Goal: Task Accomplishment & Management: Use online tool/utility

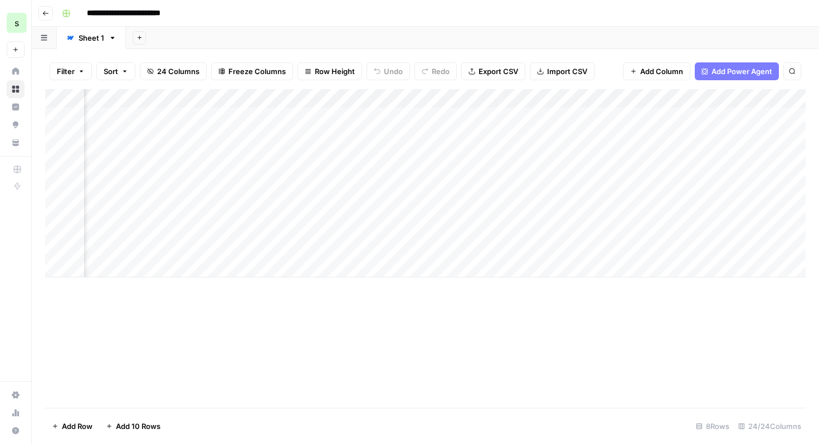
scroll to position [0, 1679]
click at [463, 135] on div "Add Column" at bounding box center [425, 183] width 760 height 188
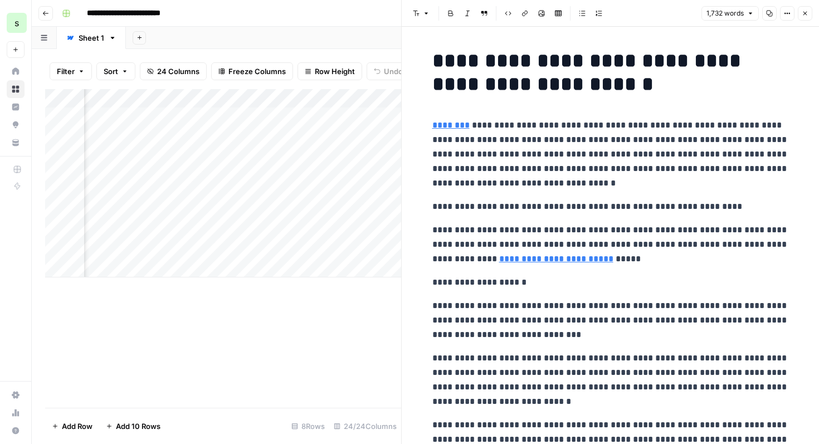
click at [651, 183] on p "**********" at bounding box center [610, 154] width 356 height 72
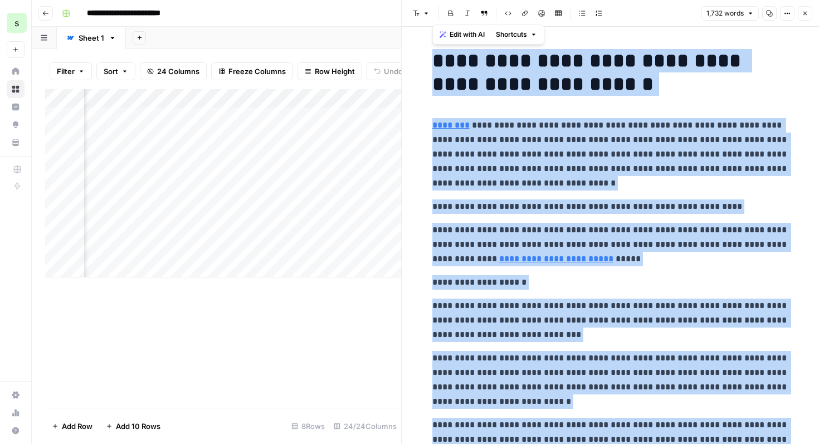
copy div "**********"
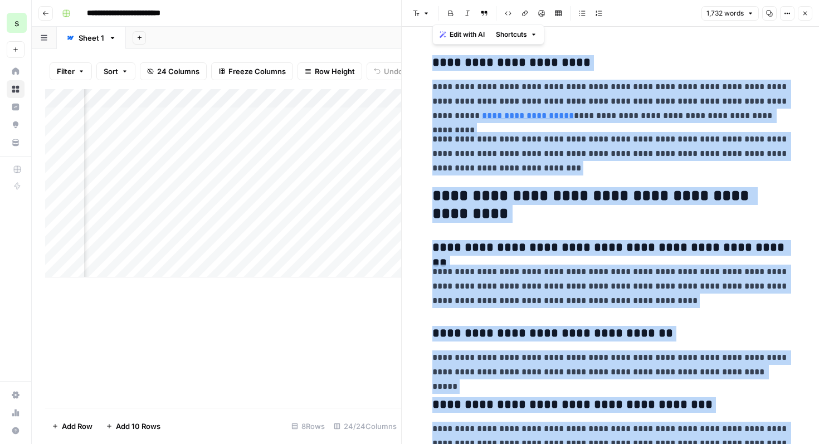
scroll to position [3997, 0]
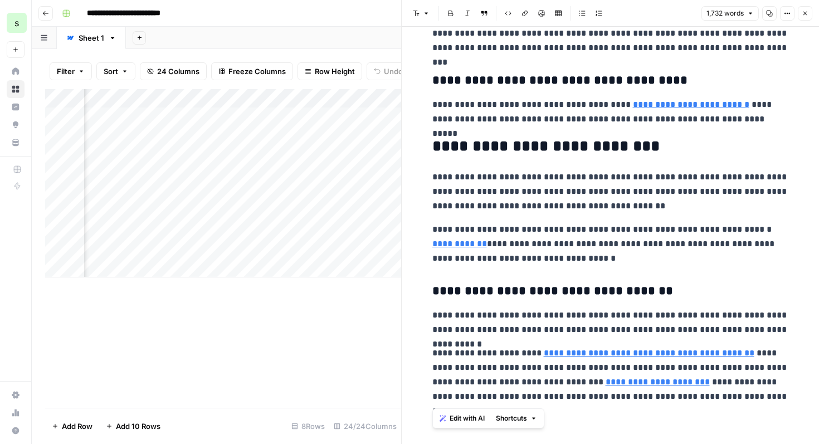
click at [625, 347] on body "**********" at bounding box center [409, 222] width 819 height 444
click at [625, 355] on link "**********" at bounding box center [648, 353] width 210 height 8
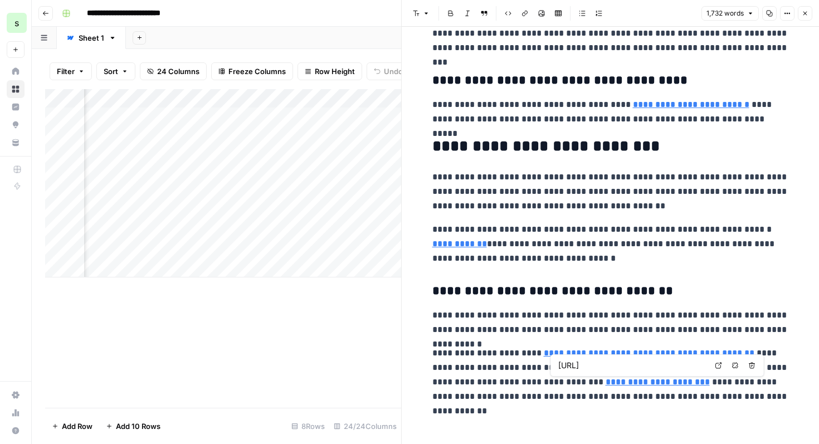
type input "[URL]"
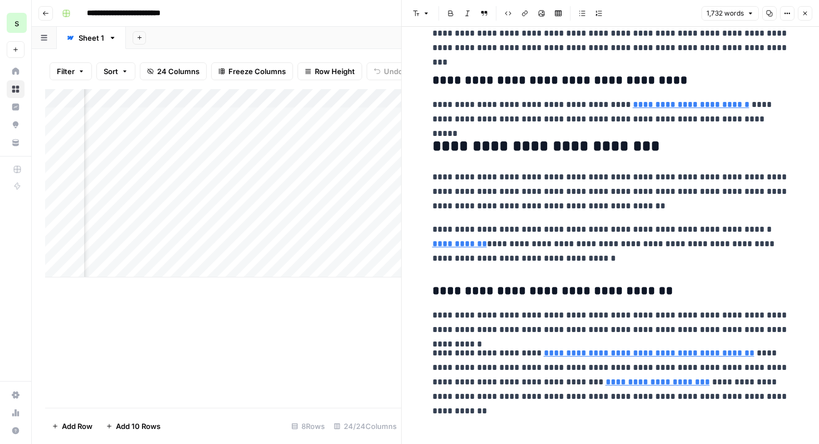
click at [636, 354] on link "**********" at bounding box center [648, 353] width 210 height 8
click at [713, 337] on icon "button" at bounding box center [710, 336] width 6 height 6
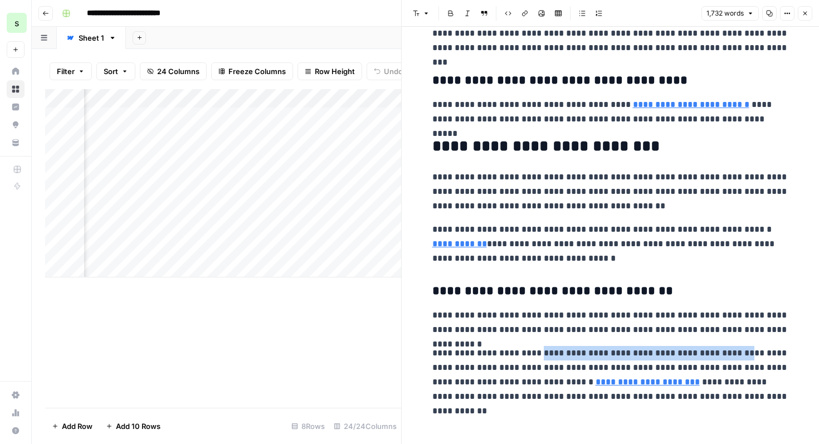
click at [524, 14] on icon "button" at bounding box center [524, 13] width 7 height 7
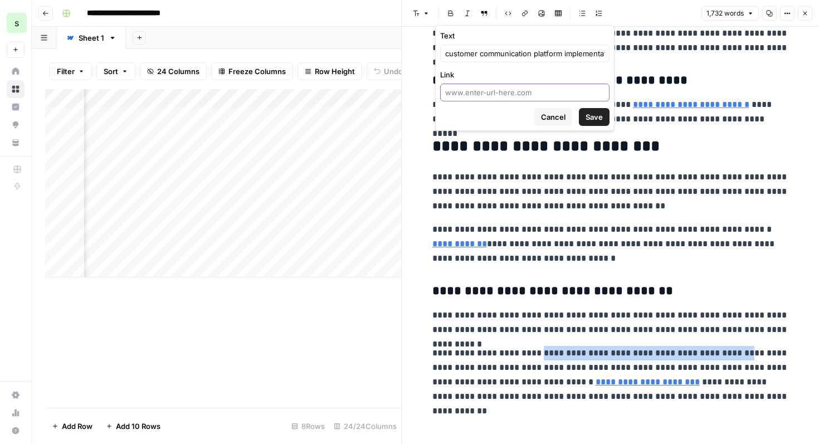
click at [517, 95] on input "Link" at bounding box center [524, 92] width 159 height 11
paste input "[URL]"
type input "[URL]"
click at [596, 115] on span "Save" at bounding box center [593, 116] width 17 height 11
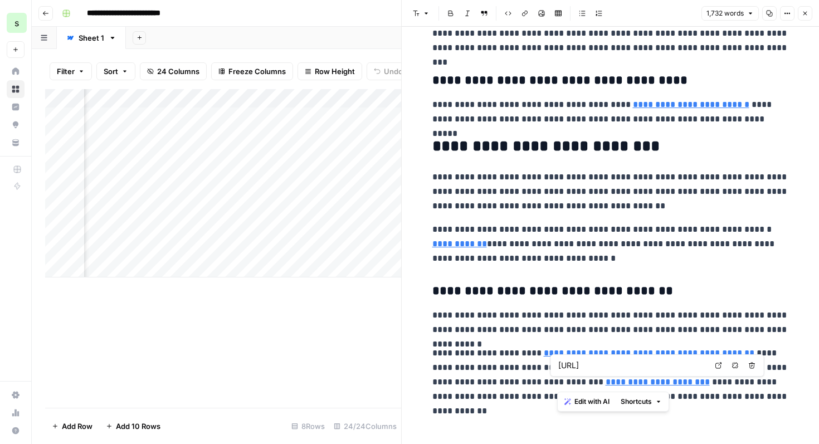
drag, startPoint x: 655, startPoint y: 385, endPoint x: 556, endPoint y: 383, distance: 98.6
click at [556, 383] on p "**********" at bounding box center [610, 375] width 356 height 58
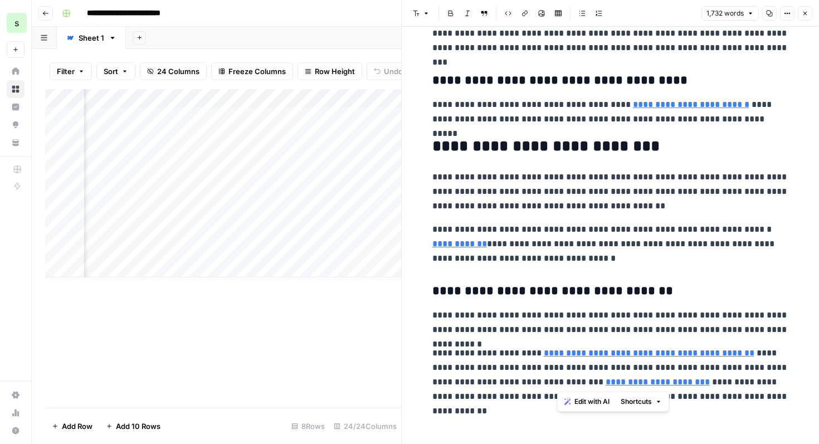
click at [525, 12] on icon "button" at bounding box center [524, 13] width 7 height 7
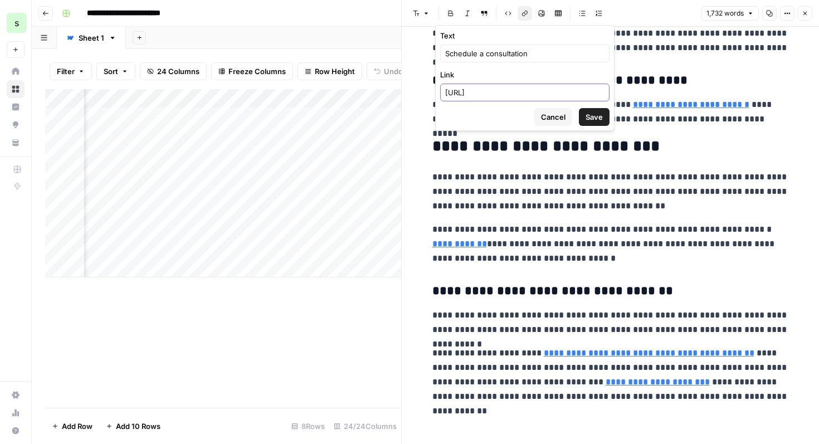
click at [577, 90] on input "[URL]" at bounding box center [524, 92] width 159 height 11
drag, startPoint x: 577, startPoint y: 90, endPoint x: 436, endPoint y: 90, distance: 140.9
click at [436, 90] on form "Text Schedule a consultation Link [URL] Cancel Save" at bounding box center [524, 78] width 178 height 105
paste input "[URL]"
type input "[URL]"
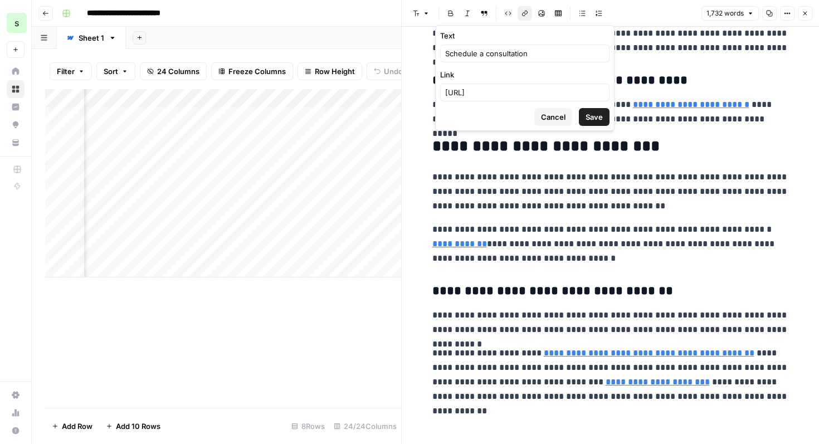
click at [609, 115] on form "Text Schedule a consultation Link [URL] Cancel Save" at bounding box center [524, 78] width 178 height 105
click at [600, 116] on span "Save" at bounding box center [593, 116] width 17 height 11
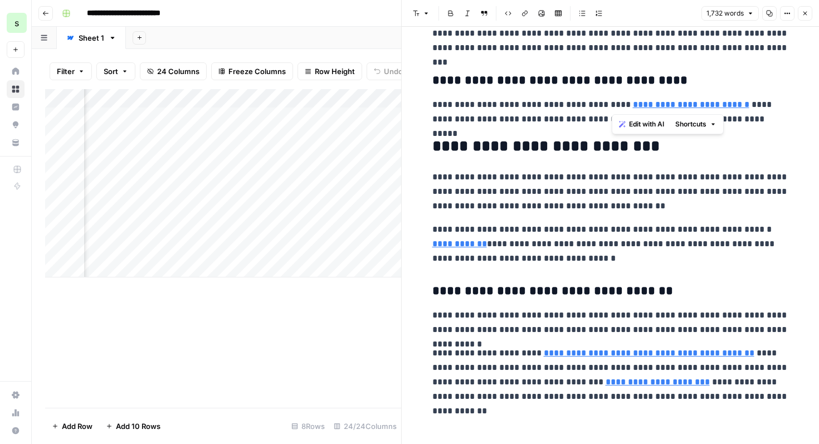
drag, startPoint x: 726, startPoint y: 105, endPoint x: 611, endPoint y: 104, distance: 115.3
click at [611, 104] on p "**********" at bounding box center [610, 111] width 356 height 29
click at [525, 15] on icon "button" at bounding box center [524, 13] width 7 height 7
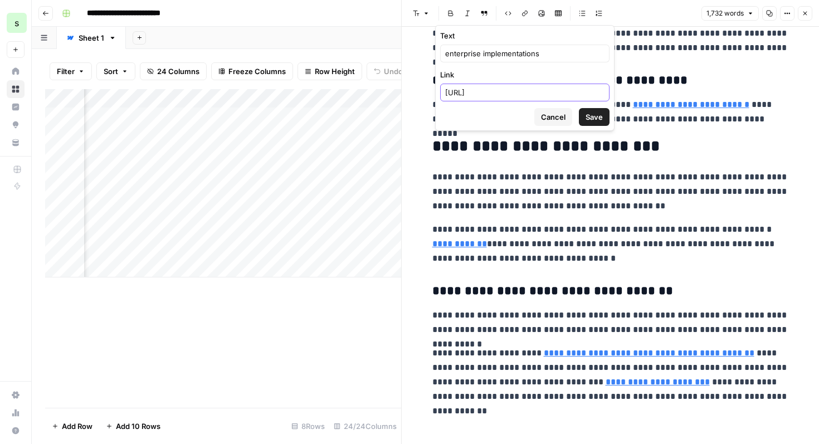
click at [579, 88] on input "[URL]" at bounding box center [524, 92] width 159 height 11
drag, startPoint x: 571, startPoint y: 91, endPoint x: 442, endPoint y: 93, distance: 129.2
click at [442, 93] on div "[URL]" at bounding box center [524, 93] width 169 height 18
paste input "[URL]"
type input "[URL]"
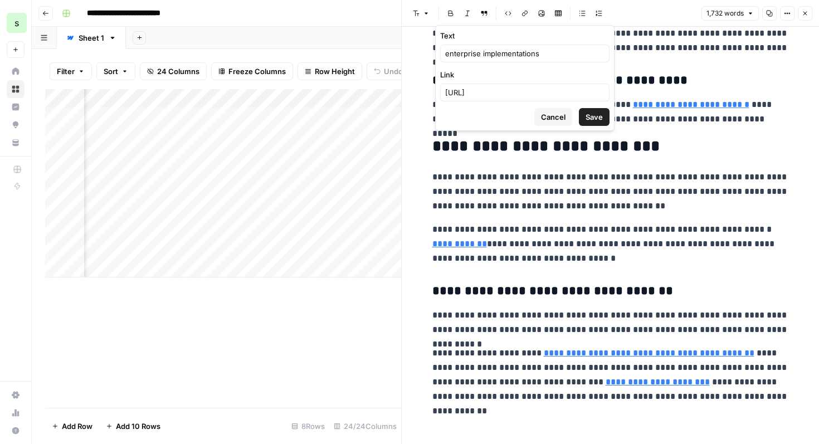
click at [599, 110] on button "Save" at bounding box center [594, 117] width 31 height 18
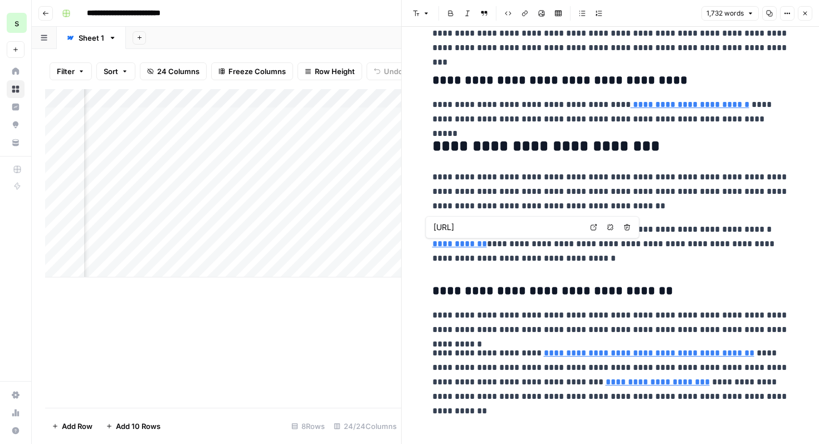
click at [556, 228] on input "[URL]" at bounding box center [507, 227] width 148 height 11
drag, startPoint x: 572, startPoint y: 228, endPoint x: 433, endPoint y: 228, distance: 139.8
click at [433, 228] on input "[URL]" at bounding box center [507, 227] width 148 height 11
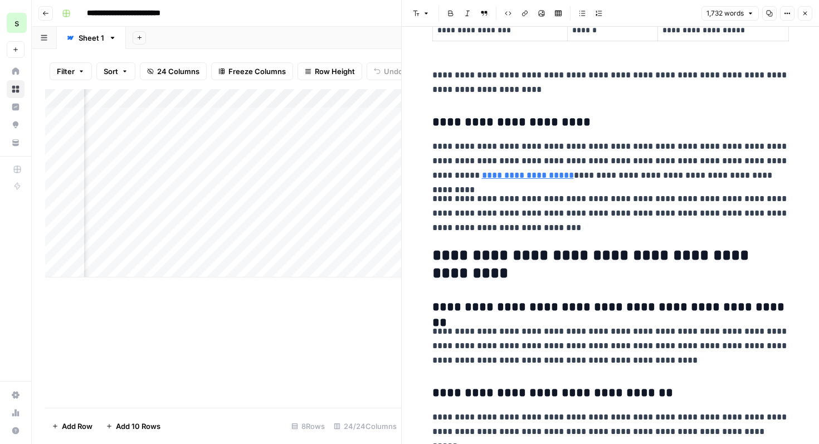
scroll to position [3541, 0]
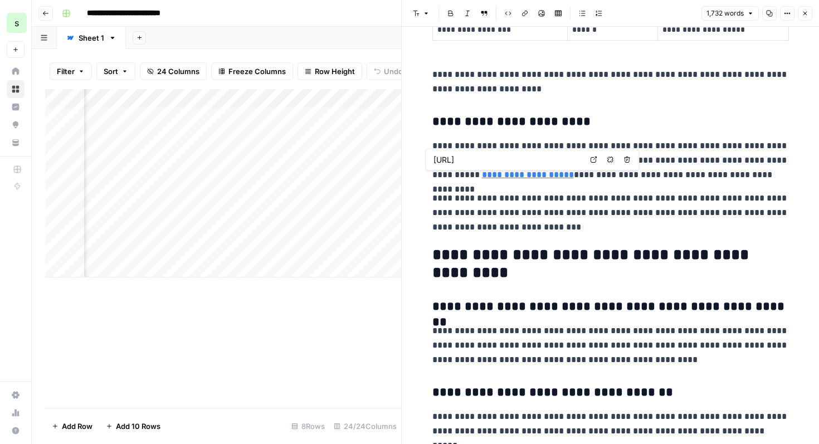
click at [495, 173] on link "**********" at bounding box center [528, 174] width 92 height 8
click at [503, 160] on input "[URL]" at bounding box center [507, 159] width 148 height 11
drag, startPoint x: 582, startPoint y: 160, endPoint x: 486, endPoint y: 143, distance: 97.9
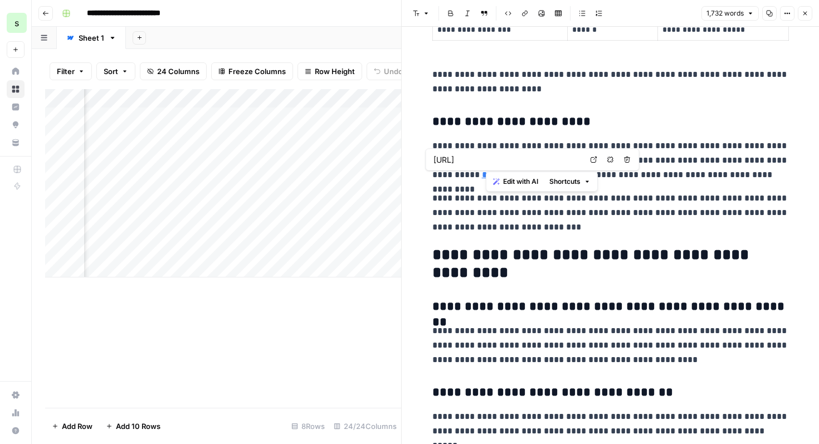
click at [482, 179] on link "**********" at bounding box center [528, 174] width 92 height 8
drag, startPoint x: 517, startPoint y: 177, endPoint x: 430, endPoint y: 177, distance: 86.9
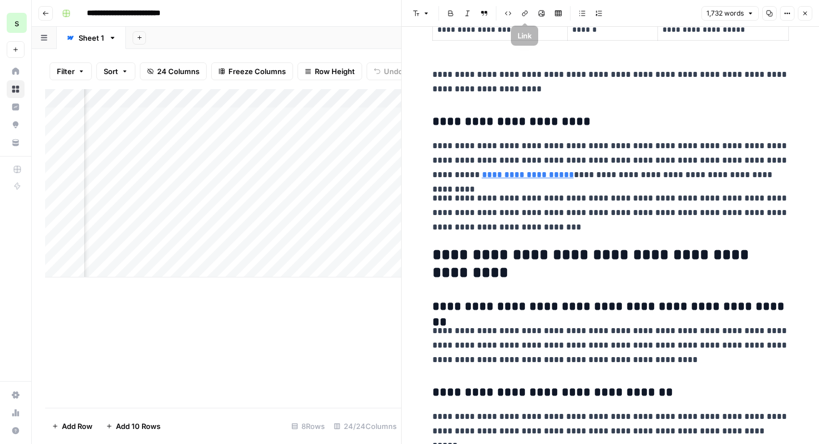
click at [522, 19] on button "Link" at bounding box center [524, 13] width 14 height 14
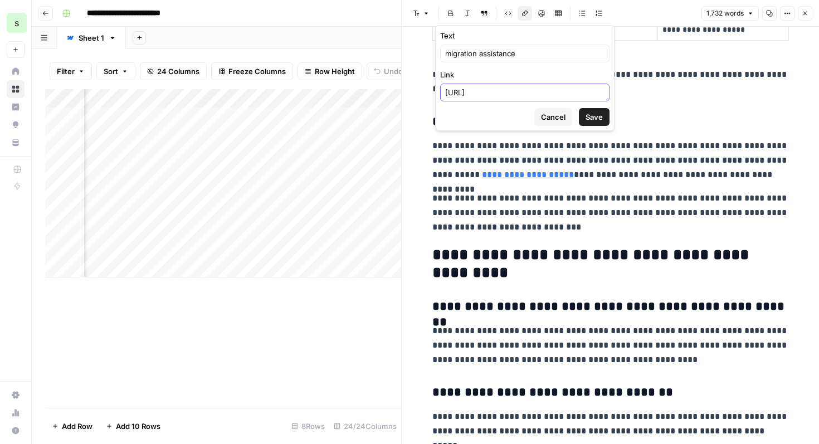
drag, startPoint x: 585, startPoint y: 92, endPoint x: 450, endPoint y: 81, distance: 135.2
click at [450, 81] on div "Link [URL]" at bounding box center [524, 85] width 169 height 32
paste input "[URL]"
type input "[URL]"
click at [582, 117] on button "Save" at bounding box center [594, 117] width 31 height 18
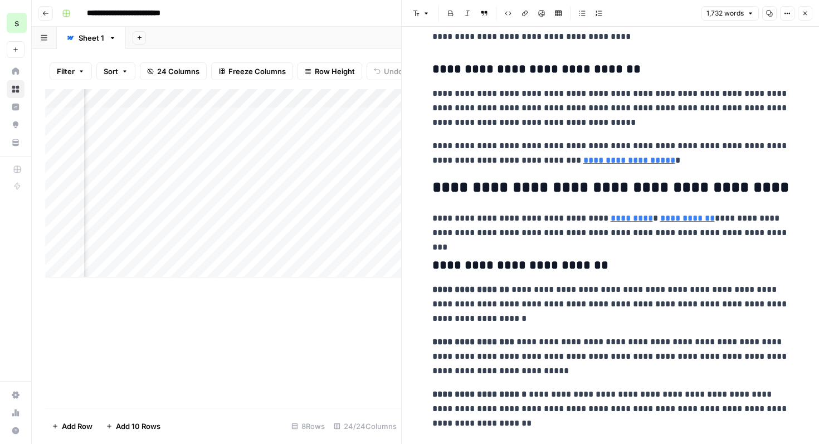
scroll to position [3021, 0]
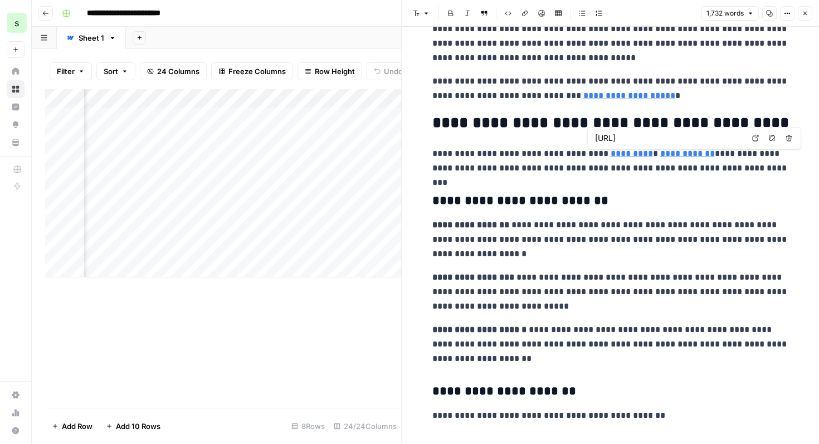
click at [620, 158] on link "*********" at bounding box center [631, 153] width 42 height 8
type input "[URL]"
drag, startPoint x: 698, startPoint y: 155, endPoint x: 591, endPoint y: 158, distance: 107.0
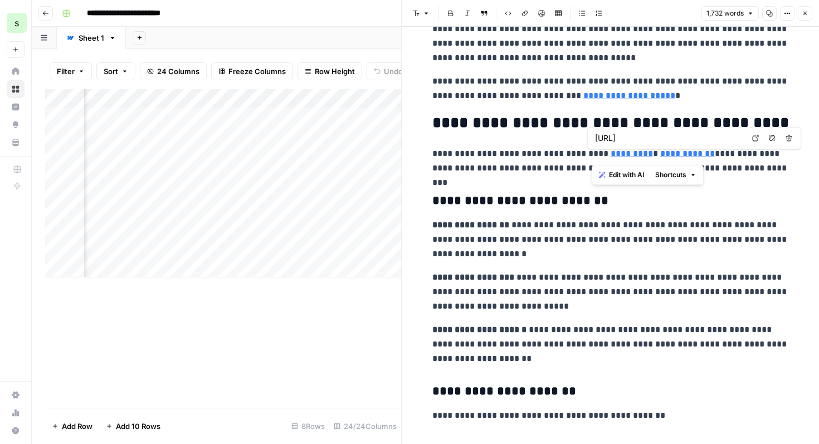
click at [591, 158] on p "**********" at bounding box center [610, 160] width 356 height 29
click at [523, 17] on button "Link" at bounding box center [524, 13] width 14 height 14
click at [639, 150] on p "**********" at bounding box center [610, 160] width 356 height 29
drag, startPoint x: 635, startPoint y: 155, endPoint x: 591, endPoint y: 154, distance: 44.0
click at [591, 154] on p "**********" at bounding box center [610, 160] width 356 height 29
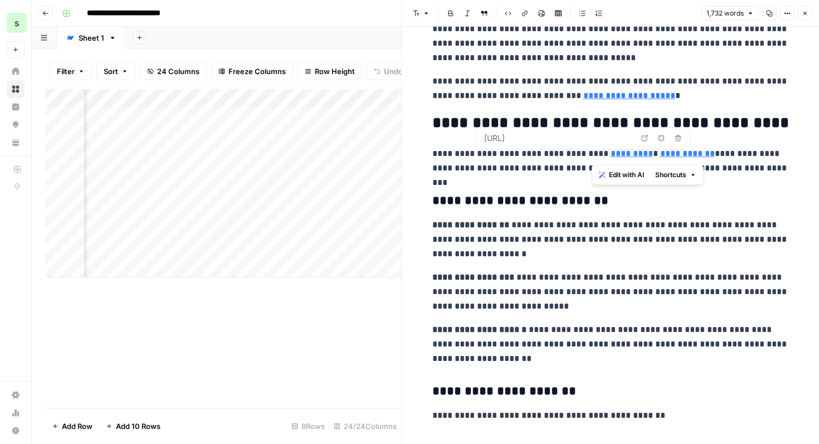
type input "[URL]"
click at [770, 138] on icon "button" at bounding box center [771, 138] width 7 height 7
drag, startPoint x: 698, startPoint y: 155, endPoint x: 639, endPoint y: 157, distance: 59.0
click at [639, 157] on p "**********" at bounding box center [610, 160] width 356 height 29
click at [660, 137] on icon "button" at bounding box center [660, 138] width 7 height 7
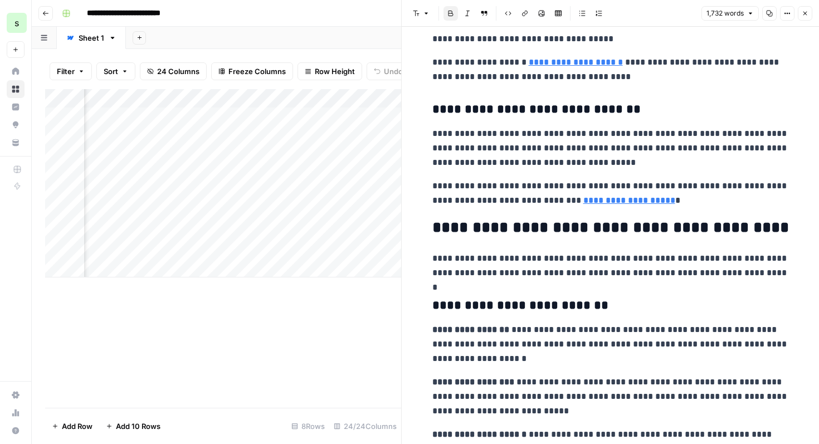
scroll to position [2901, 0]
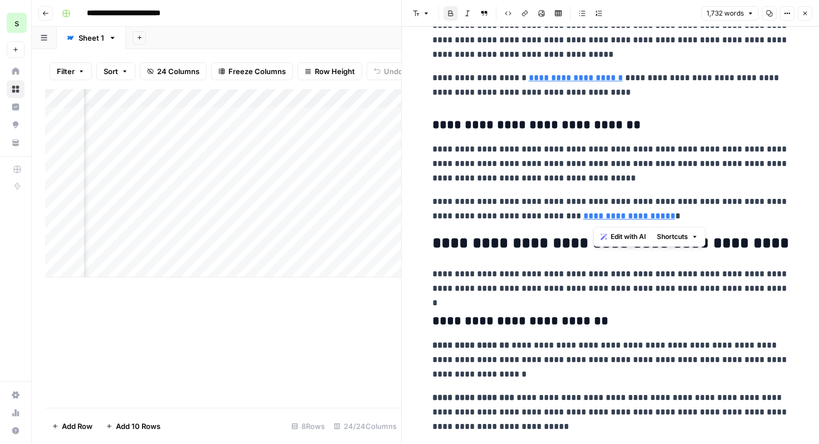
drag, startPoint x: 694, startPoint y: 217, endPoint x: 592, endPoint y: 218, distance: 102.5
click at [592, 218] on p "**********" at bounding box center [610, 208] width 356 height 29
click at [525, 14] on icon "button" at bounding box center [524, 13] width 7 height 7
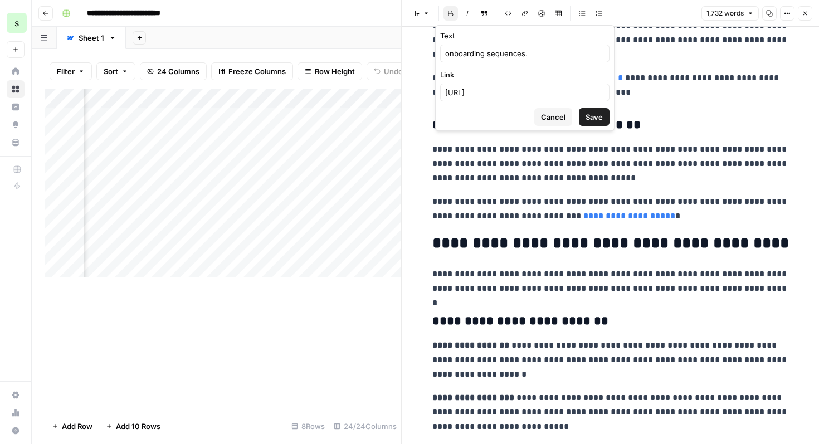
click at [678, 223] on p "**********" at bounding box center [610, 208] width 356 height 29
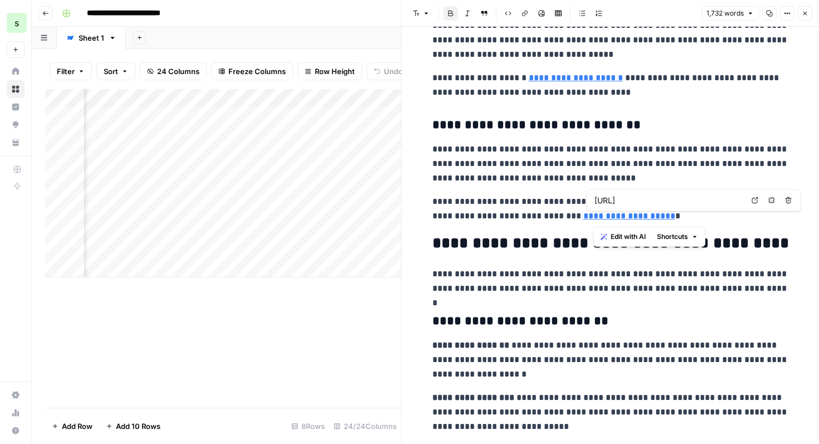
drag, startPoint x: 688, startPoint y: 216, endPoint x: 594, endPoint y: 221, distance: 94.2
click at [594, 221] on p "**********" at bounding box center [610, 208] width 356 height 29
click at [771, 198] on icon "button" at bounding box center [771, 200] width 7 height 7
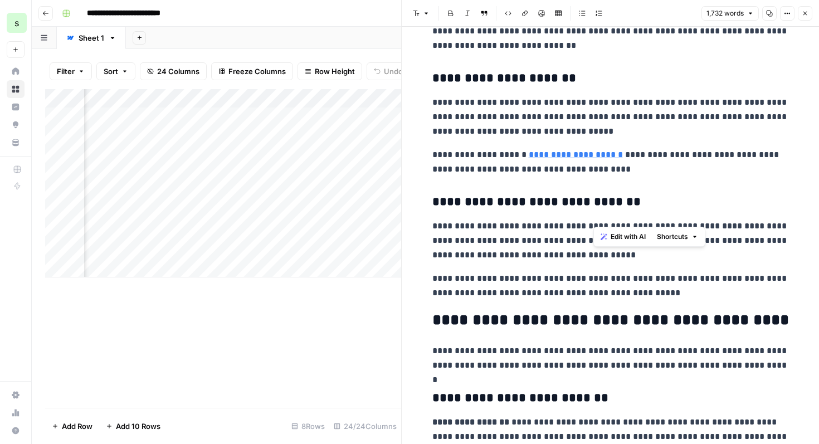
scroll to position [2819, 0]
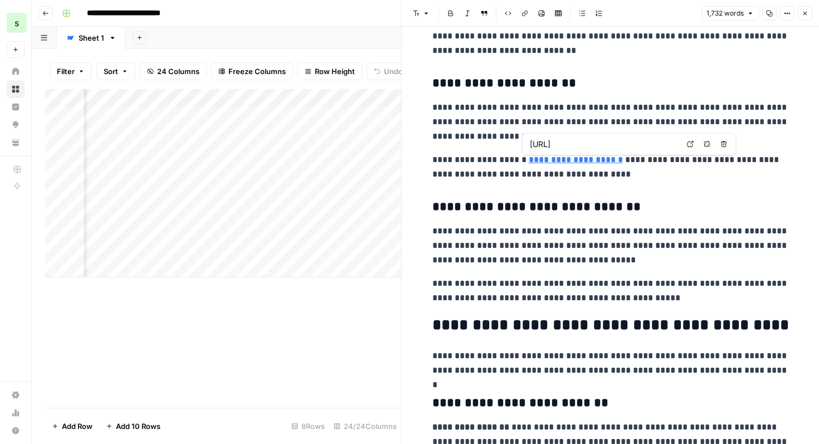
click at [605, 161] on link "**********" at bounding box center [575, 159] width 94 height 8
click at [615, 144] on input "[URL]" at bounding box center [604, 144] width 148 height 11
drag, startPoint x: 614, startPoint y: 161, endPoint x: 530, endPoint y: 165, distance: 84.7
click at [530, 165] on p "**********" at bounding box center [610, 167] width 356 height 29
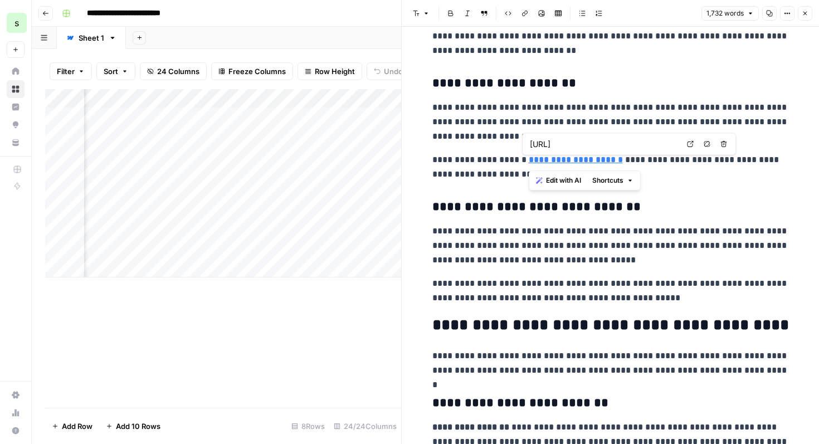
click at [704, 146] on icon "button" at bounding box center [706, 144] width 7 height 7
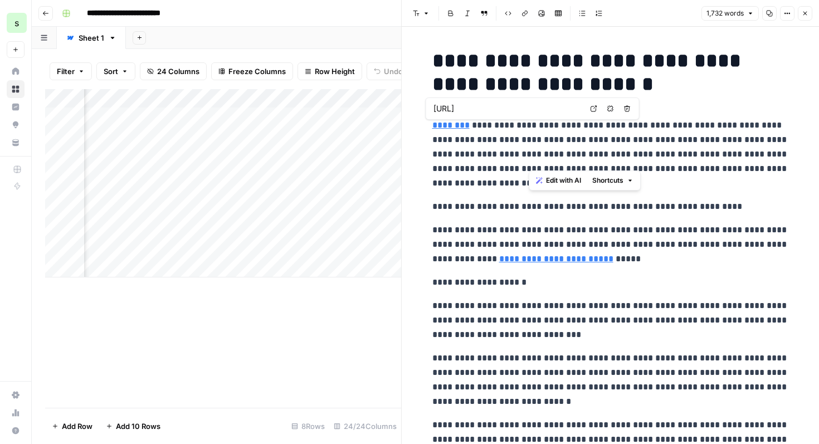
type input "[URL]"
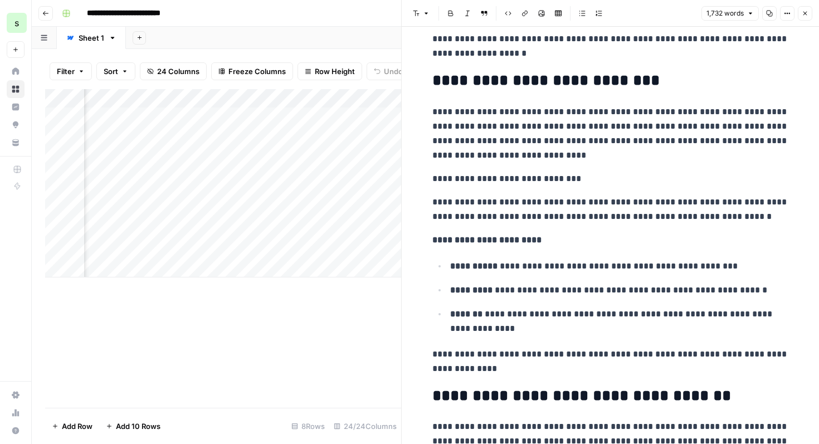
scroll to position [488, 0]
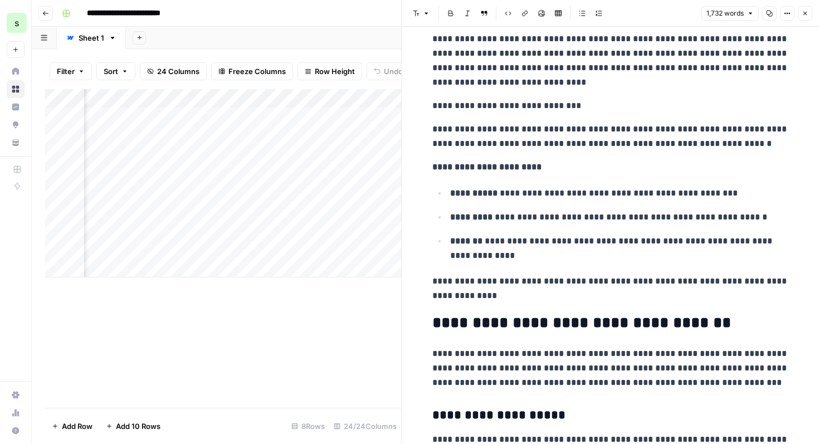
click at [513, 297] on p "**********" at bounding box center [610, 288] width 356 height 29
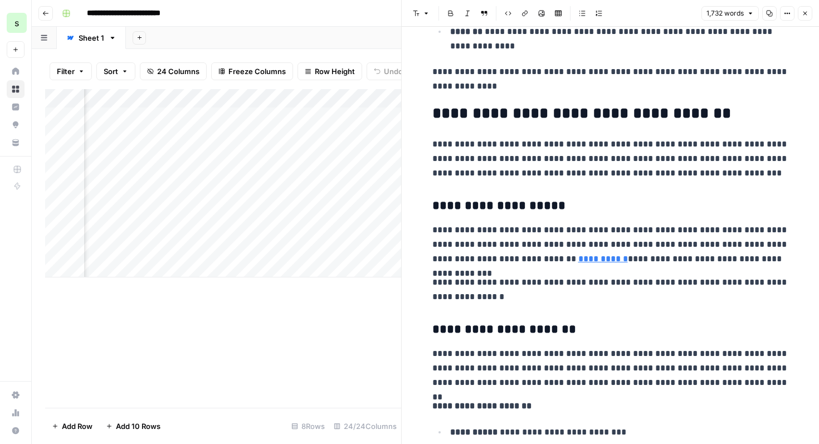
scroll to position [703, 0]
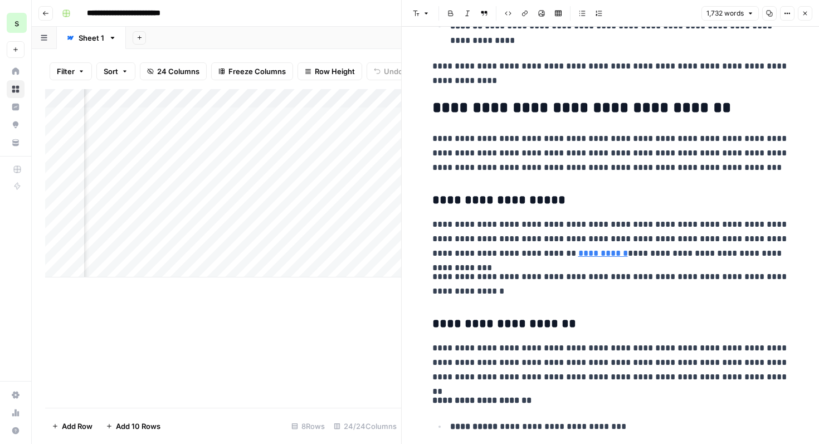
click at [291, 317] on div "Add Column" at bounding box center [223, 248] width 356 height 319
click at [807, 14] on icon "button" at bounding box center [804, 13] width 7 height 7
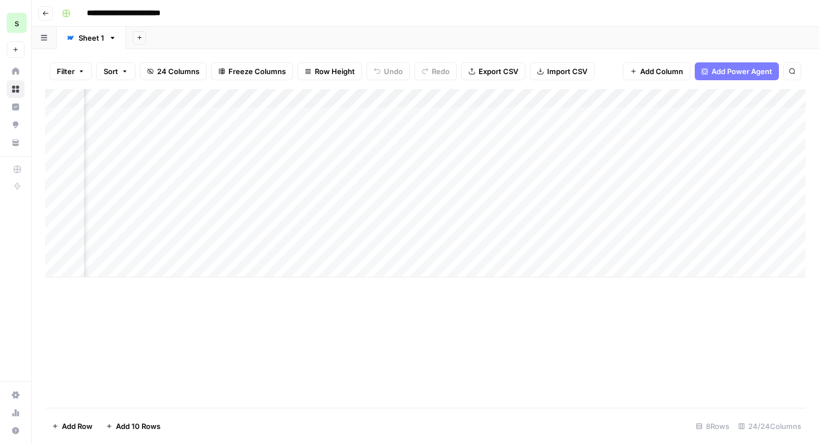
scroll to position [0, 437]
click at [291, 135] on div "Add Column" at bounding box center [425, 183] width 760 height 188
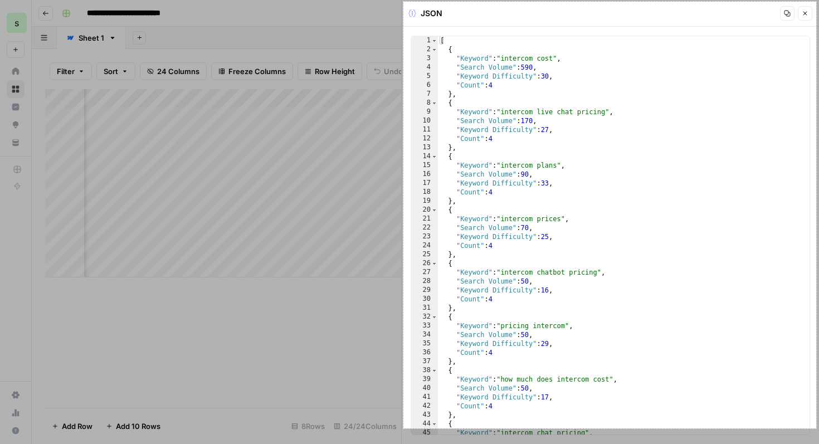
drag, startPoint x: 403, startPoint y: 2, endPoint x: 816, endPoint y: 428, distance: 593.4
click at [816, 428] on div "741 X 766" at bounding box center [409, 222] width 819 height 444
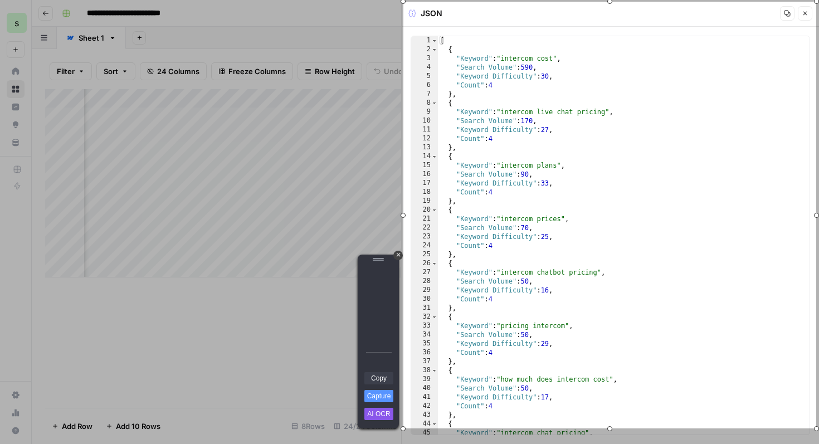
click at [376, 379] on link "Copy" at bounding box center [378, 378] width 29 height 12
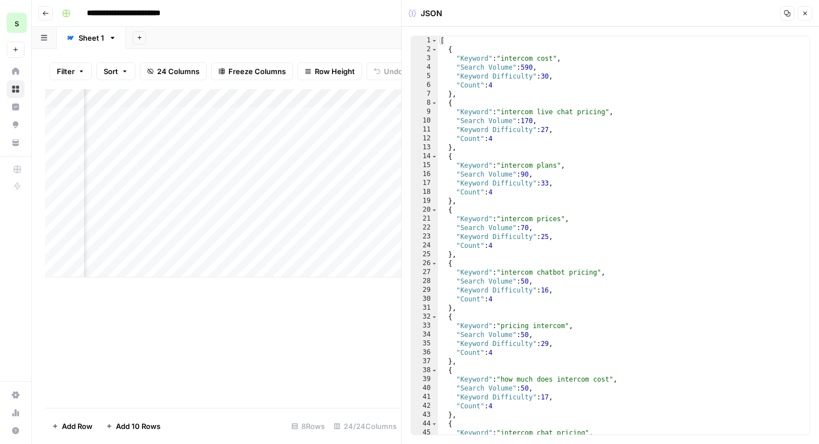
click at [253, 341] on div "Add Column" at bounding box center [223, 248] width 356 height 319
click at [801, 20] on button "Close" at bounding box center [804, 13] width 14 height 14
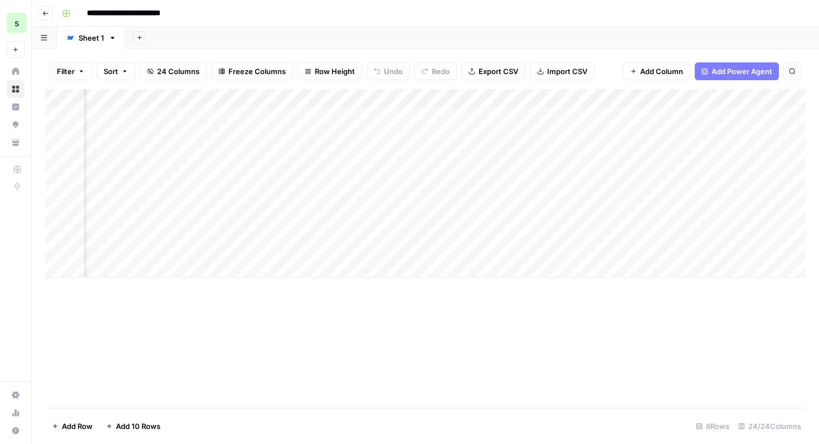
scroll to position [0, 1059]
click at [618, 134] on div "Add Column" at bounding box center [425, 183] width 760 height 188
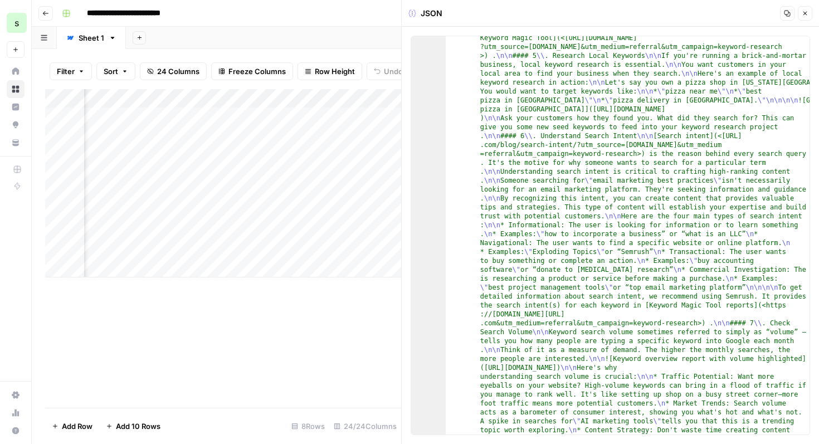
scroll to position [776, 0]
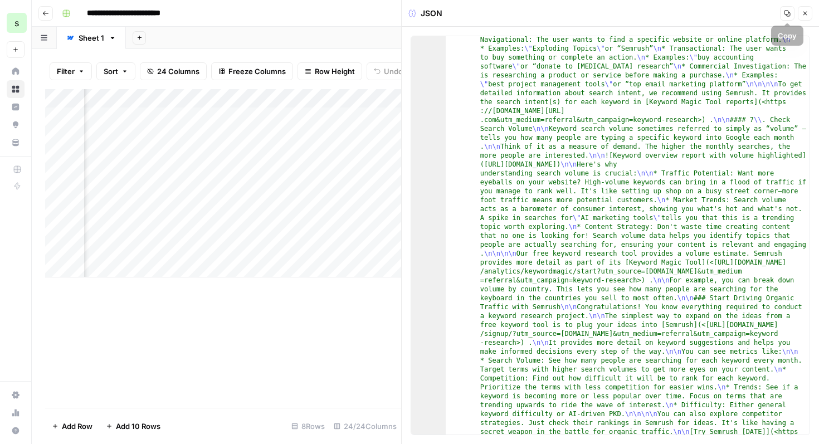
click at [801, 13] on icon "button" at bounding box center [804, 13] width 7 height 7
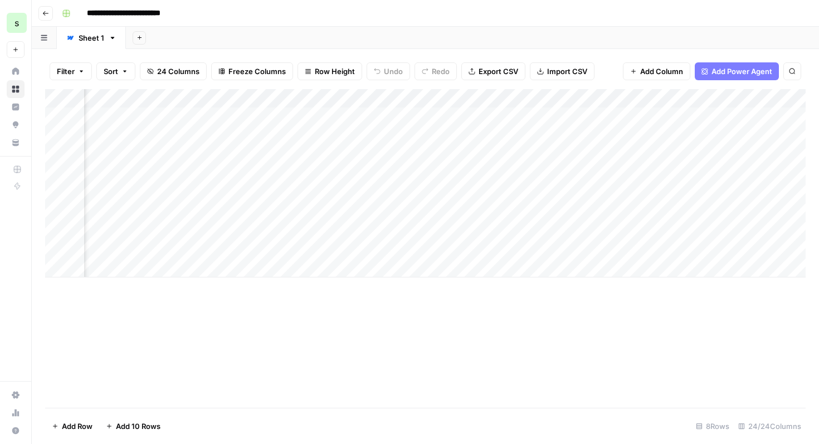
click at [716, 134] on div "Add Column" at bounding box center [425, 183] width 760 height 188
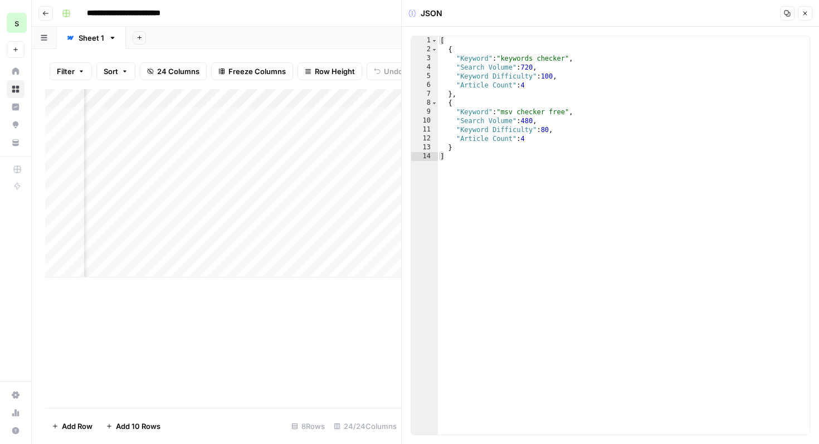
click at [808, 12] on button "Close" at bounding box center [804, 13] width 14 height 14
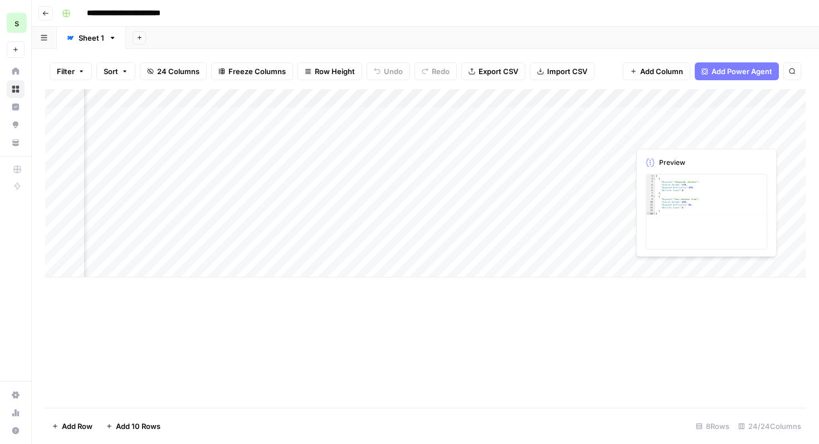
scroll to position [0, 1133]
click at [743, 134] on div "Add Column" at bounding box center [425, 183] width 760 height 188
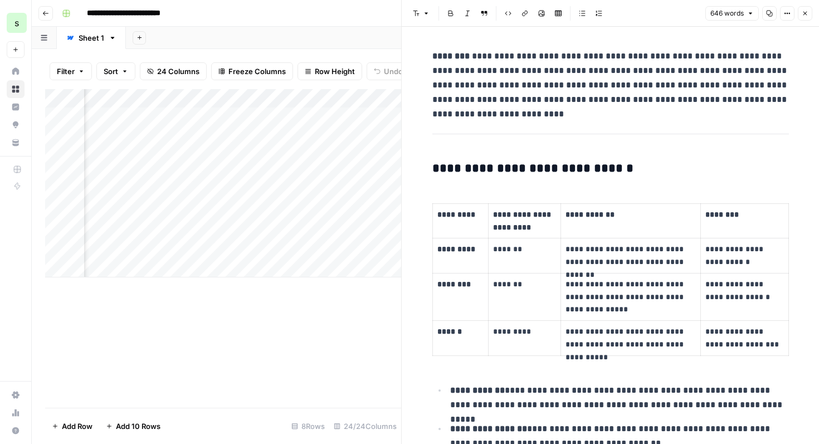
click at [807, 12] on icon "button" at bounding box center [804, 13] width 7 height 7
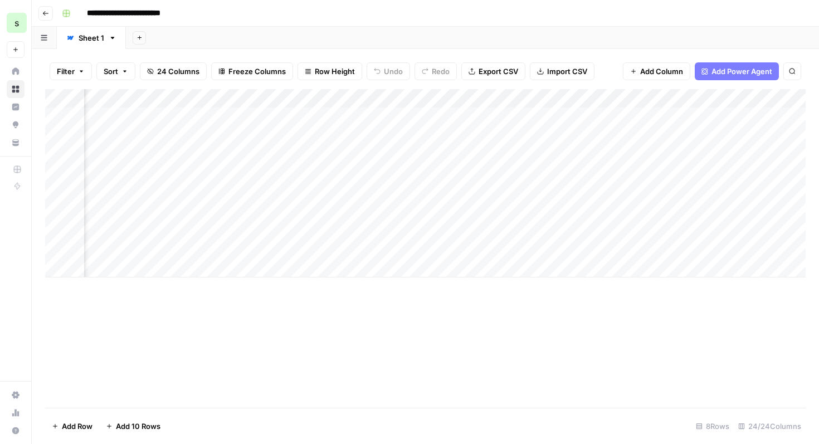
scroll to position [0, 85]
click at [415, 134] on div "Add Column" at bounding box center [425, 183] width 760 height 188
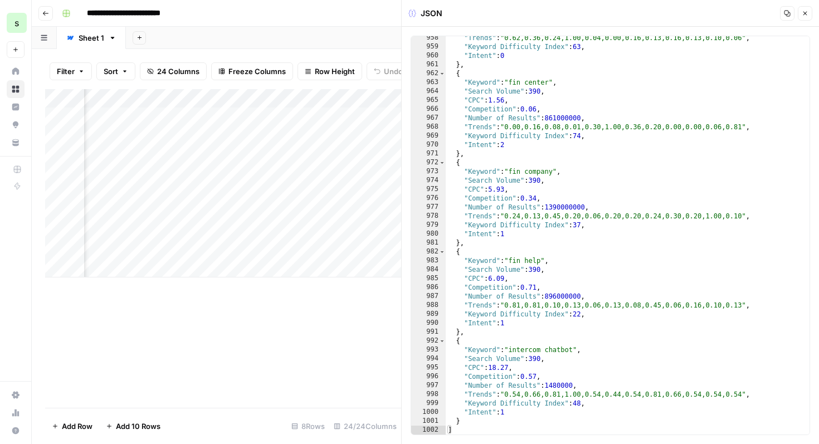
scroll to position [8529, 0]
click at [806, 8] on button "Close" at bounding box center [804, 13] width 14 height 14
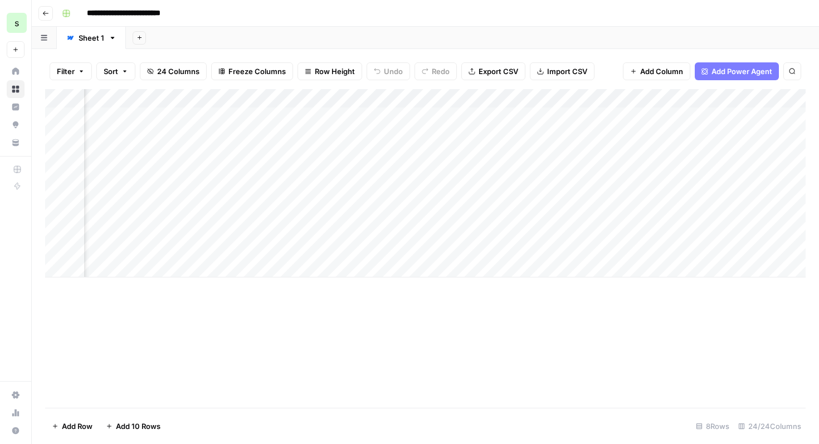
scroll to position [0, 357]
click at [369, 138] on div "Add Column" at bounding box center [425, 183] width 760 height 188
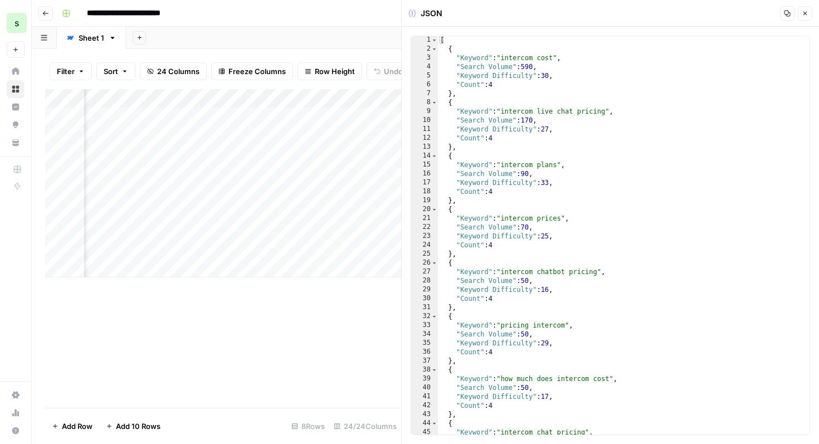
scroll to position [154, 0]
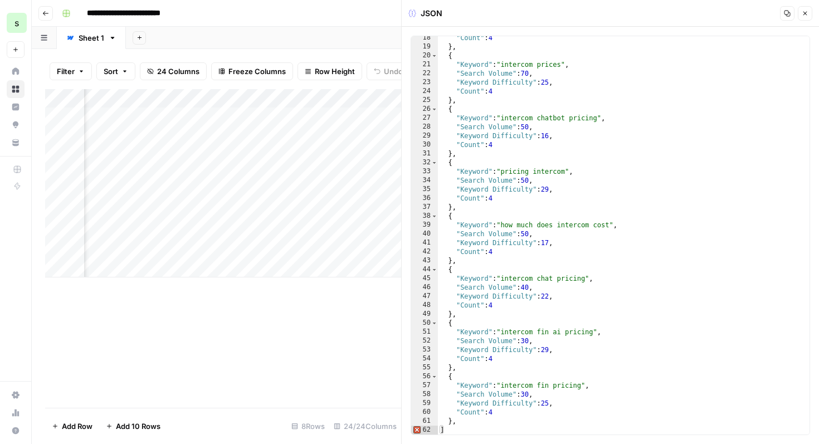
click at [806, 9] on button "Close" at bounding box center [804, 13] width 14 height 14
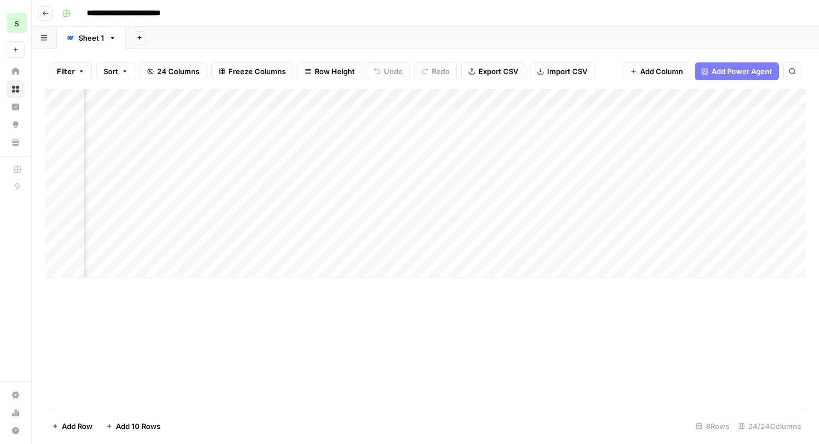
scroll to position [0, 1180]
click at [498, 135] on div "Add Column" at bounding box center [425, 183] width 760 height 188
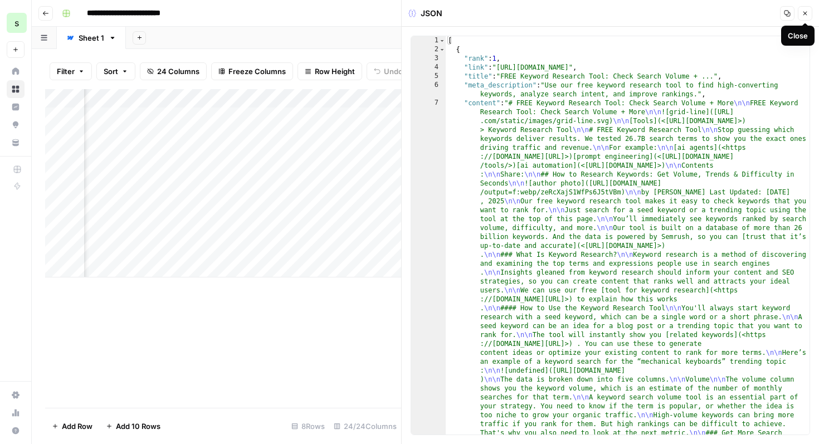
click at [807, 13] on icon "button" at bounding box center [804, 13] width 7 height 7
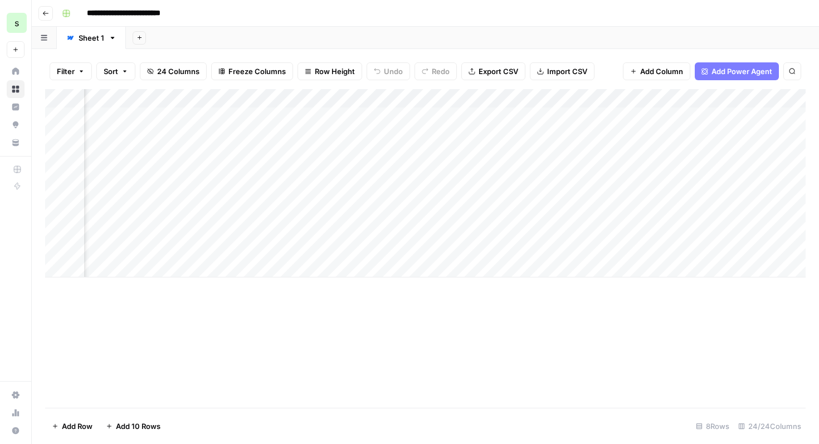
scroll to position [0, 825]
click at [337, 134] on div "Add Column" at bounding box center [425, 183] width 760 height 188
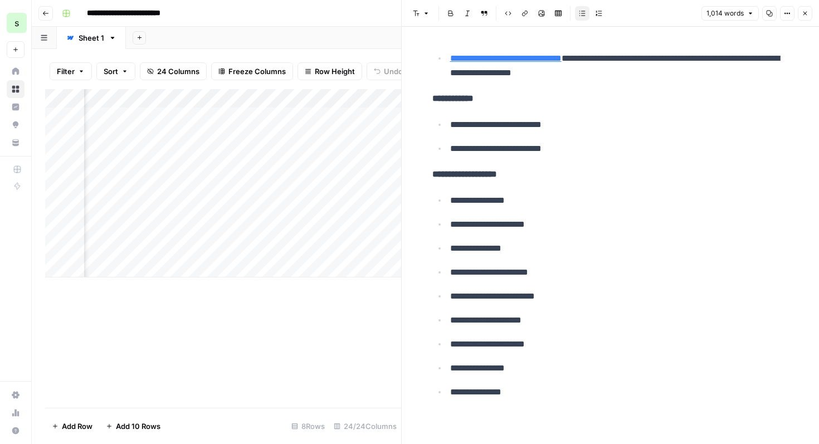
scroll to position [4108, 0]
click at [577, 262] on ul "**********" at bounding box center [610, 296] width 356 height 207
click at [642, 134] on ul "**********" at bounding box center [610, 136] width 356 height 39
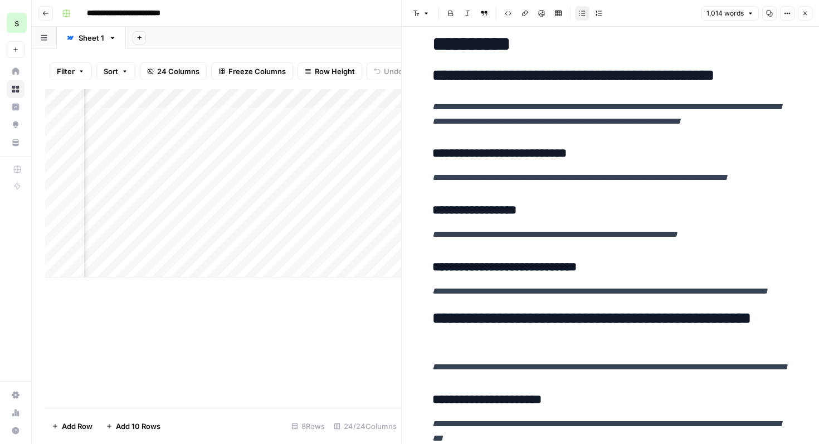
scroll to position [861, 0]
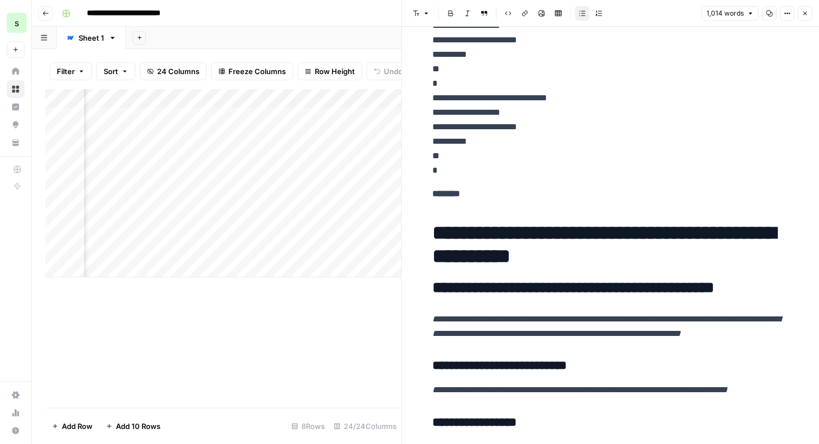
click at [806, 14] on icon "button" at bounding box center [805, 14] width 4 height 4
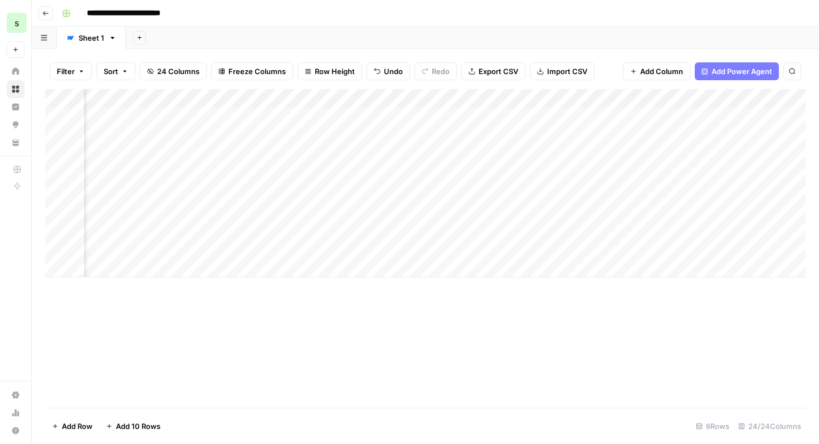
scroll to position [0, 605]
click at [458, 100] on div "Add Column" at bounding box center [425, 183] width 760 height 188
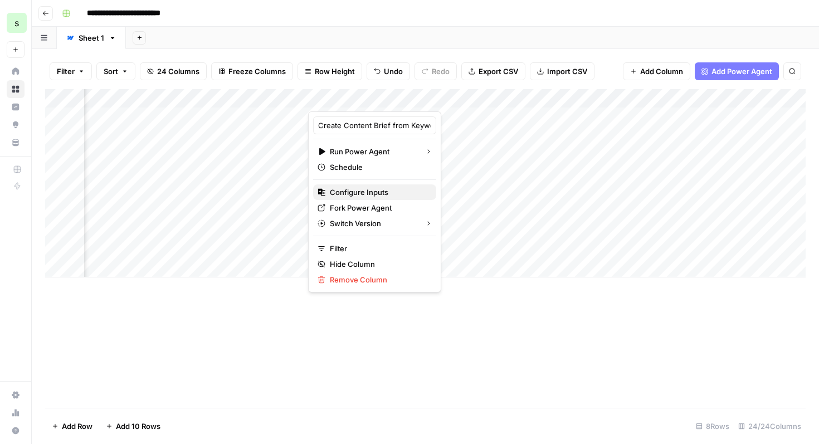
click at [379, 192] on span "Configure Inputs" at bounding box center [378, 192] width 97 height 11
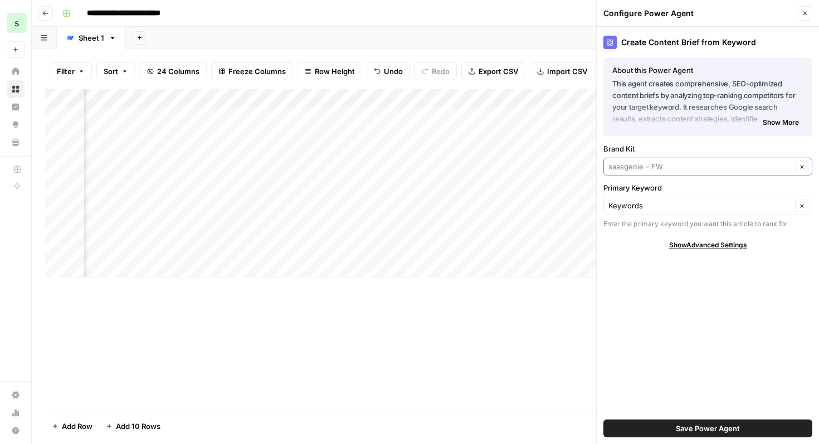
click at [687, 169] on input "Brand Kit" at bounding box center [699, 166] width 183 height 11
click at [670, 193] on span "saasgenie" at bounding box center [705, 192] width 185 height 11
type input "saasgenie"
click at [667, 206] on input "Primary Keyword" at bounding box center [699, 205] width 183 height 11
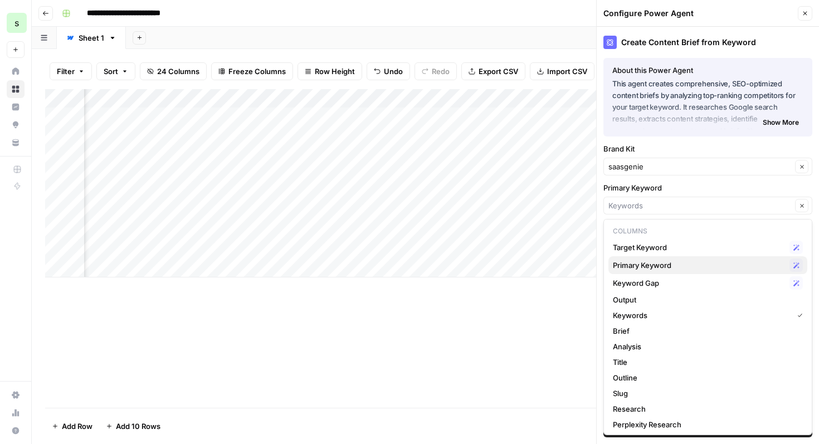
click at [675, 262] on span "Primary Keyword" at bounding box center [699, 264] width 172 height 11
type input "Primary Keyword"
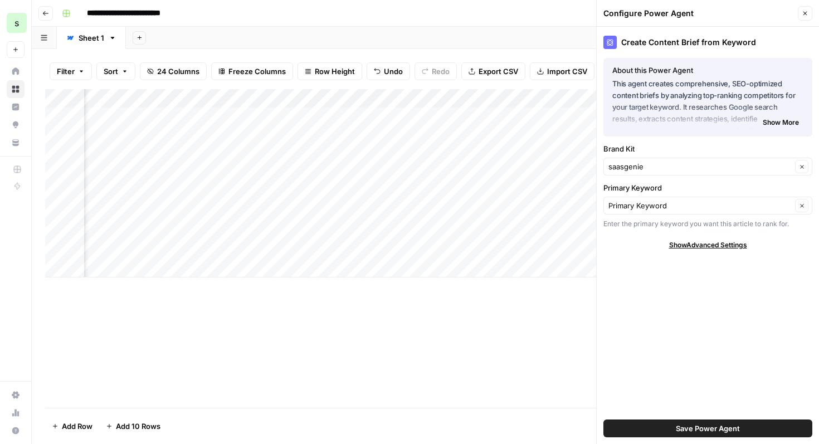
click at [721, 427] on span "Save Power Agent" at bounding box center [707, 428] width 64 height 11
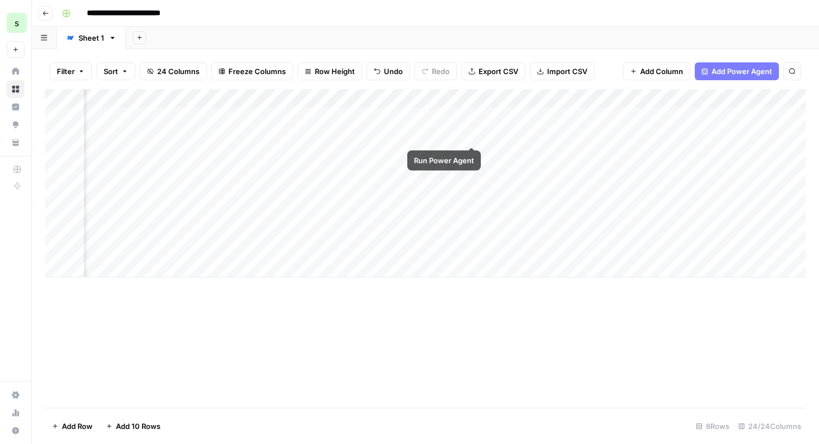
click at [471, 133] on div "Add Column" at bounding box center [425, 183] width 760 height 188
click at [471, 135] on div "Add Column" at bounding box center [425, 183] width 760 height 188
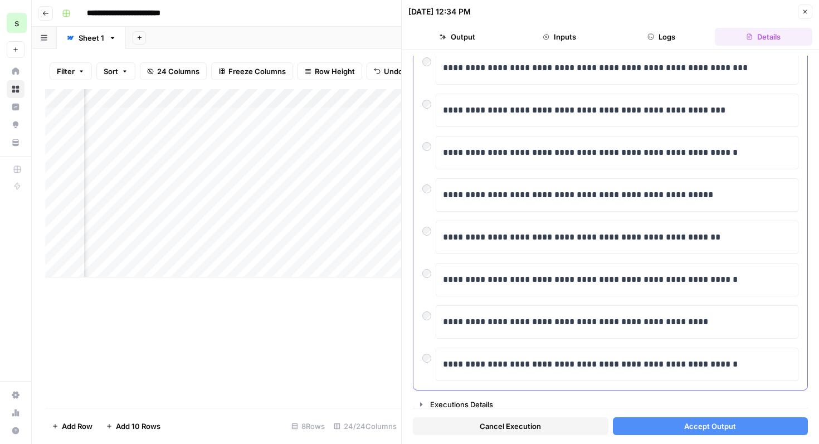
scroll to position [179, 0]
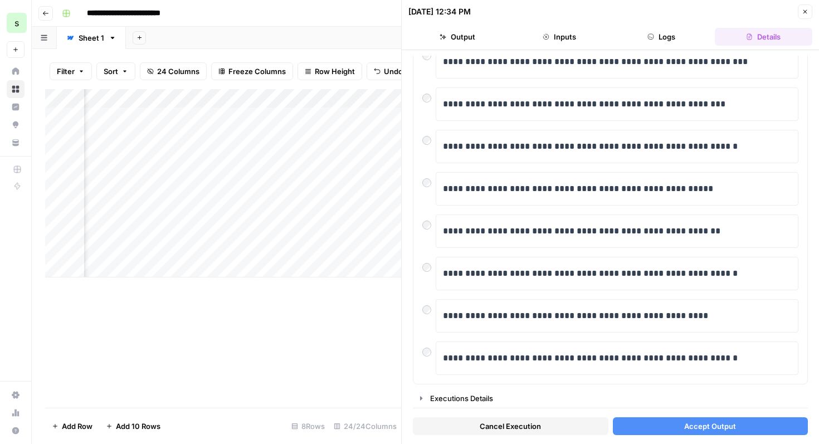
click at [688, 427] on span "Accept Output" at bounding box center [710, 425] width 52 height 11
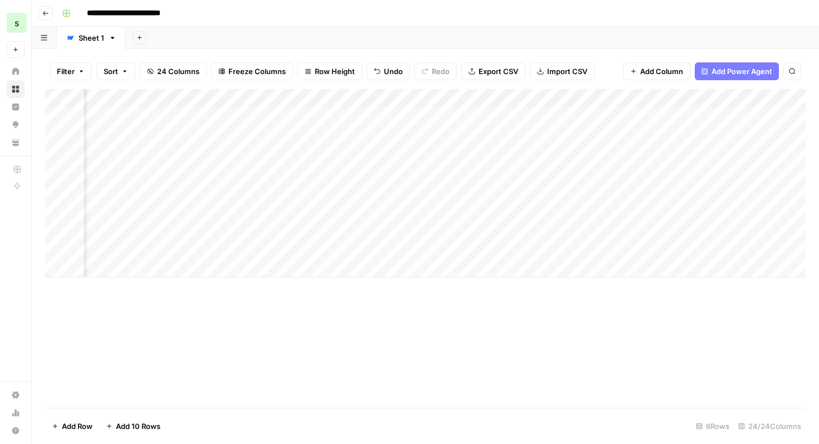
scroll to position [0, 539]
click at [522, 115] on div "Add Column" at bounding box center [425, 183] width 760 height 188
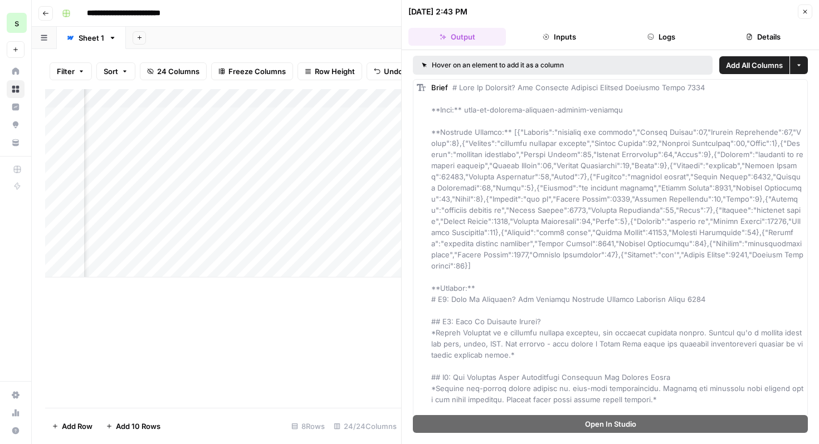
click at [802, 14] on icon "button" at bounding box center [804, 11] width 7 height 7
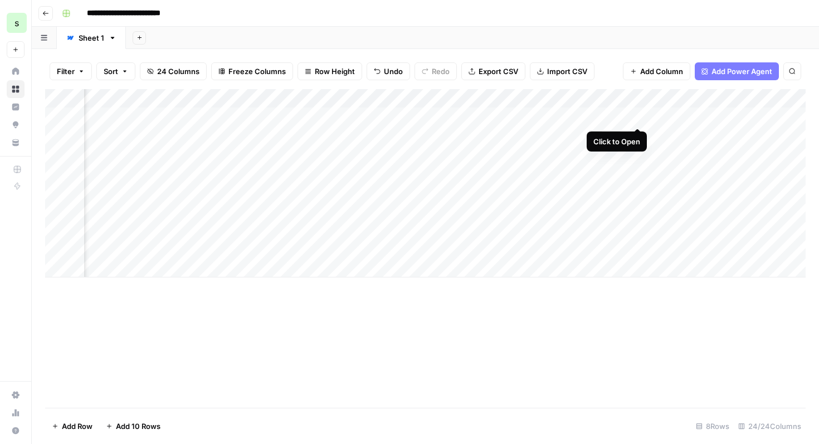
click at [636, 116] on div "Add Column" at bounding box center [425, 183] width 760 height 188
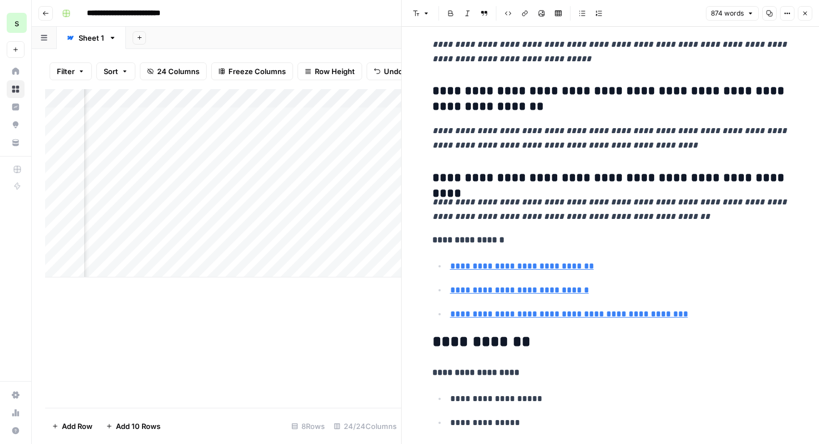
scroll to position [3202, 0]
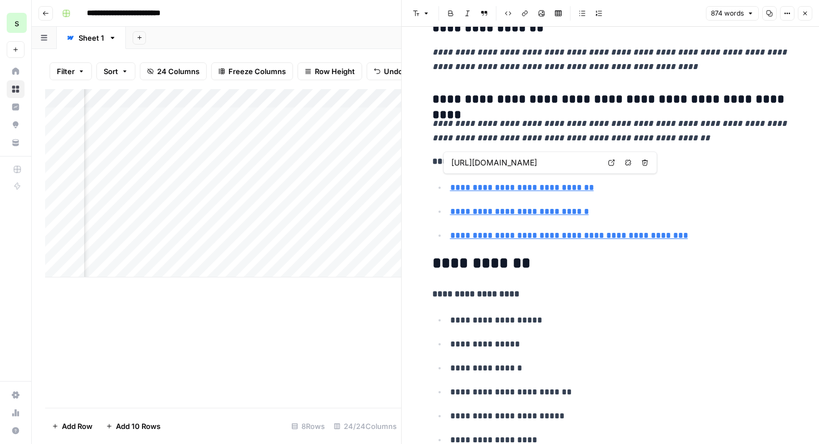
type input "[URL][DOMAIN_NAME]"
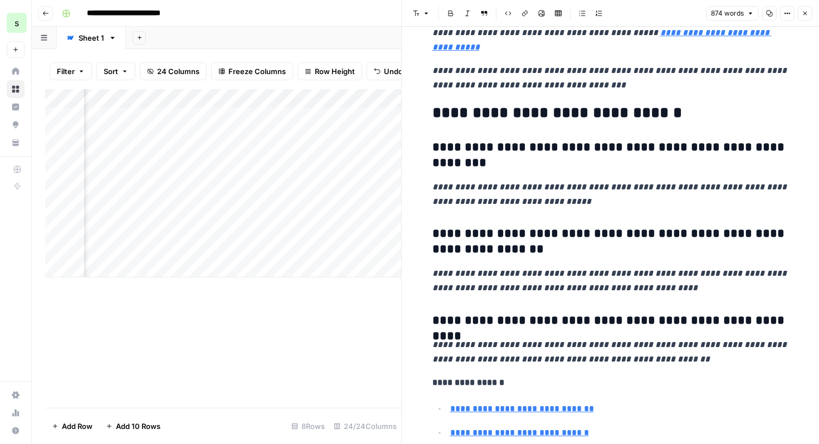
scroll to position [3169, 0]
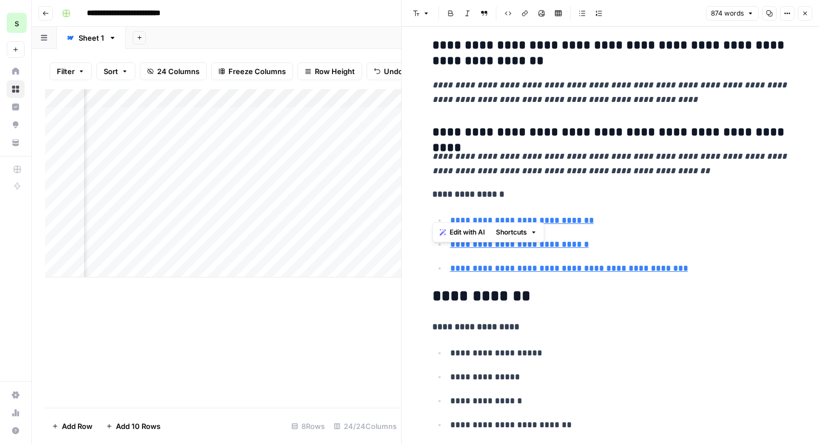
type input "[URL][DOMAIN_NAME]"
drag, startPoint x: 696, startPoint y: 216, endPoint x: 432, endPoint y: 137, distance: 275.5
click at [458, 227] on span "Edit with AI" at bounding box center [466, 232] width 35 height 10
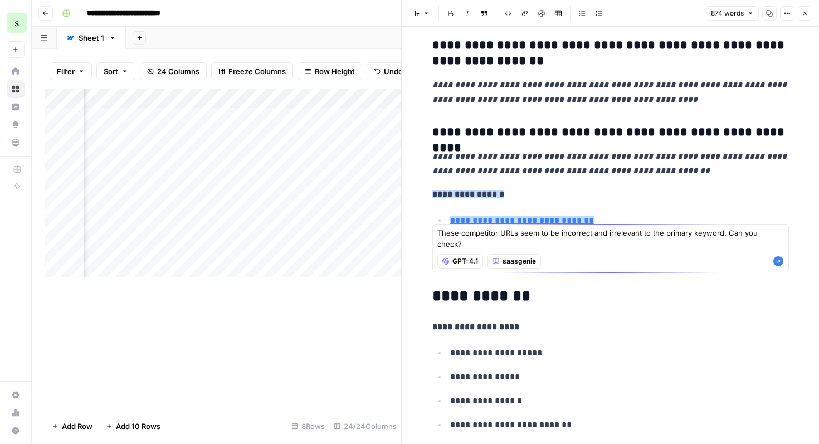
type textarea "These competitor URLs seem to be incorrect and irrelevant to the primary keywor…"
click at [777, 256] on icon "button" at bounding box center [778, 261] width 10 height 10
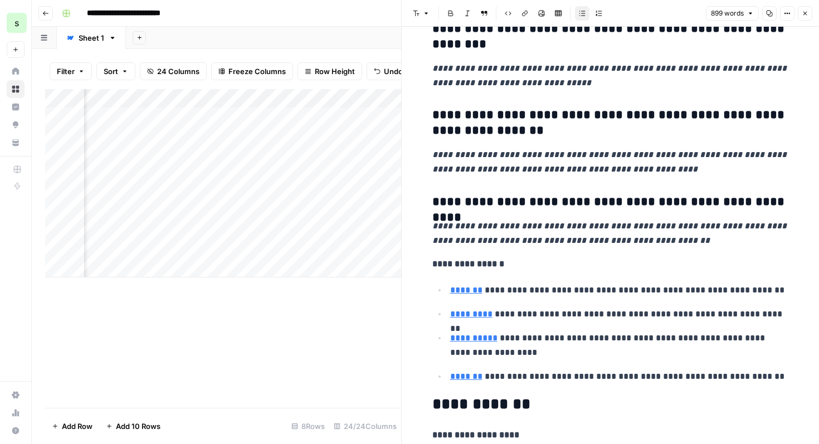
scroll to position [3279, 0]
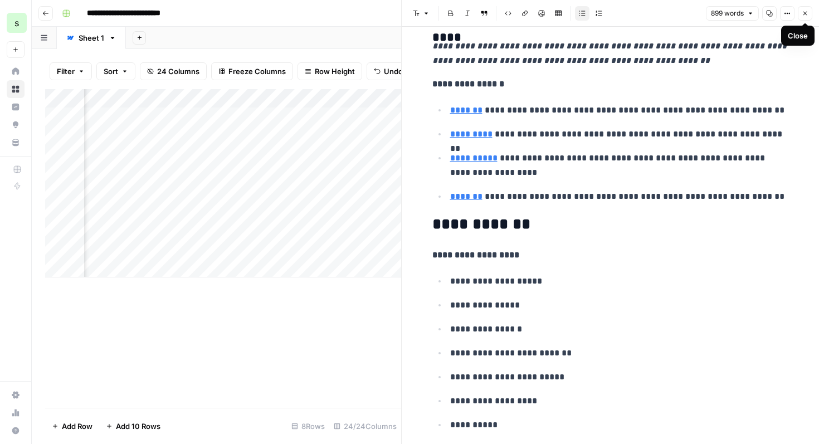
click at [808, 14] on button "Close" at bounding box center [804, 13] width 14 height 14
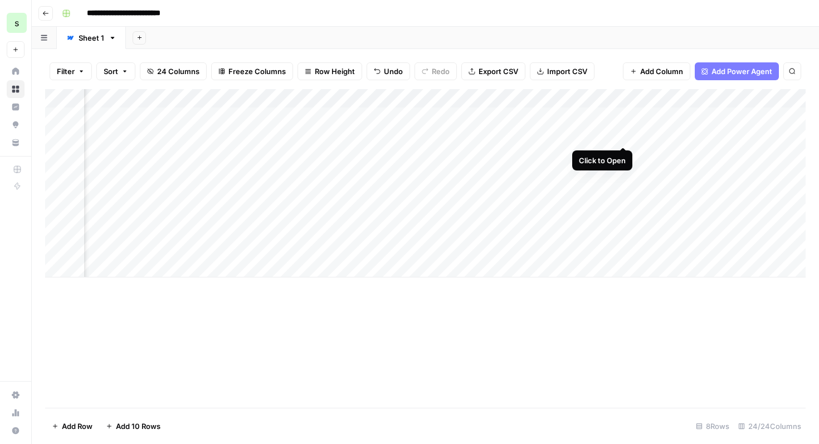
click at [621, 135] on div "Add Column" at bounding box center [425, 183] width 760 height 188
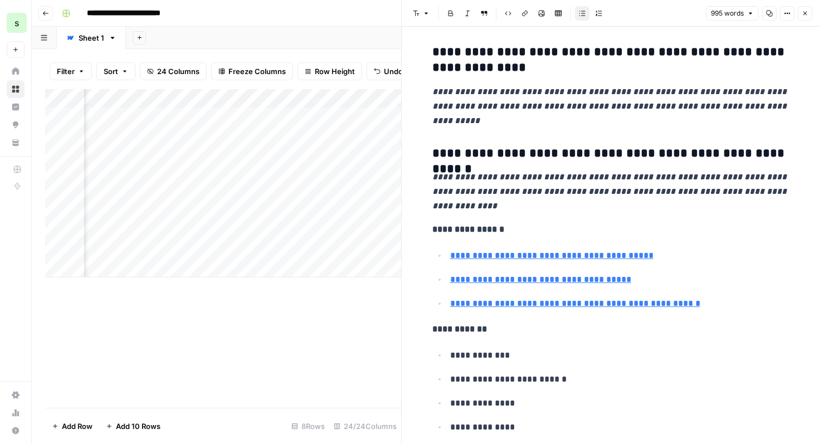
scroll to position [3080, 0]
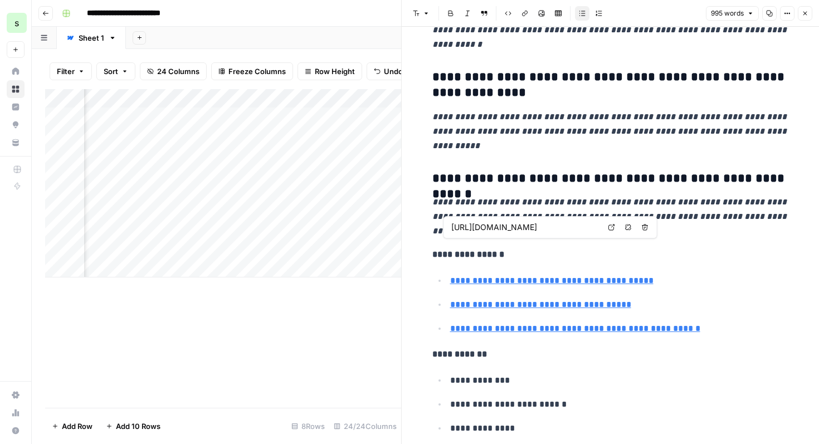
type input "[URL][DOMAIN_NAME]"
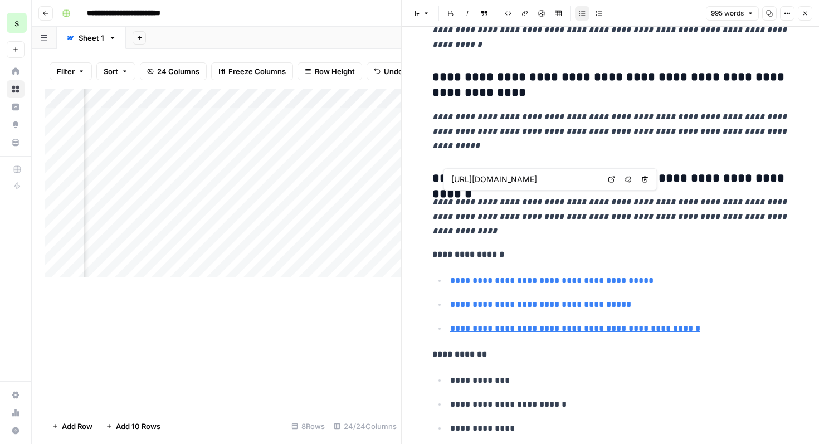
type input "[URL][DOMAIN_NAME]"
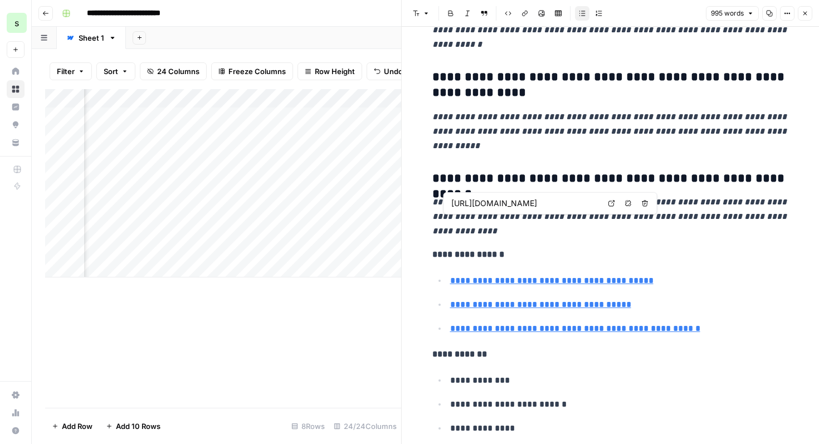
type input "[URL][DOMAIN_NAME]"
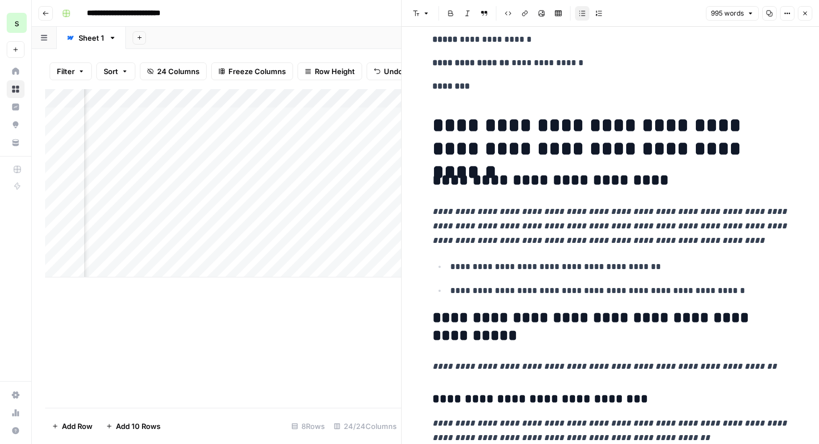
scroll to position [0, 0]
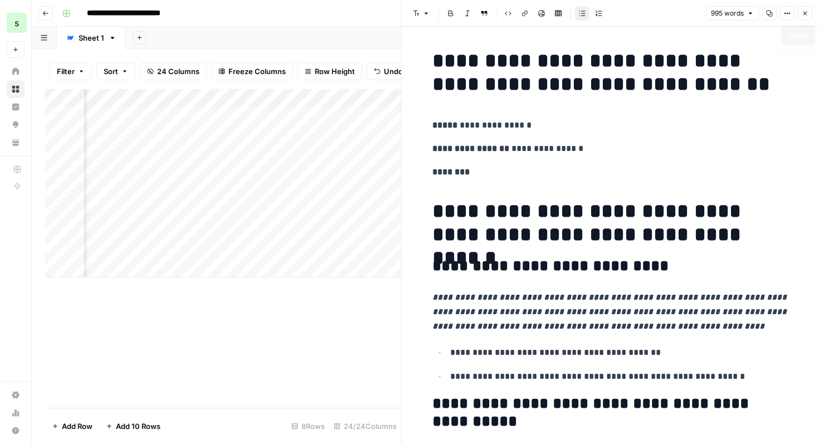
click at [804, 17] on button "Close" at bounding box center [804, 13] width 14 height 14
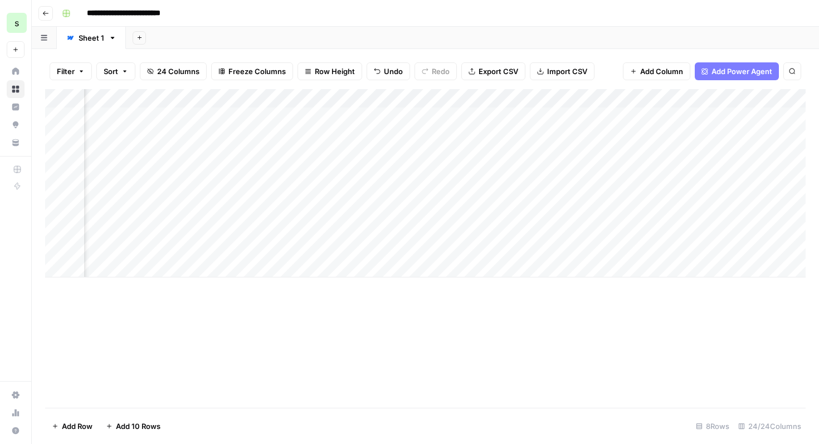
scroll to position [0, 1096]
click at [659, 135] on div "Add Column" at bounding box center [425, 183] width 760 height 188
click at [678, 136] on div "Add Column" at bounding box center [425, 183] width 760 height 188
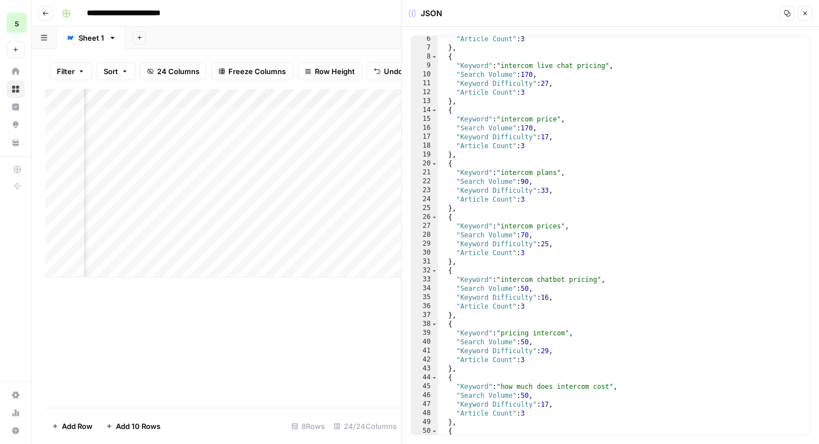
scroll to position [261, 0]
click at [802, 13] on icon "button" at bounding box center [804, 13] width 7 height 7
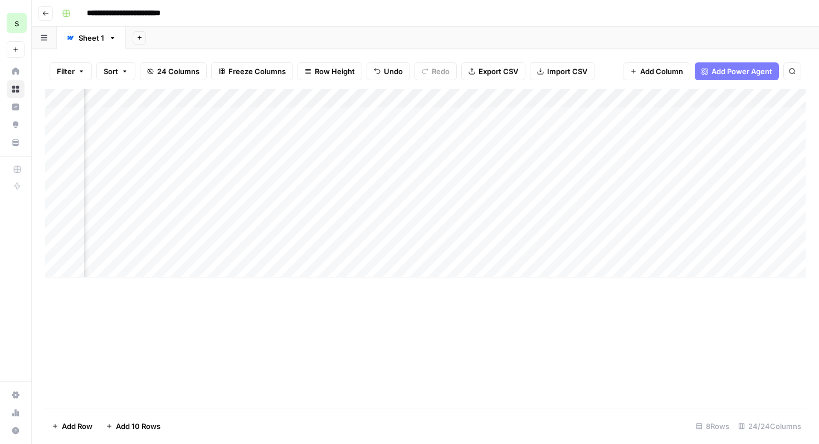
scroll to position [0, 1302]
click at [740, 136] on div "Add Column" at bounding box center [425, 183] width 760 height 188
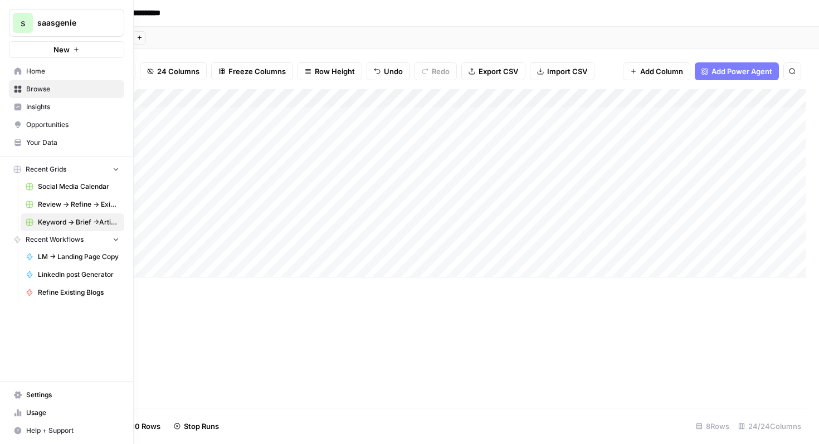
click at [28, 410] on span "Usage" at bounding box center [72, 413] width 93 height 10
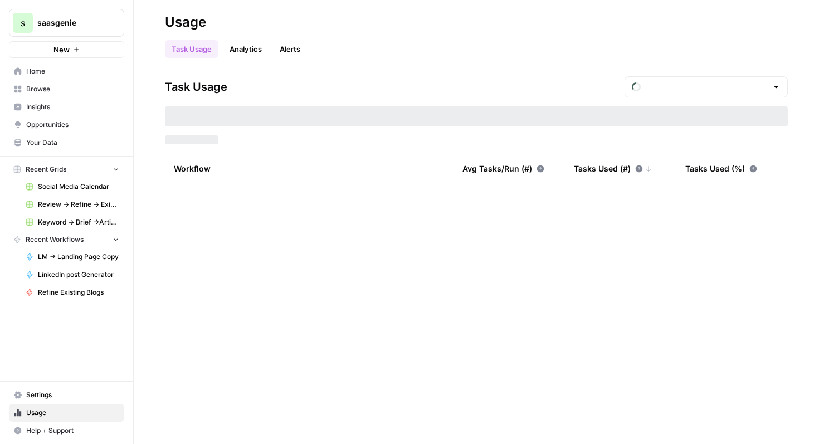
type input "September Tasks"
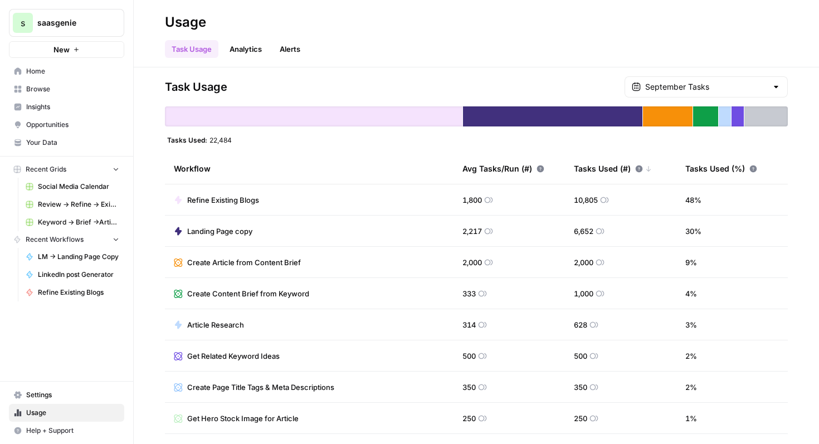
click at [72, 141] on span "Your Data" at bounding box center [72, 143] width 93 height 10
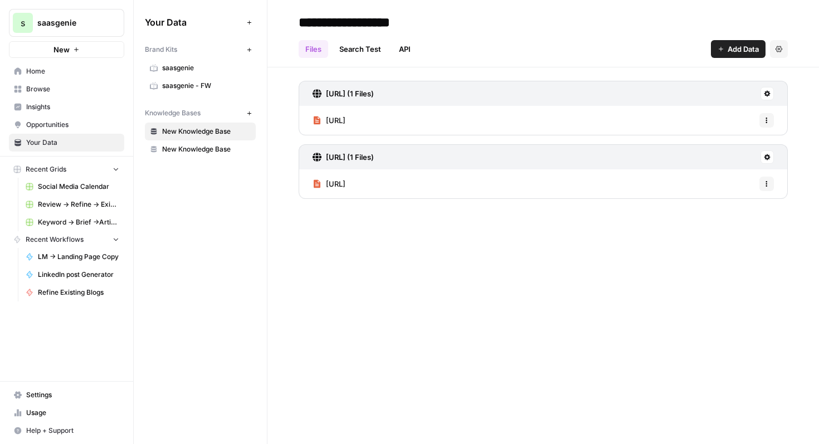
click at [84, 86] on span "Browse" at bounding box center [72, 89] width 93 height 10
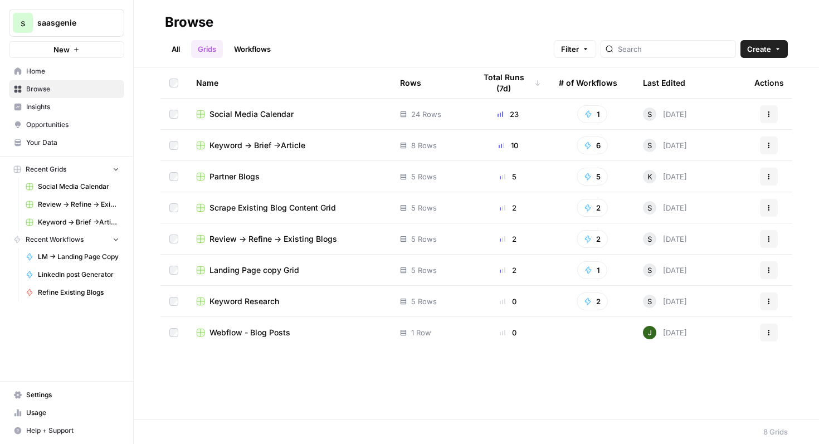
click at [46, 409] on span "Usage" at bounding box center [72, 413] width 93 height 10
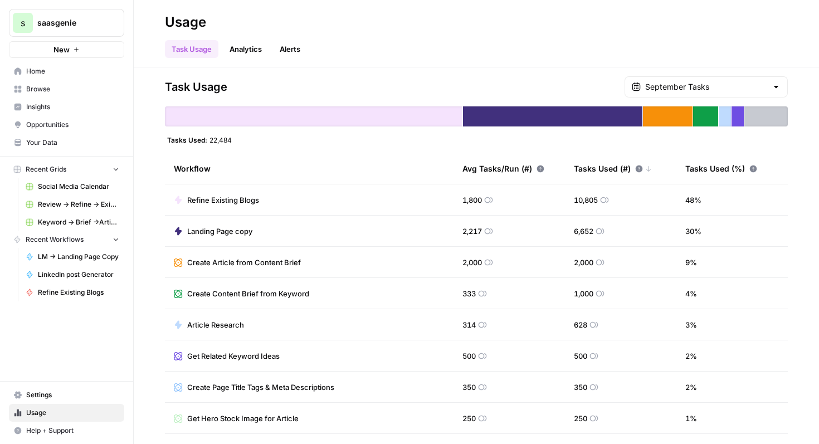
click at [51, 393] on span "Settings" at bounding box center [72, 395] width 93 height 10
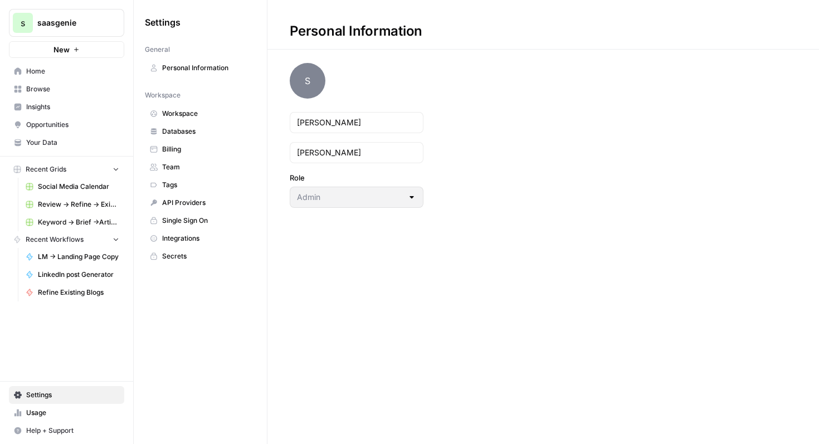
click at [204, 149] on span "Billing" at bounding box center [206, 149] width 89 height 10
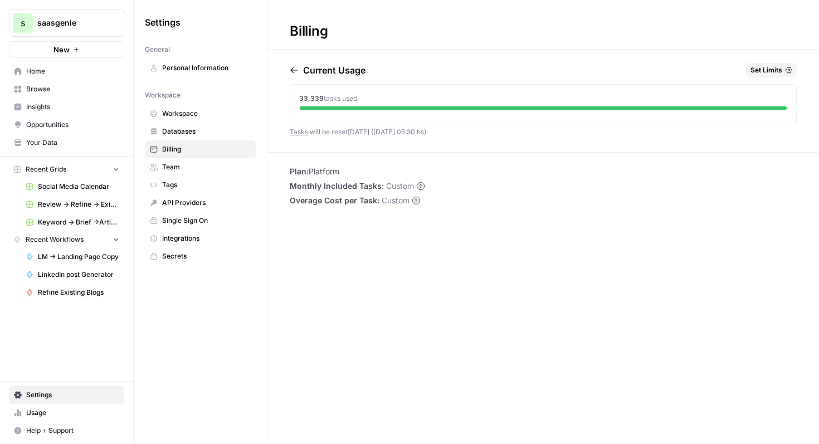
click at [58, 72] on span "Home" at bounding box center [72, 71] width 93 height 10
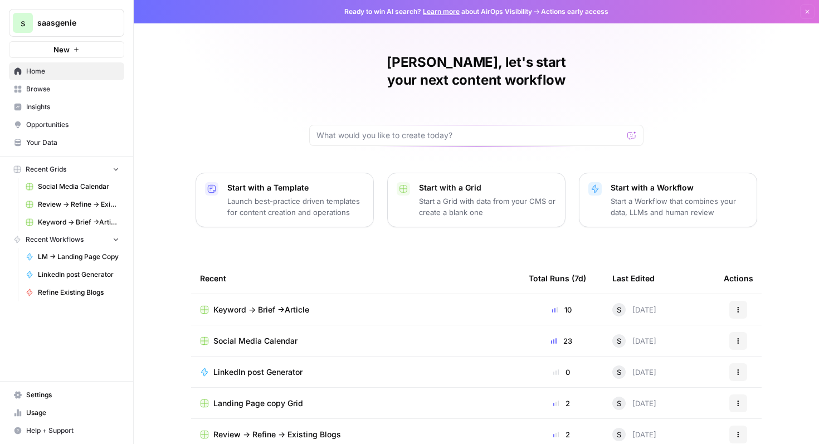
click at [285, 304] on span "Keyword -> Brief ->Article" at bounding box center [261, 309] width 96 height 11
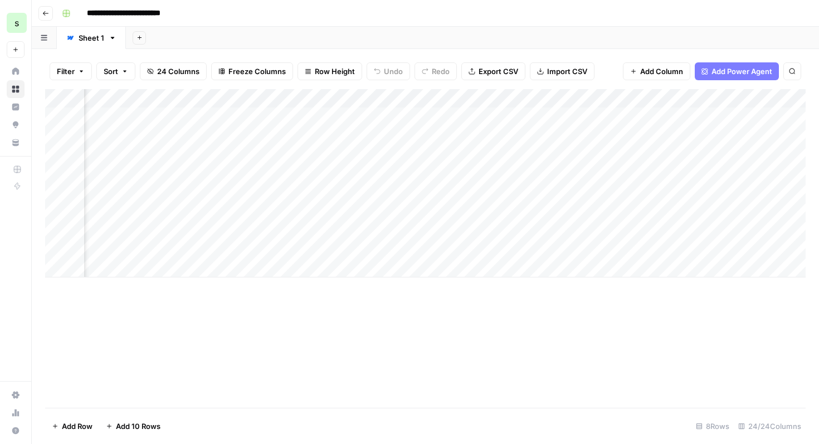
scroll to position [0, 173]
click at [570, 120] on div "Add Column" at bounding box center [425, 183] width 760 height 188
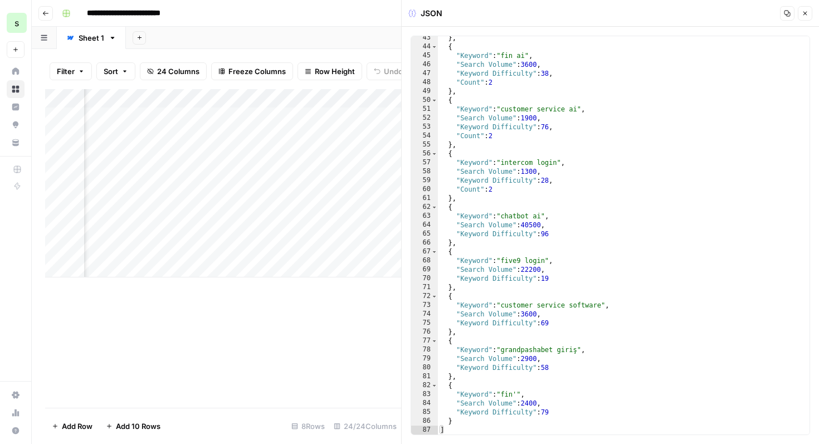
scroll to position [377, 0]
click at [809, 11] on button "Close" at bounding box center [804, 13] width 14 height 14
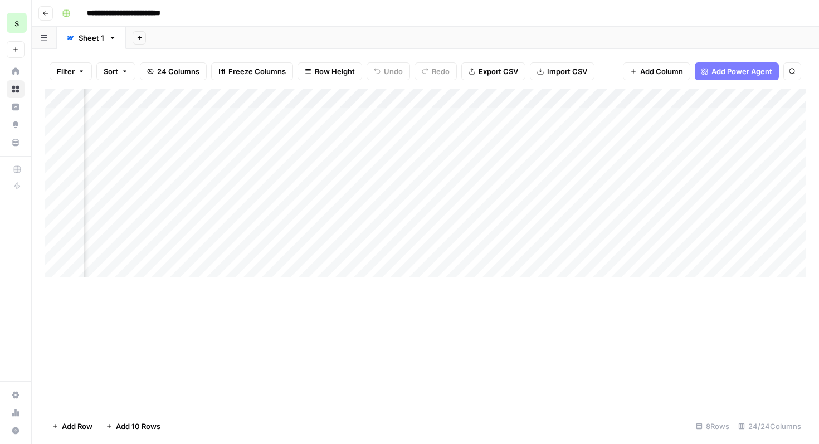
scroll to position [0, 480]
click at [681, 119] on div "Add Column" at bounding box center [425, 183] width 760 height 188
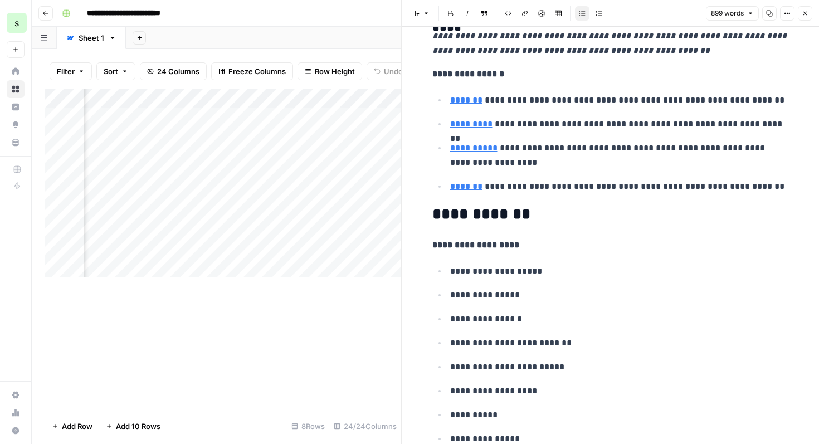
scroll to position [3279, 0]
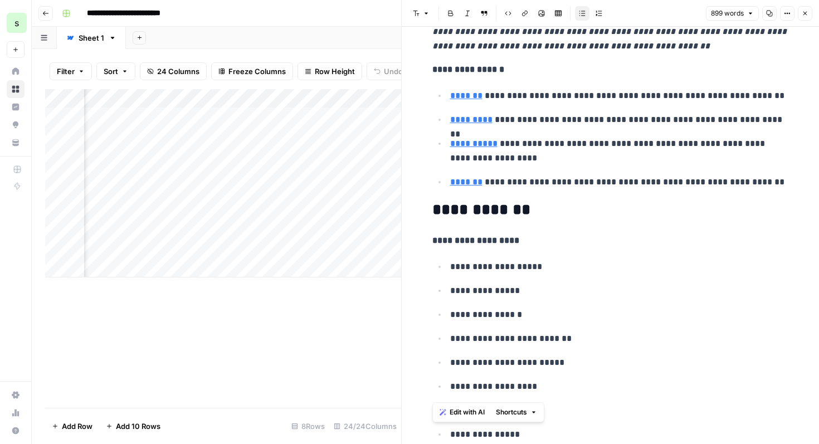
drag, startPoint x: 543, startPoint y: 399, endPoint x: 426, endPoint y: 193, distance: 236.7
click at [476, 409] on span "Edit with AI" at bounding box center [466, 412] width 35 height 10
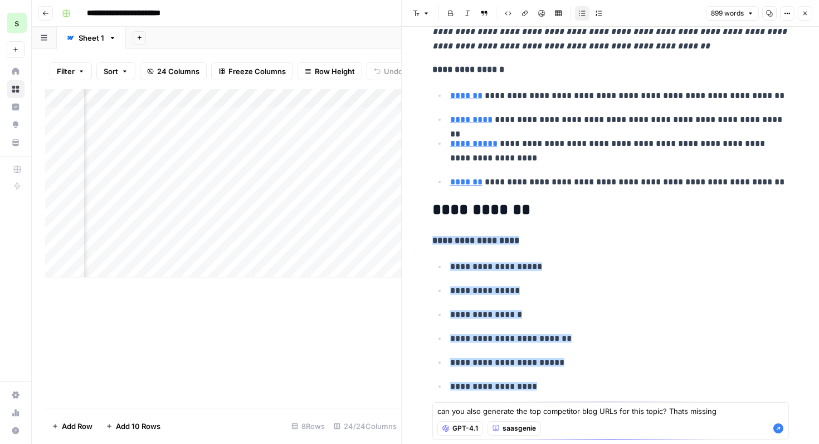
type textarea "can you also generate the top competitor blog URLs for this topic? Thats missing"
click at [778, 427] on icon "button" at bounding box center [777, 428] width 11 height 11
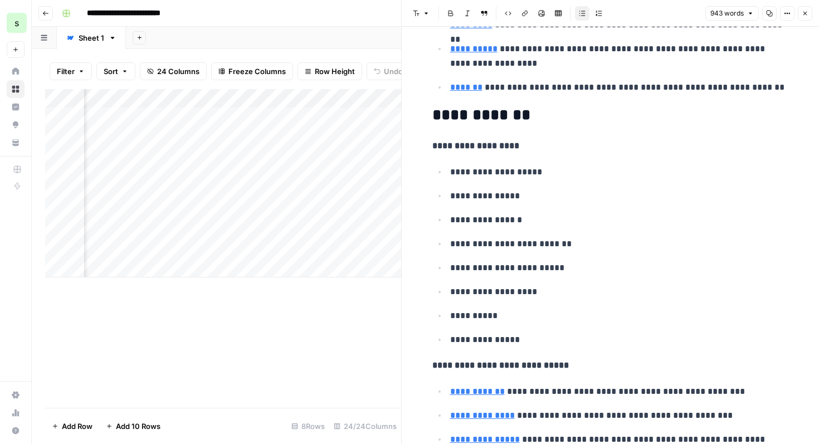
scroll to position [3417, 0]
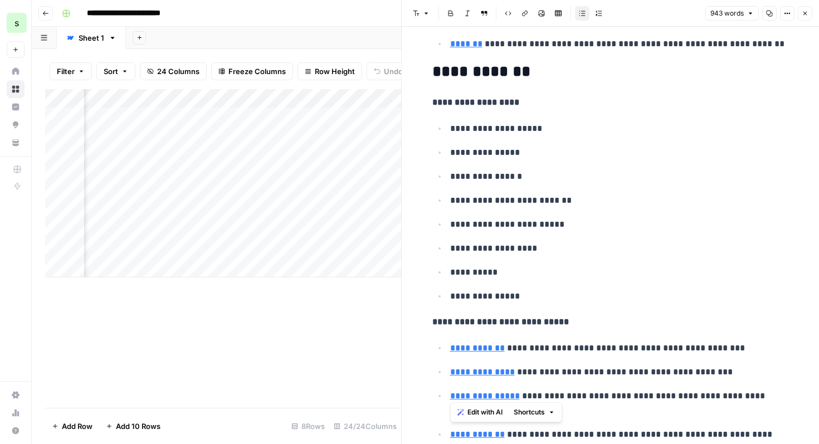
drag, startPoint x: 802, startPoint y: 387, endPoint x: 447, endPoint y: 305, distance: 364.6
click at [489, 411] on span "Edit with AI" at bounding box center [484, 412] width 35 height 10
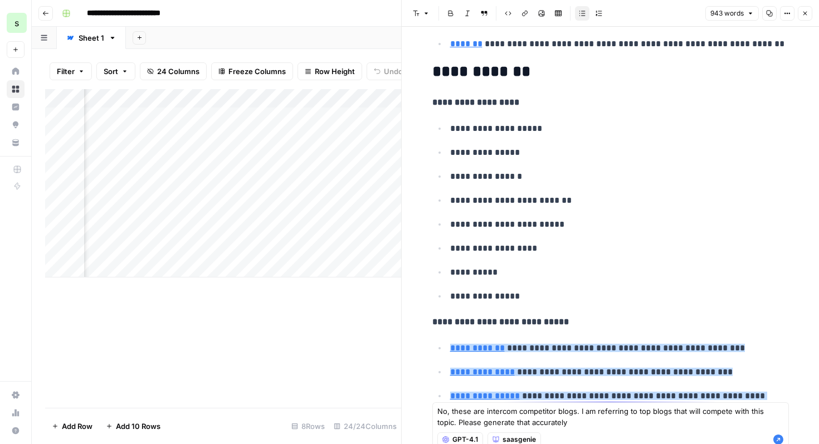
type textarea "No, these are intercom competitor blogs. I am referring to top blogs that will …"
click at [780, 438] on icon "button" at bounding box center [778, 439] width 10 height 10
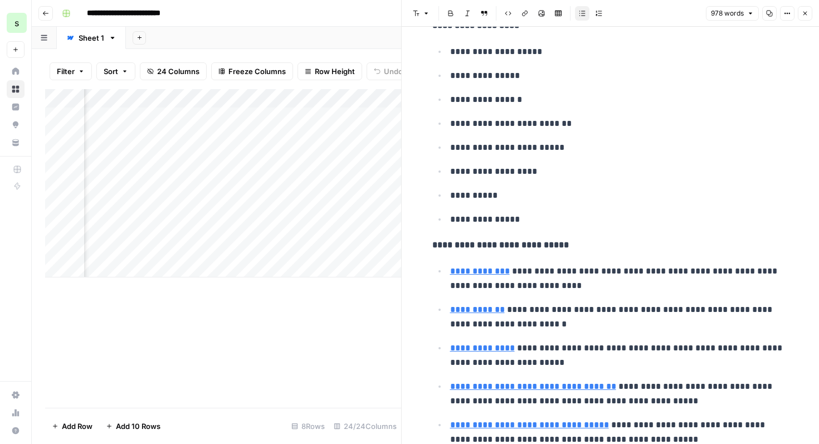
scroll to position [3499, 0]
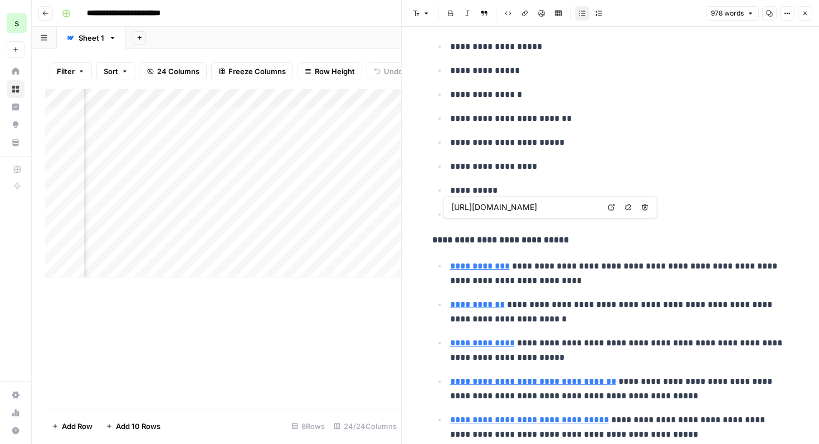
type input "[URL][DOMAIN_NAME]"
drag, startPoint x: 659, startPoint y: 394, endPoint x: 445, endPoint y: 226, distance: 272.4
click at [445, 258] on ul "**********" at bounding box center [610, 349] width 356 height 183
click at [483, 412] on span "Edit with AI" at bounding box center [484, 412] width 35 height 10
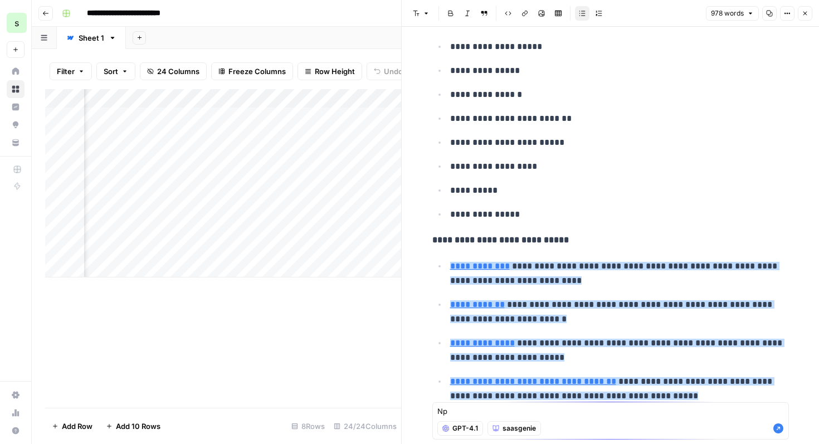
type textarea "N"
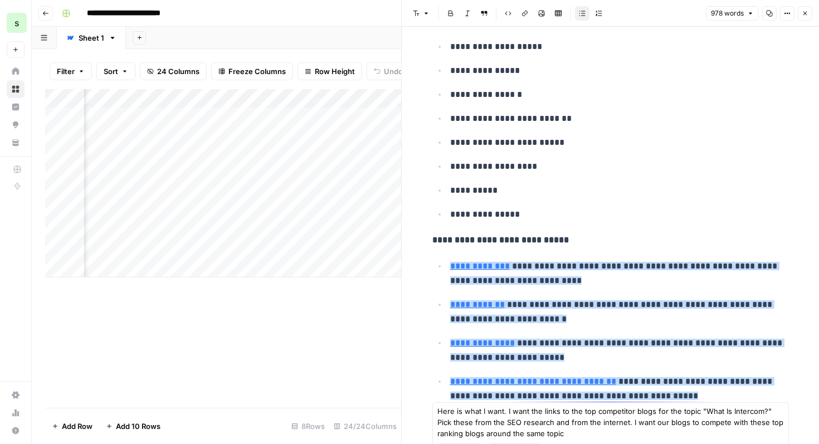
drag, startPoint x: 579, startPoint y: 435, endPoint x: 612, endPoint y: 421, distance: 35.7
click at [612, 421] on textarea "Here is what I want. I want the links to the top competitor blogs for the topic…" at bounding box center [610, 421] width 346 height 33
click at [650, 428] on textarea "Here is what I want. I want the links to the top competitor blogs for the topic…" at bounding box center [610, 421] width 346 height 33
click at [556, 436] on textarea "Here is what I want. I want the links to the top competitor blogs for the topic…" at bounding box center [610, 421] width 346 height 33
drag, startPoint x: 569, startPoint y: 432, endPoint x: 485, endPoint y: 433, distance: 83.5
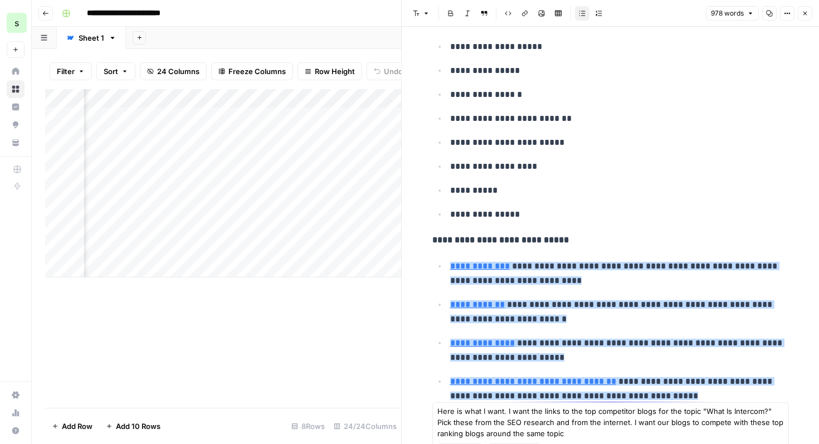
click at [485, 433] on textarea "Here is what I want. I want the links to the top competitor blogs for the topic…" at bounding box center [610, 421] width 346 height 33
type textarea "Here is what I want. I want the links to the top competitor blogs for the topic…"
click at [778, 438] on icon "button" at bounding box center [777, 439] width 11 height 11
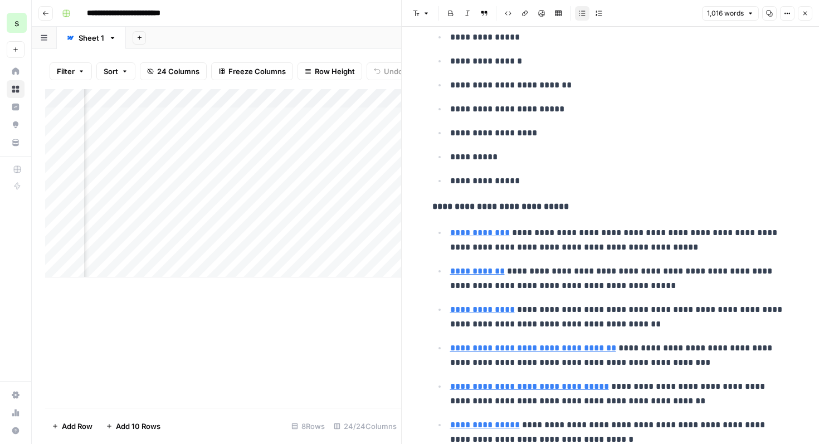
scroll to position [3576, 0]
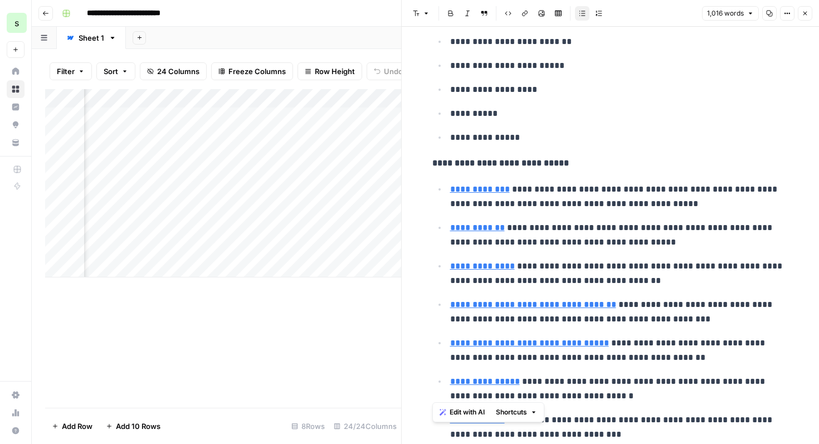
drag, startPoint x: 611, startPoint y: 391, endPoint x: 422, endPoint y: 121, distance: 329.5
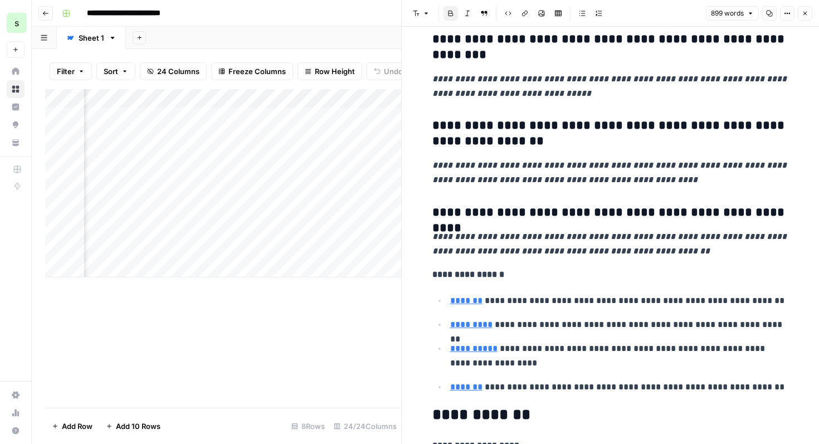
scroll to position [3300, 0]
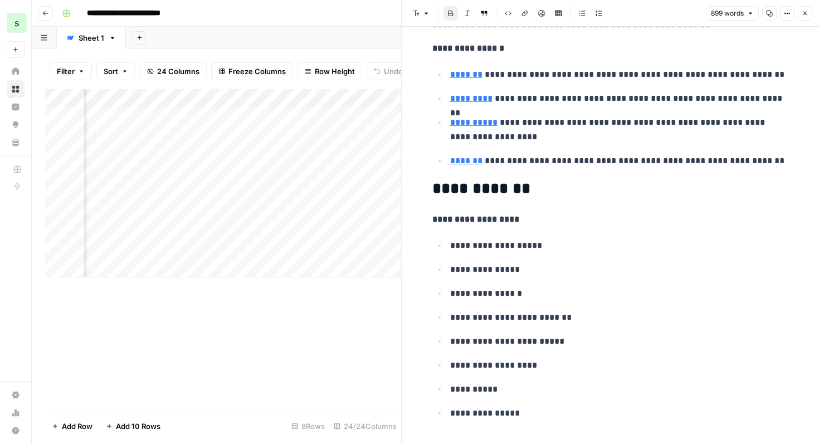
drag, startPoint x: 471, startPoint y: 400, endPoint x: 546, endPoint y: 397, distance: 75.2
click at [546, 432] on p at bounding box center [610, 439] width 356 height 14
drag, startPoint x: 527, startPoint y: 370, endPoint x: 436, endPoint y: 356, distance: 91.8
click at [436, 356] on ul "**********" at bounding box center [610, 329] width 356 height 183
click at [487, 389] on span "Edit with AI" at bounding box center [484, 391] width 35 height 10
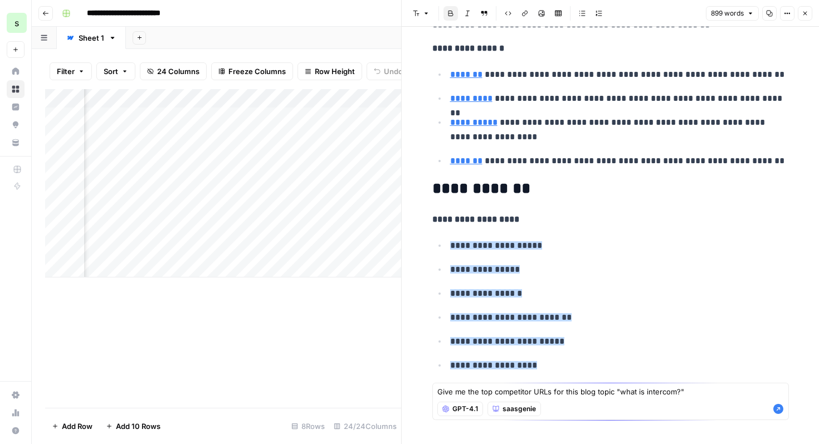
type textarea "Give me the top competitor URLs for this blog topic "what is intercom?""
click at [780, 410] on icon "button" at bounding box center [778, 409] width 10 height 10
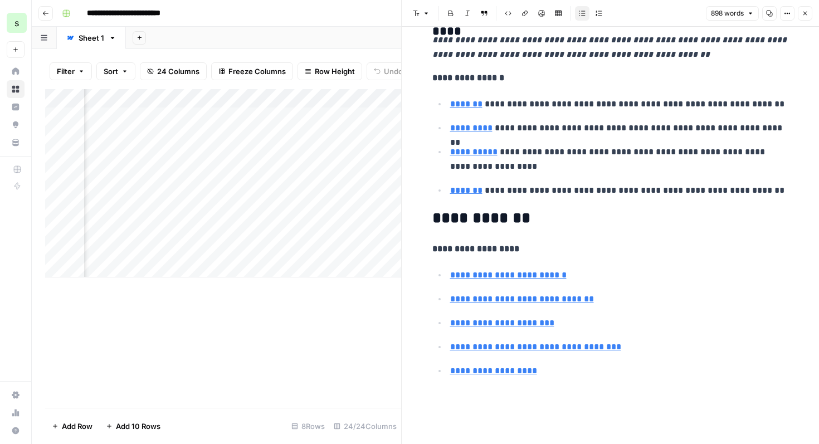
scroll to position [3229, 0]
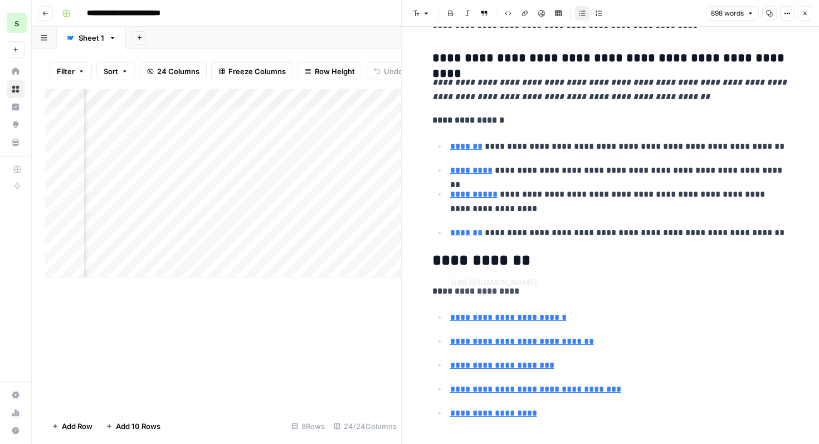
type input "[URL][DOMAIN_NAME]"
click at [810, 16] on button "Close" at bounding box center [804, 13] width 14 height 14
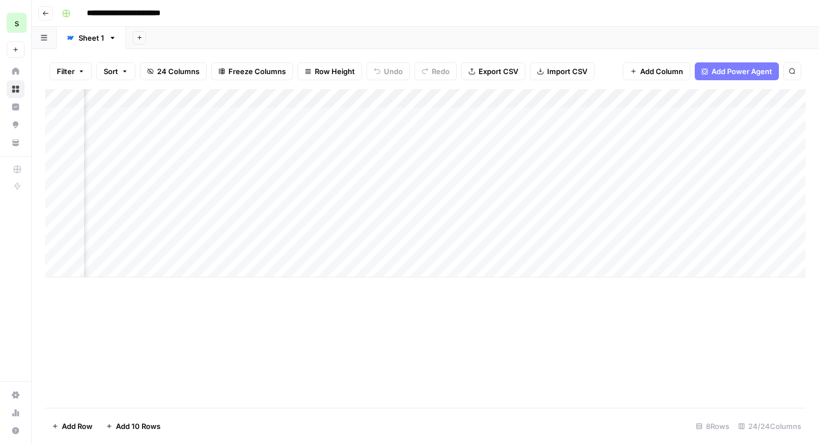
scroll to position [0, 1552]
click at [592, 136] on div "Add Column" at bounding box center [425, 183] width 760 height 188
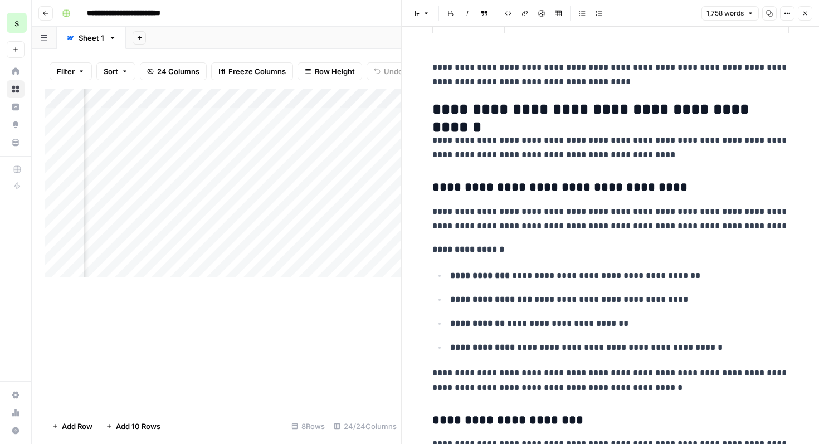
scroll to position [695, 0]
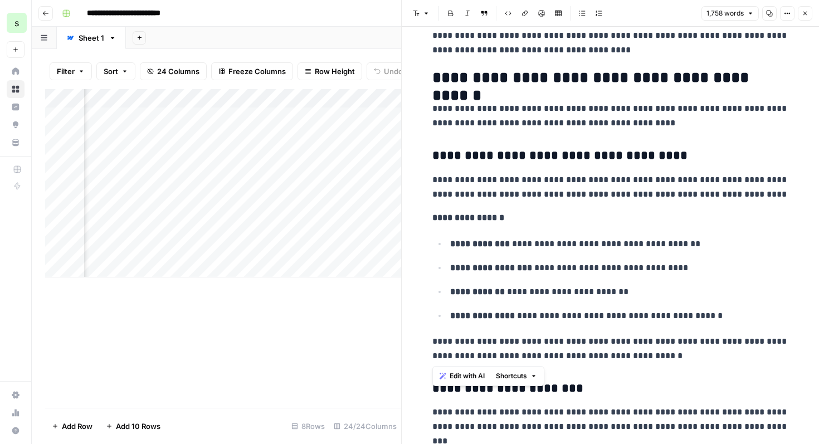
drag, startPoint x: 428, startPoint y: 151, endPoint x: 738, endPoint y: 358, distance: 373.1
click at [462, 372] on span "Edit with AI" at bounding box center [466, 376] width 35 height 10
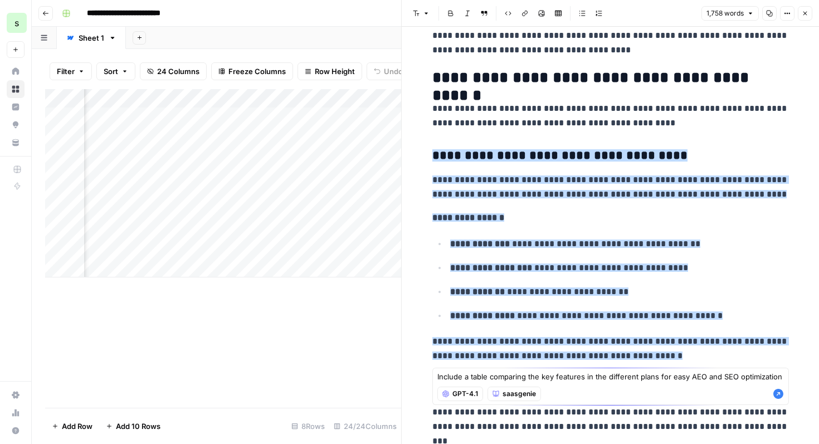
type textarea "Include a table comparing the key features in the different plans for easy AEO …"
click at [779, 391] on icon "button" at bounding box center [778, 394] width 10 height 10
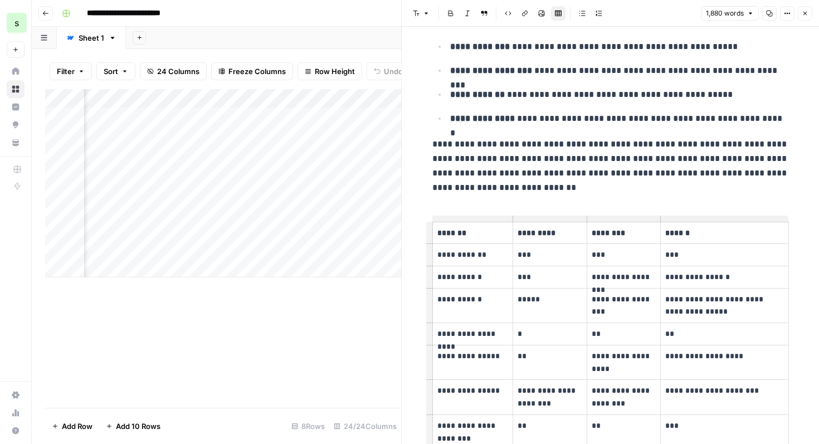
scroll to position [1001, 0]
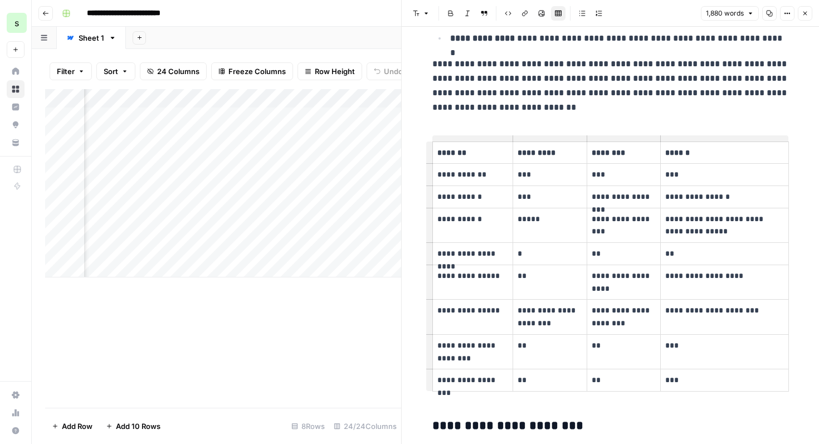
click at [717, 287] on td "**********" at bounding box center [724, 281] width 128 height 35
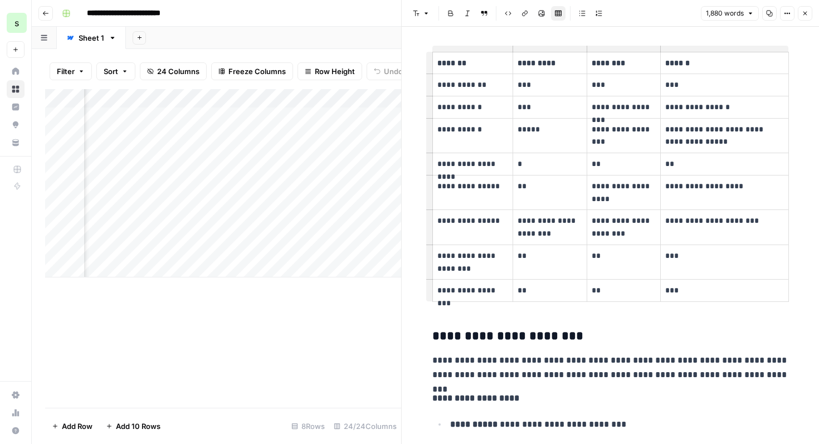
scroll to position [1091, 0]
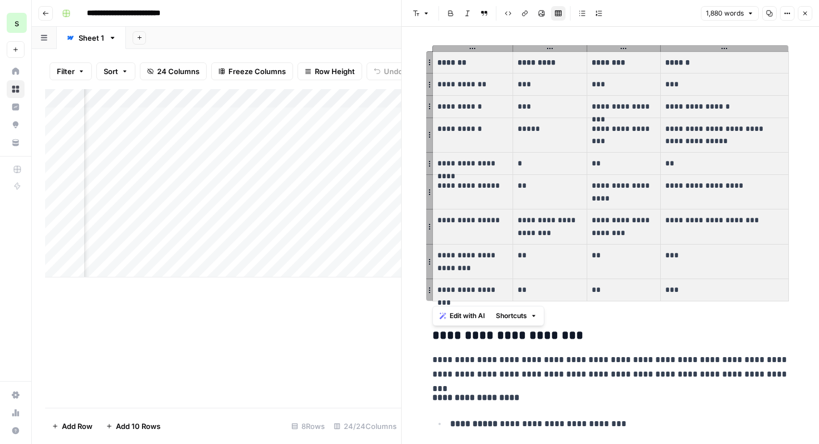
drag, startPoint x: 781, startPoint y: 291, endPoint x: 436, endPoint y: 58, distance: 416.1
click at [436, 58] on tbody "**********" at bounding box center [610, 175] width 356 height 249
click at [479, 316] on span "Edit with AI" at bounding box center [466, 316] width 35 height 10
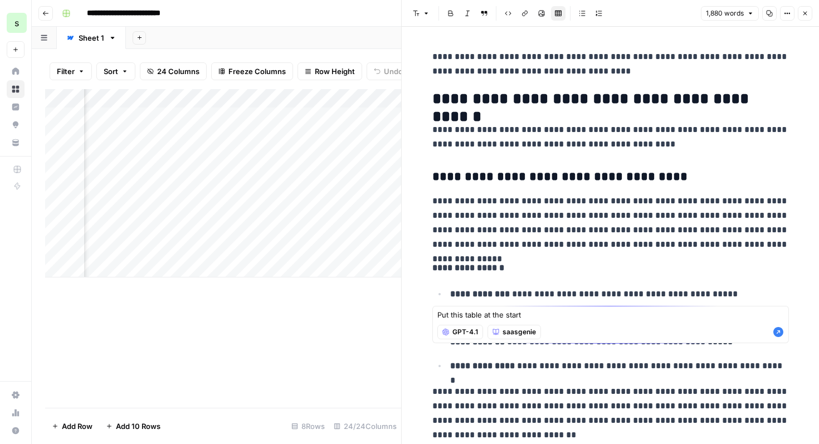
scroll to position [673, 0]
type textarea "Put this table at the start of the comparison"
click at [780, 336] on icon "button" at bounding box center [778, 332] width 10 height 10
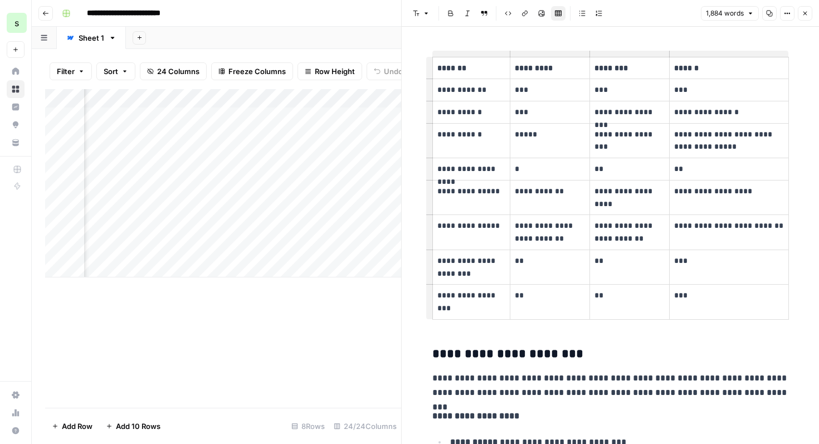
scroll to position [1087, 0]
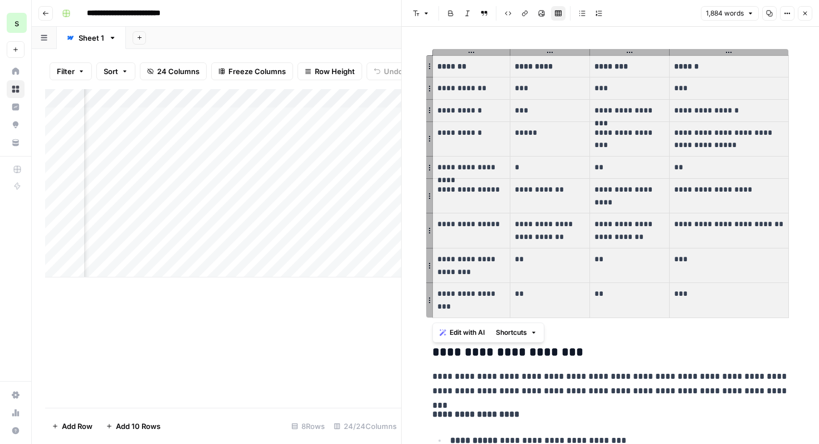
drag, startPoint x: 780, startPoint y: 307, endPoint x: 438, endPoint y: 74, distance: 413.5
click at [438, 74] on tbody "**********" at bounding box center [610, 186] width 356 height 262
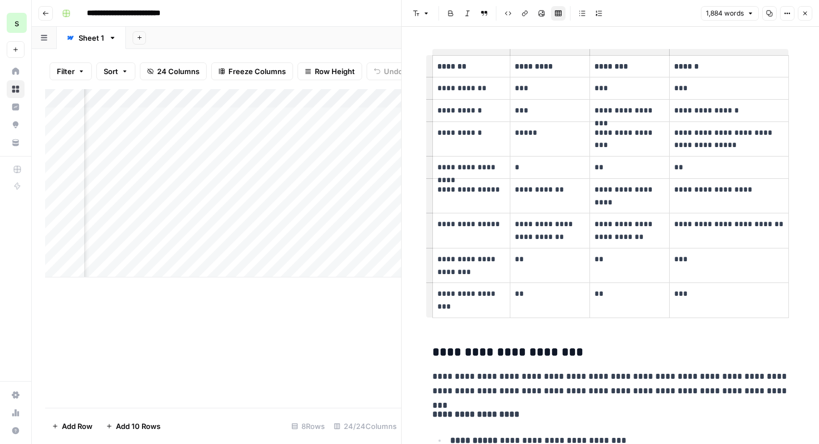
click at [631, 87] on p "***" at bounding box center [629, 88] width 70 height 13
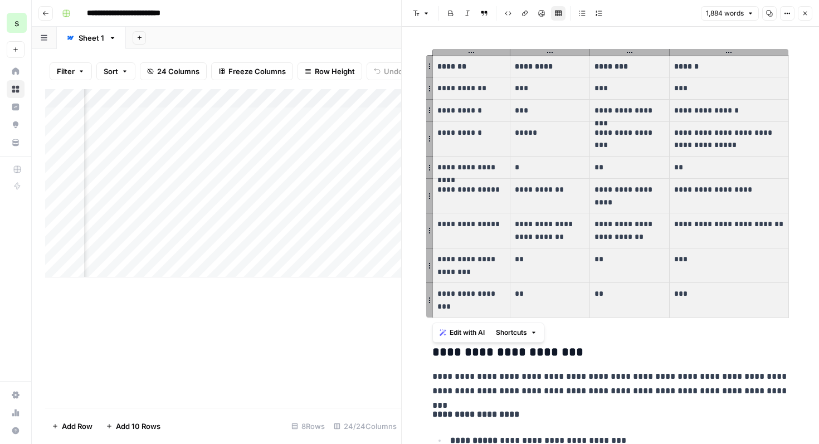
drag, startPoint x: 436, startPoint y: 61, endPoint x: 774, endPoint y: 303, distance: 416.2
click at [774, 303] on tbody "**********" at bounding box center [610, 186] width 356 height 262
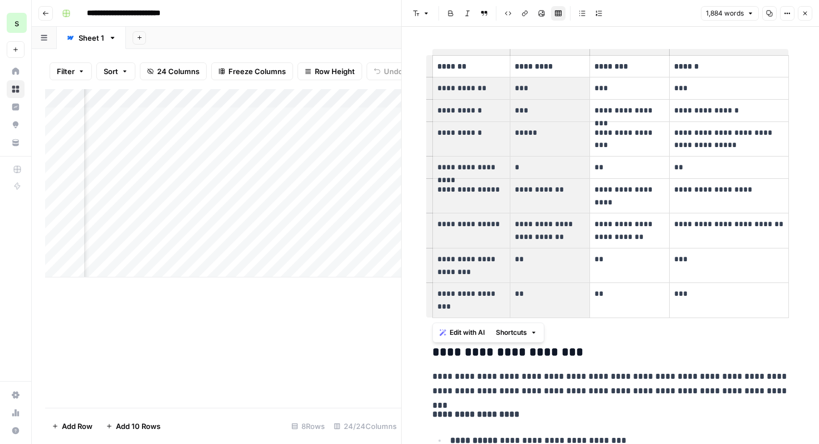
click at [536, 77] on td "***" at bounding box center [550, 88] width 80 height 22
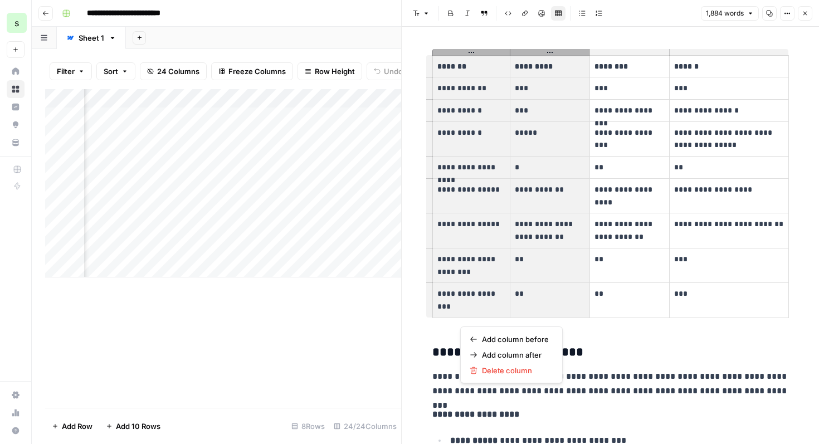
click at [543, 62] on p "*********" at bounding box center [550, 66] width 70 height 13
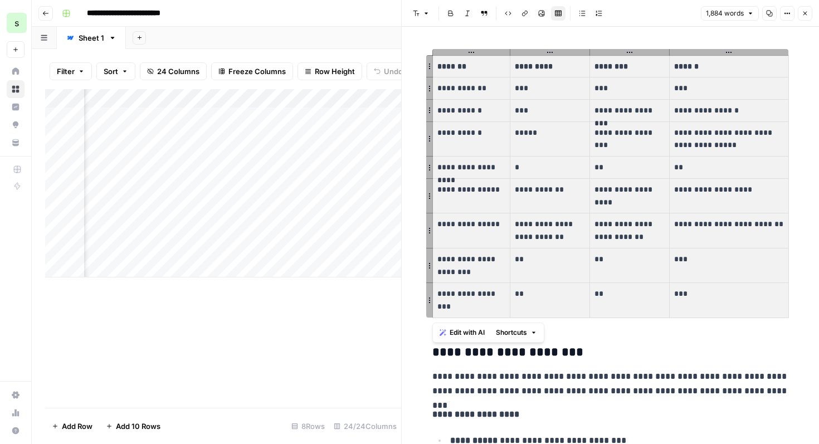
drag, startPoint x: 437, startPoint y: 60, endPoint x: 756, endPoint y: 315, distance: 408.5
click at [756, 315] on tbody "**********" at bounding box center [610, 186] width 356 height 262
click at [533, 334] on icon "button" at bounding box center [533, 332] width 7 height 7
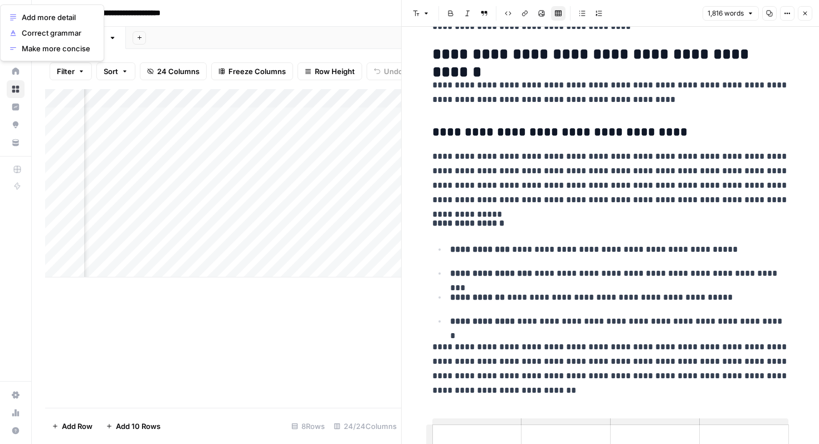
scroll to position [698, 0]
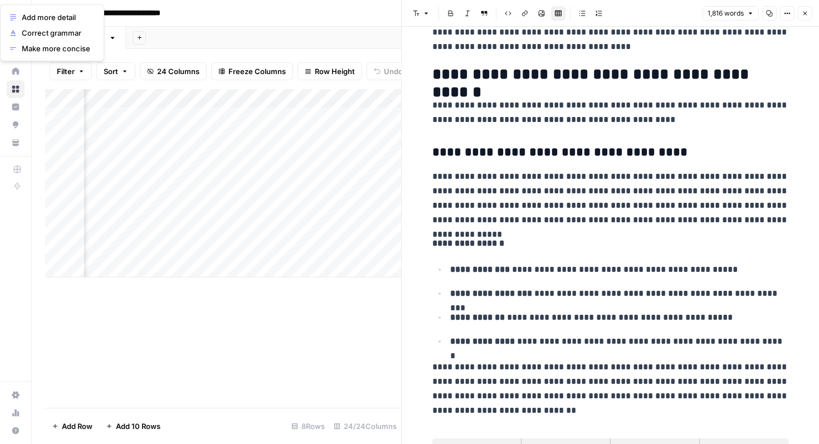
click at [658, 126] on p "**********" at bounding box center [610, 112] width 356 height 29
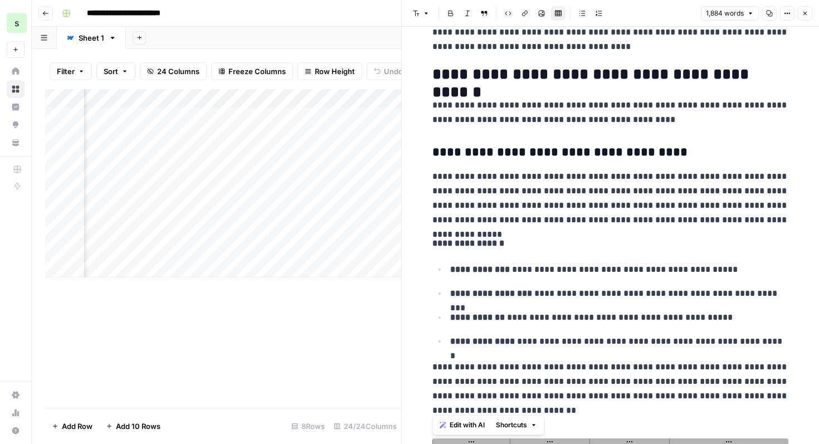
scroll to position [947, 0]
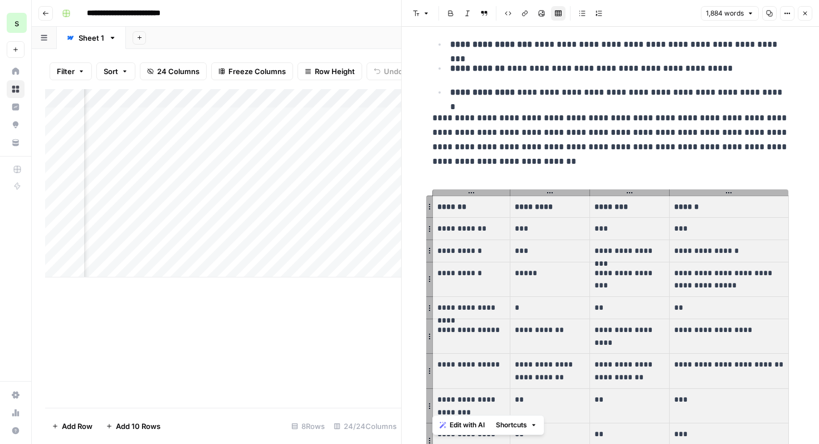
click at [465, 426] on span "Edit with AI" at bounding box center [466, 425] width 35 height 10
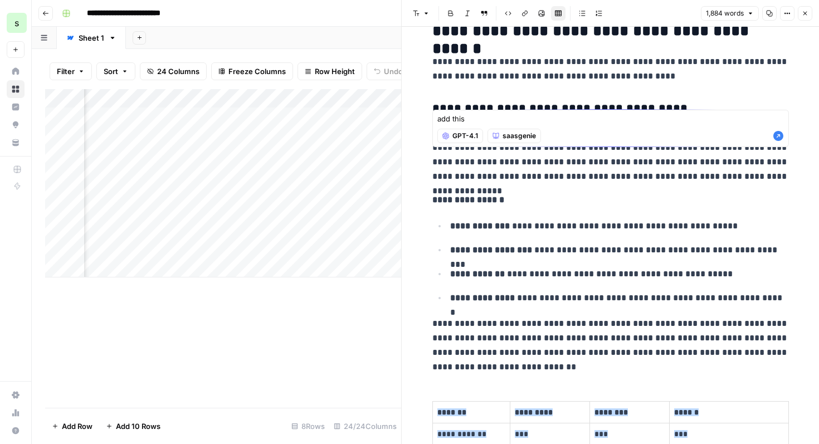
scroll to position [743, 0]
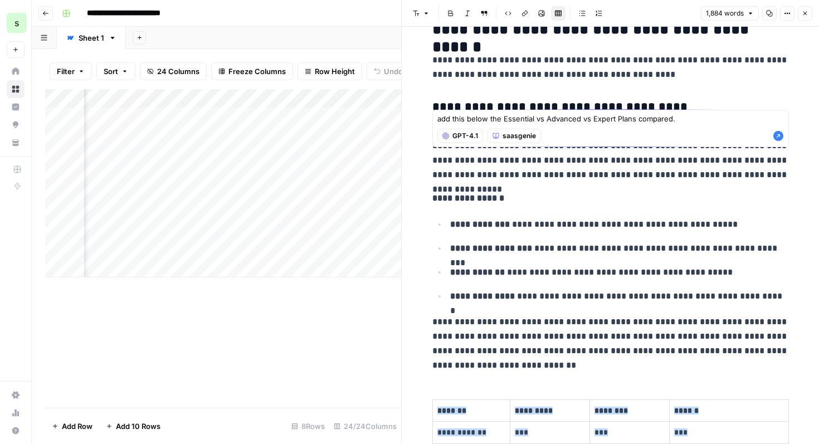
type textarea "add this below the Essential vs Advanced vs Expert Plans compared."
click at [773, 135] on icon "button" at bounding box center [778, 136] width 10 height 10
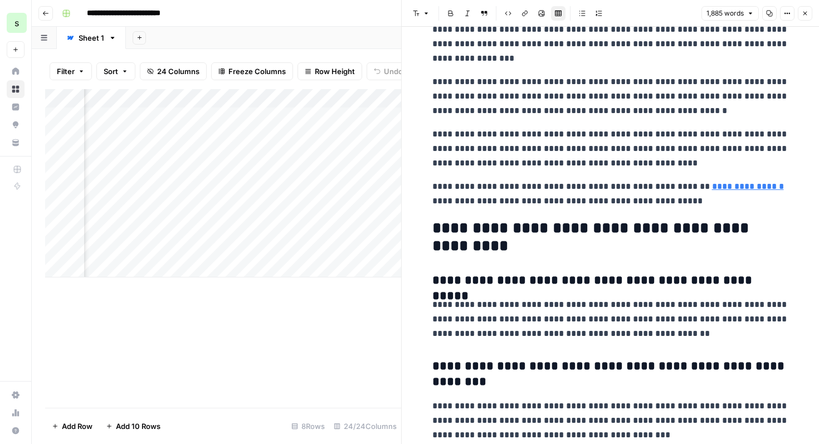
scroll to position [4253, 0]
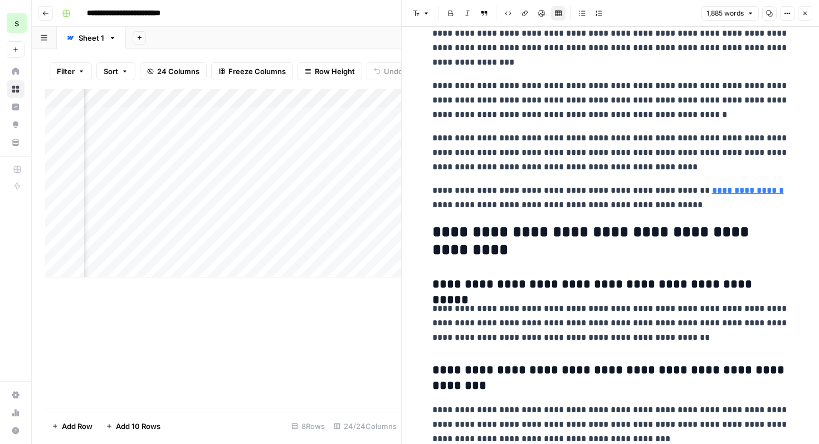
click at [808, 13] on button "Close" at bounding box center [804, 13] width 14 height 14
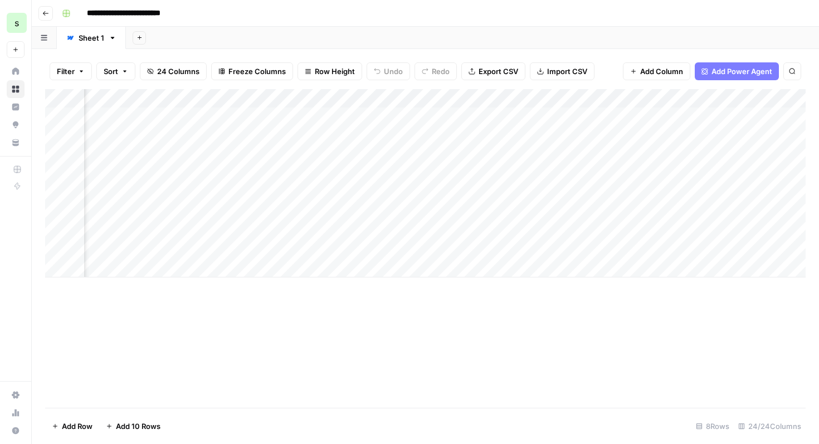
click at [48, 11] on icon "button" at bounding box center [45, 13] width 7 height 7
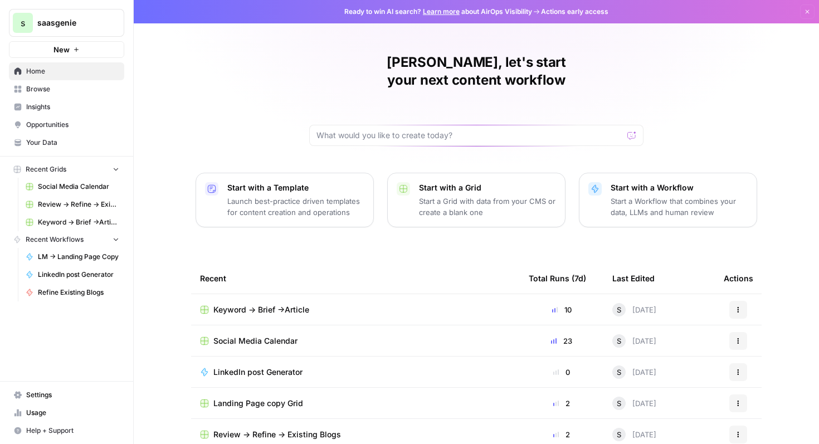
click at [80, 94] on span "Browse" at bounding box center [72, 89] width 93 height 10
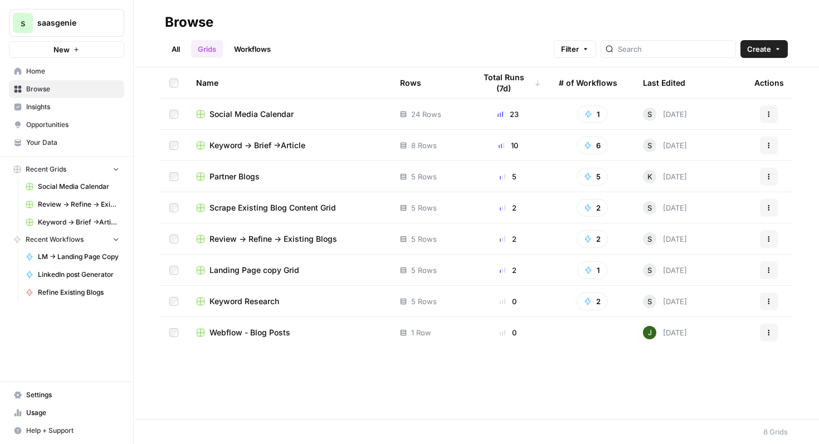
click at [281, 51] on div "All Grids Workflows Filter Create" at bounding box center [476, 44] width 623 height 27
click at [266, 48] on link "Workflows" at bounding box center [252, 49] width 50 height 18
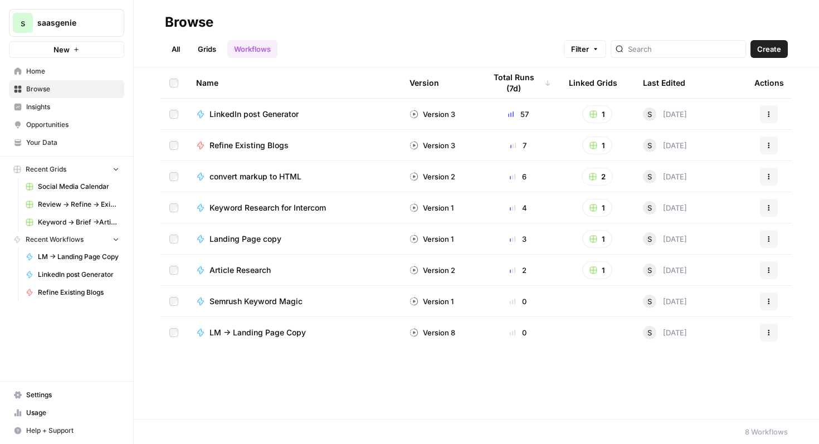
click at [258, 237] on span "Landing Page copy" at bounding box center [245, 238] width 72 height 11
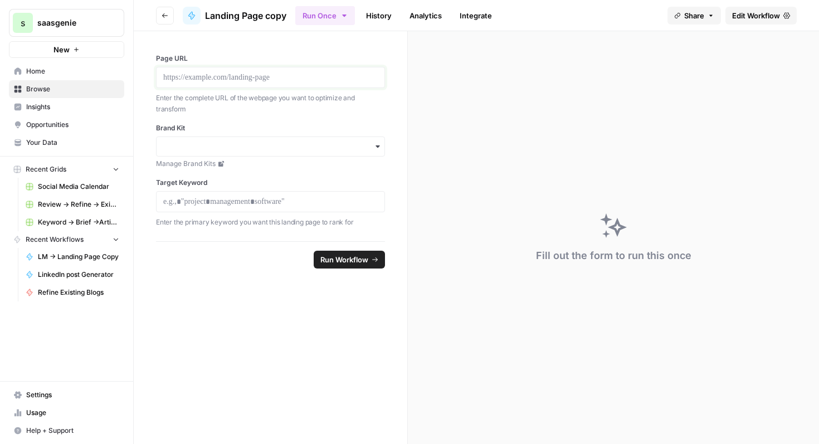
click at [289, 81] on p at bounding box center [270, 77] width 214 height 11
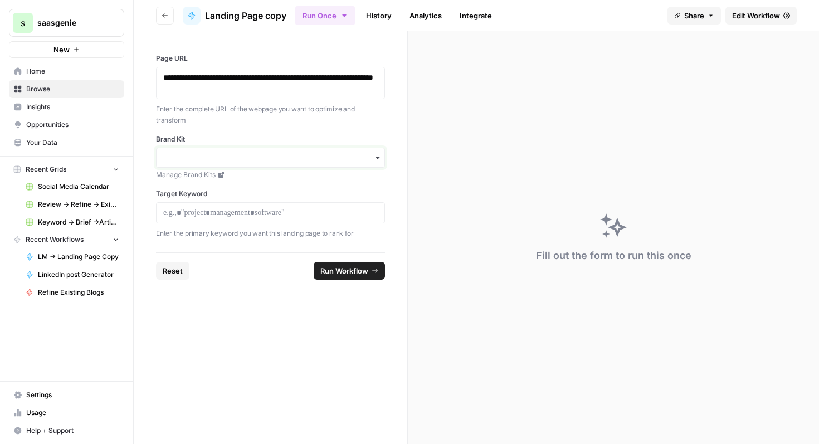
click at [284, 154] on input "Brand Kit" at bounding box center [270, 157] width 214 height 11
click at [268, 209] on div "saasgenie - FW" at bounding box center [270, 208] width 228 height 21
click at [272, 214] on p at bounding box center [270, 212] width 214 height 11
click at [356, 267] on span "Run Workflow" at bounding box center [344, 270] width 48 height 11
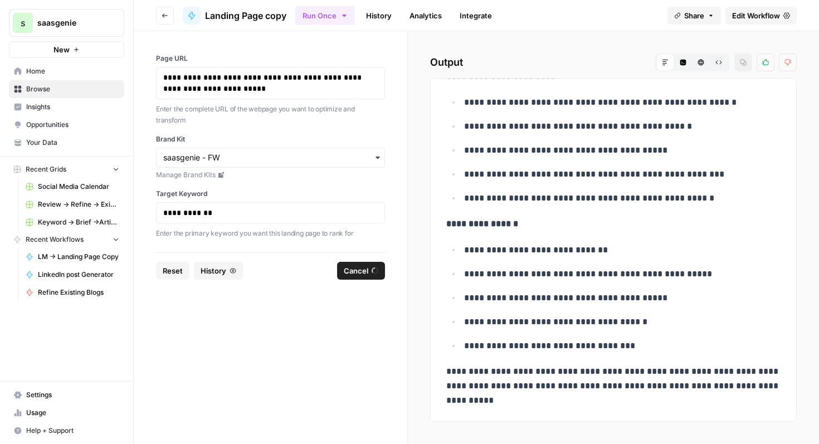
scroll to position [3582, 0]
click at [493, 399] on p "**********" at bounding box center [613, 385] width 334 height 43
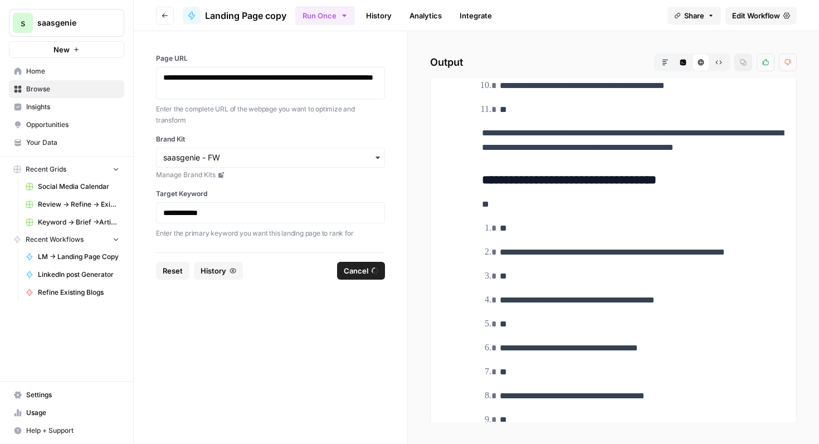
scroll to position [5142, 0]
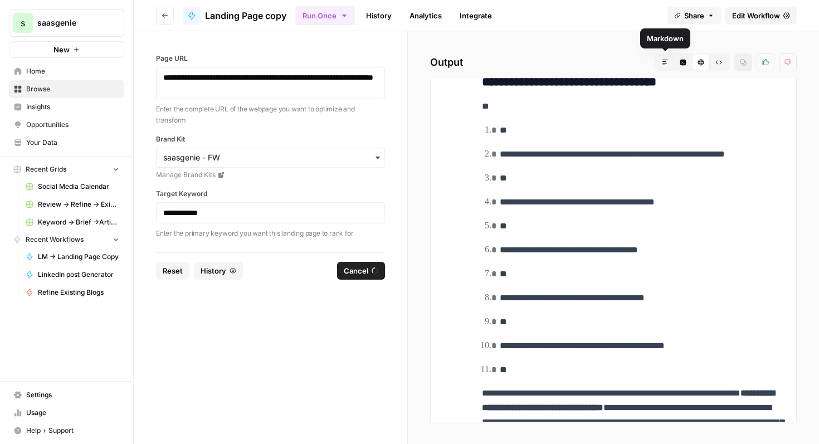
click at [668, 66] on button "Markdown" at bounding box center [665, 62] width 18 height 18
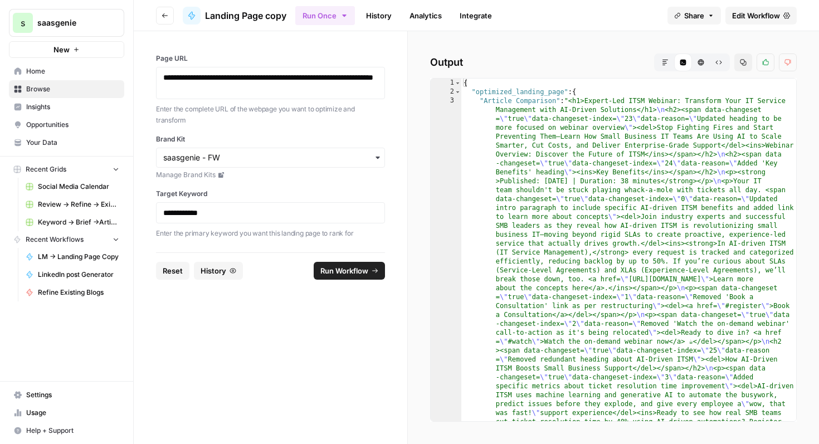
scroll to position [0, 0]
click at [663, 62] on icon "button" at bounding box center [665, 62] width 7 height 7
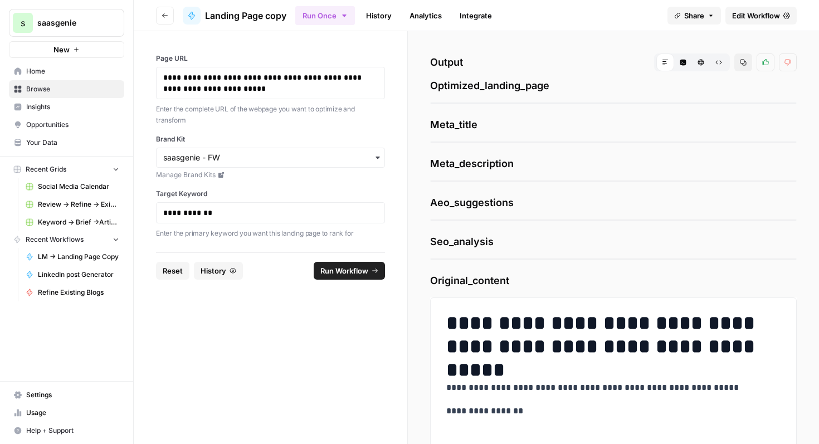
click at [462, 126] on span "Meta_title" at bounding box center [613, 125] width 366 height 16
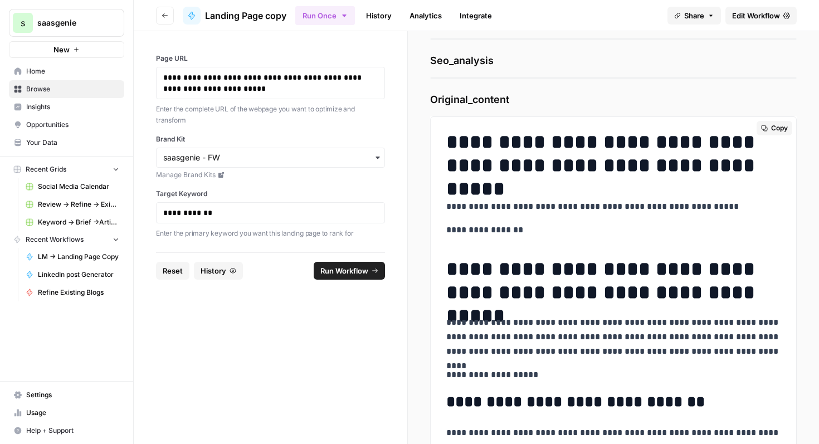
scroll to position [173, 0]
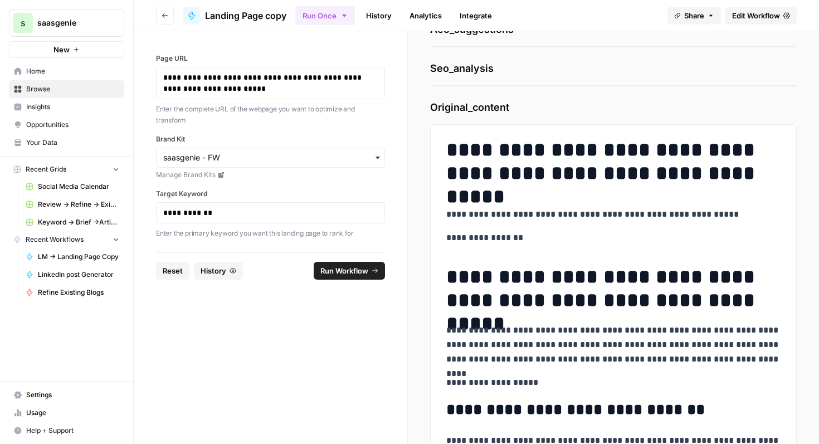
click at [528, 109] on span "Original_content" at bounding box center [613, 108] width 366 height 16
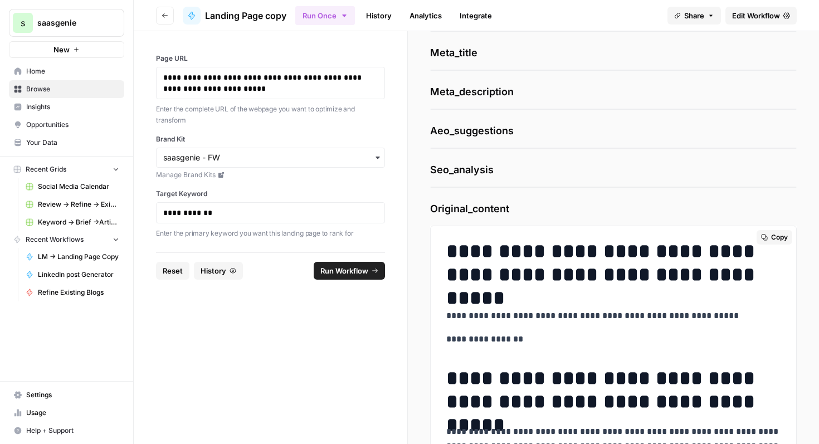
scroll to position [0, 0]
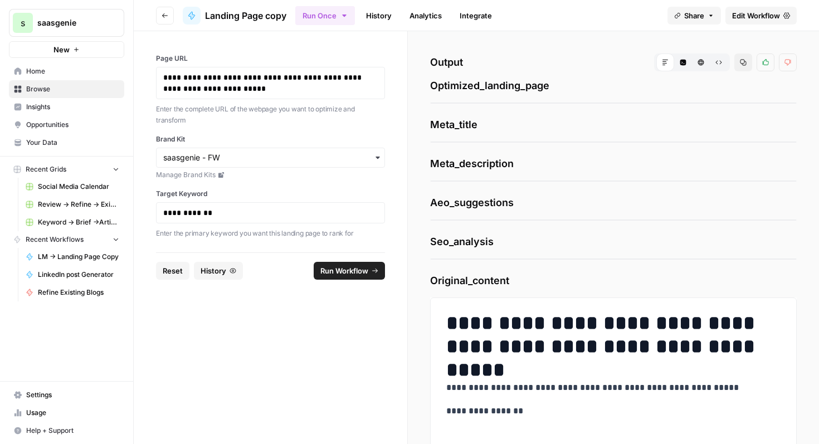
click at [522, 84] on span "Optimized_landing_page" at bounding box center [613, 86] width 366 height 16
click at [445, 85] on span "Optimized_landing_page" at bounding box center [613, 86] width 366 height 16
drag, startPoint x: 432, startPoint y: 87, endPoint x: 621, endPoint y: 89, distance: 189.3
click at [621, 89] on span "Optimized_landing_page" at bounding box center [613, 86] width 366 height 16
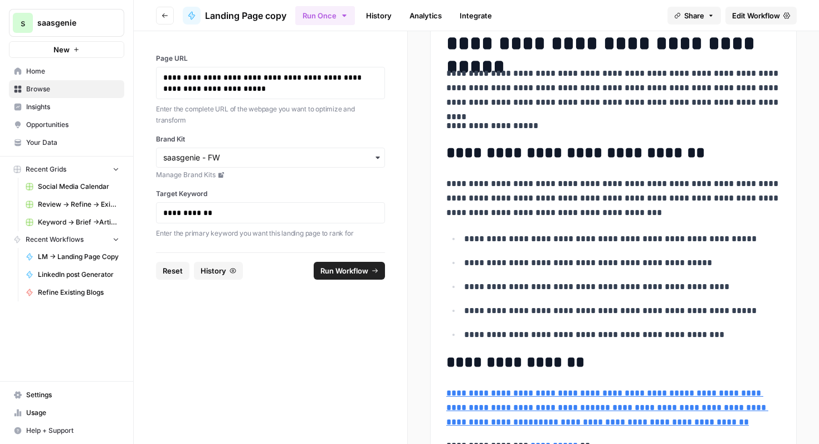
scroll to position [765, 0]
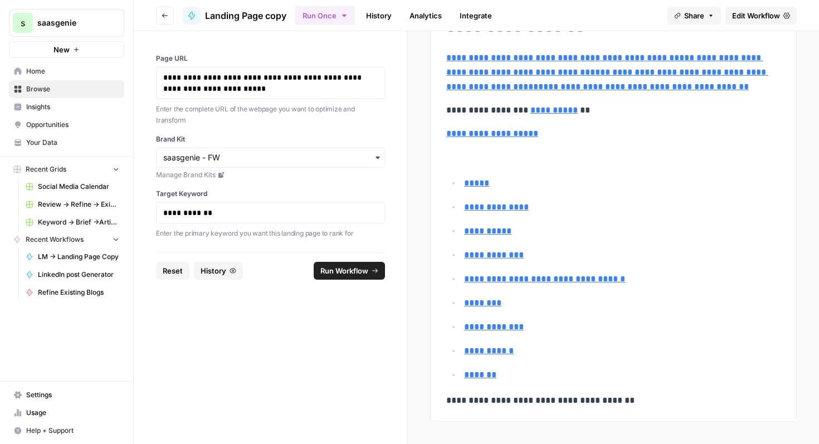
click at [652, 376] on p "*******" at bounding box center [622, 375] width 316 height 14
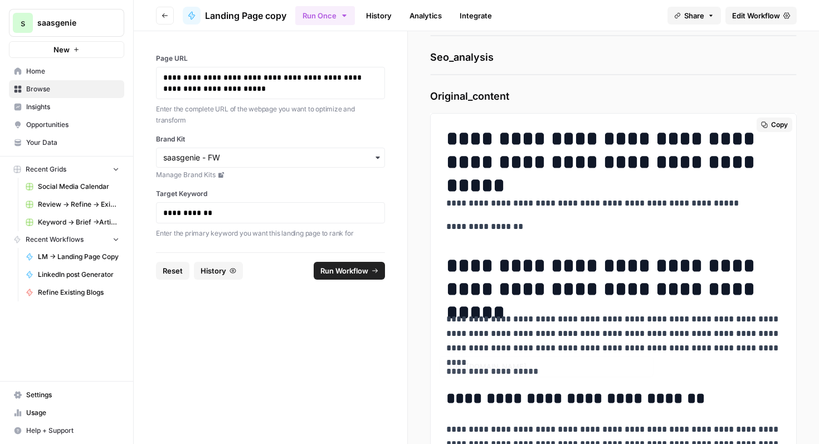
scroll to position [0, 0]
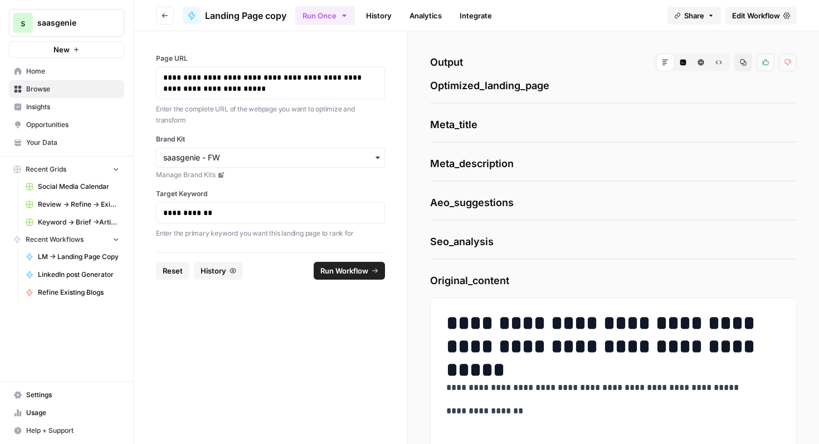
click at [681, 61] on icon "button" at bounding box center [683, 63] width 6 height 6
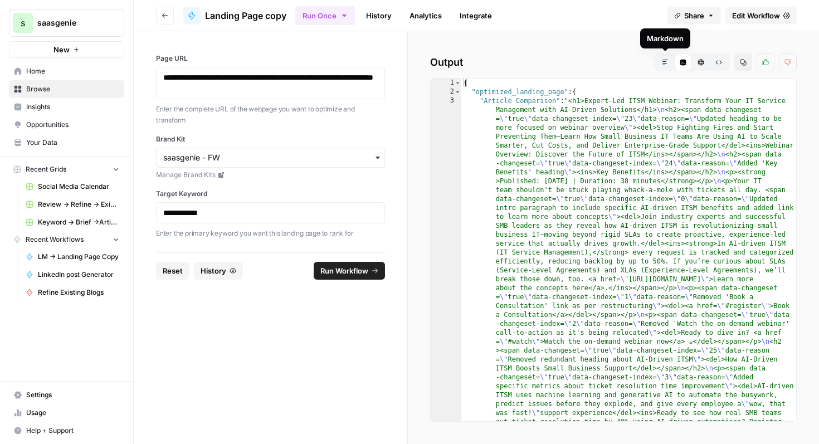
type textarea "**********"
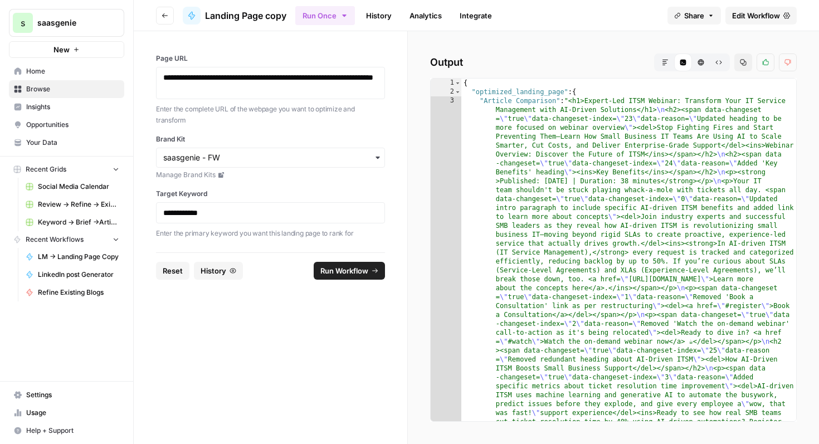
click at [674, 60] on div "Code Editor" at bounding box center [683, 62] width 18 height 18
click at [667, 60] on icon "button" at bounding box center [665, 63] width 6 height 6
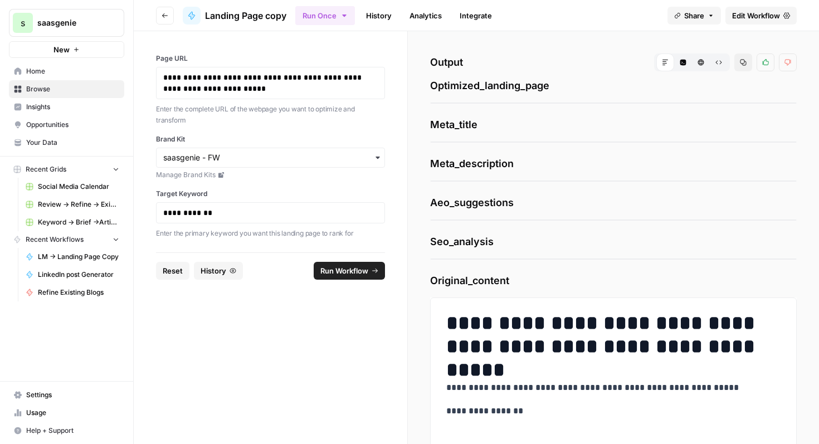
click at [547, 79] on span "Optimized_landing_page" at bounding box center [613, 86] width 366 height 16
click at [474, 117] on span "Meta_title" at bounding box center [613, 125] width 366 height 16
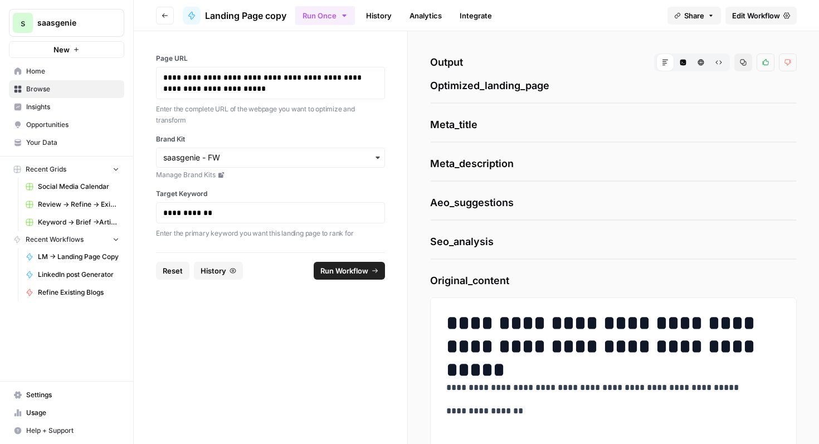
click at [474, 117] on span "Meta_title" at bounding box center [613, 125] width 366 height 16
click at [532, 87] on span "Optimized_landing_page" at bounding box center [613, 86] width 366 height 16
drag, startPoint x: 531, startPoint y: 90, endPoint x: 571, endPoint y: 61, distance: 49.5
click at [571, 61] on div "Output Markdown Code Editor HTML Viewer Raw Output Copy Thumbs up Thumbs down O…" at bounding box center [613, 237] width 411 height 413
click at [487, 234] on span "Seo_analysis" at bounding box center [613, 242] width 366 height 16
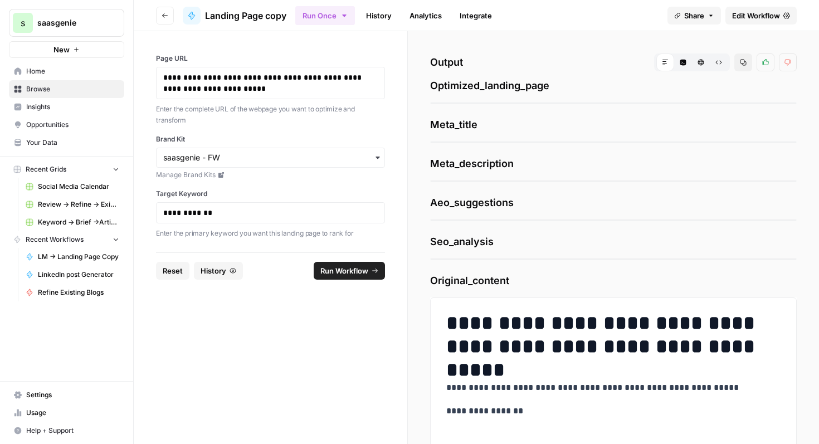
click at [487, 234] on span "Seo_analysis" at bounding box center [613, 242] width 366 height 16
click at [480, 207] on span "Aeo_suggestions" at bounding box center [613, 203] width 366 height 16
click at [485, 166] on span "Meta_description" at bounding box center [613, 164] width 366 height 16
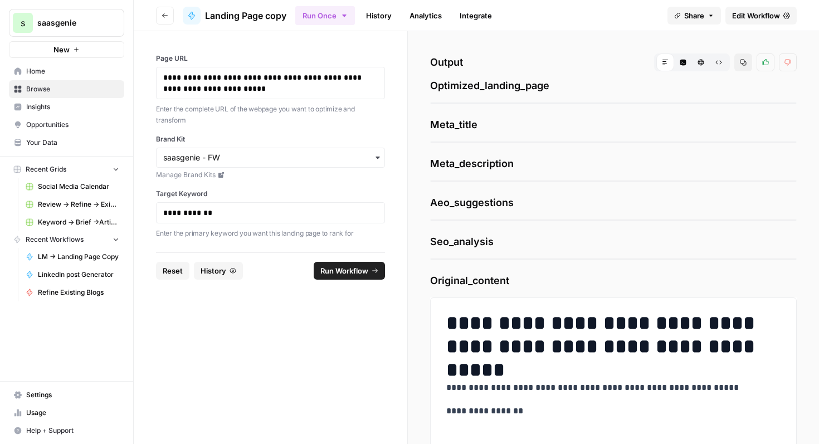
click at [479, 128] on span "Meta_title" at bounding box center [613, 125] width 366 height 16
click at [473, 120] on span "Meta_title" at bounding box center [613, 125] width 366 height 16
click at [475, 102] on div "1 2 { "Article Comparison" : "<h1>Expert-Led ITSM Webinar: Transform Your IT Se…" at bounding box center [613, 102] width 366 height 1
click at [466, 75] on div "Output Markdown Code Editor HTML Viewer Raw Output Copy Thumbs up Thumbs down O…" at bounding box center [613, 237] width 411 height 413
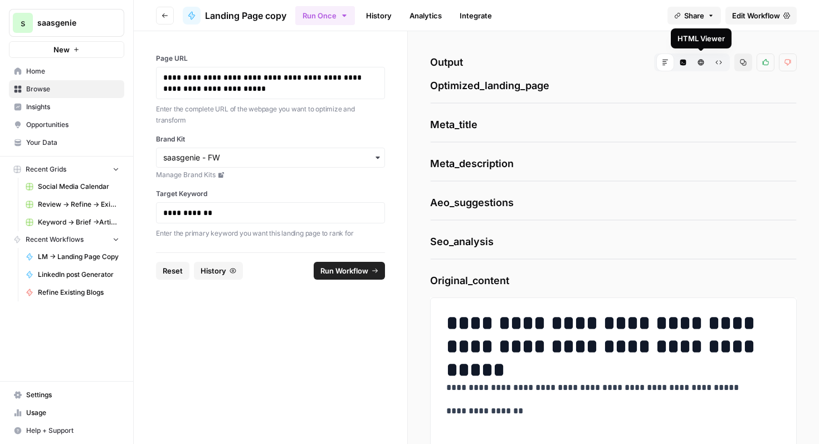
click at [698, 66] on button "HTML Viewer" at bounding box center [701, 62] width 18 height 18
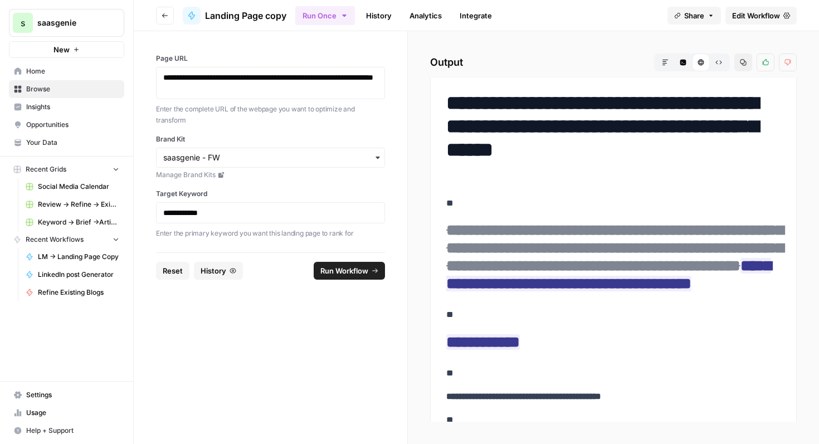
scroll to position [36, 0]
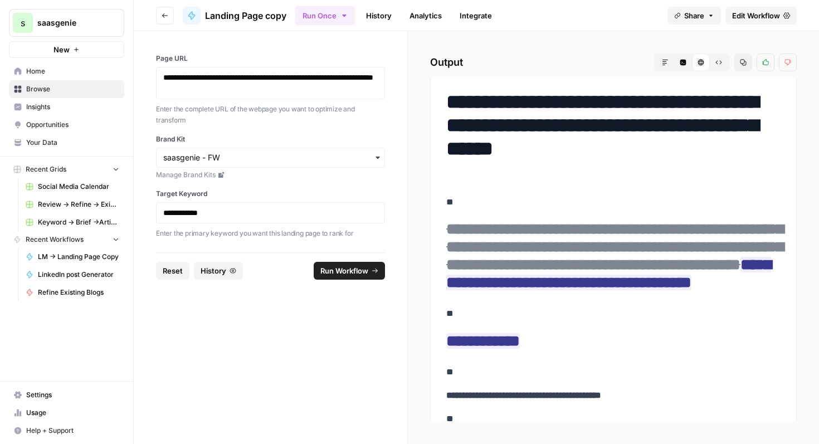
click at [527, 166] on h1 "**********" at bounding box center [613, 137] width 334 height 94
drag, startPoint x: 536, startPoint y: 173, endPoint x: 435, endPoint y: 109, distance: 119.4
copy h1 "**********"
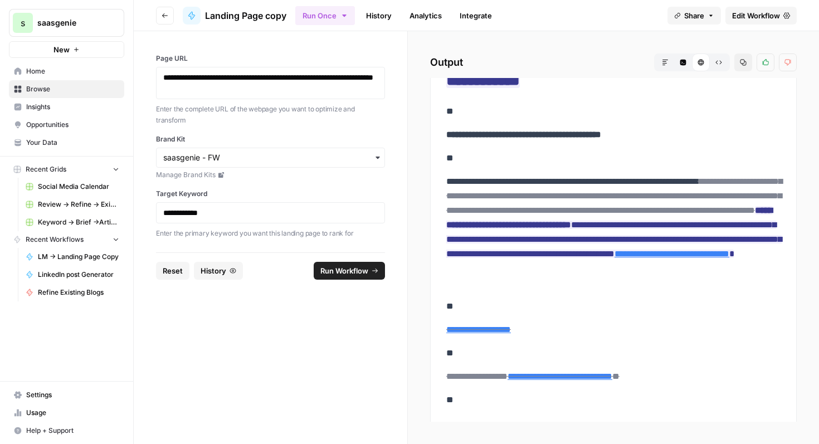
scroll to position [0, 0]
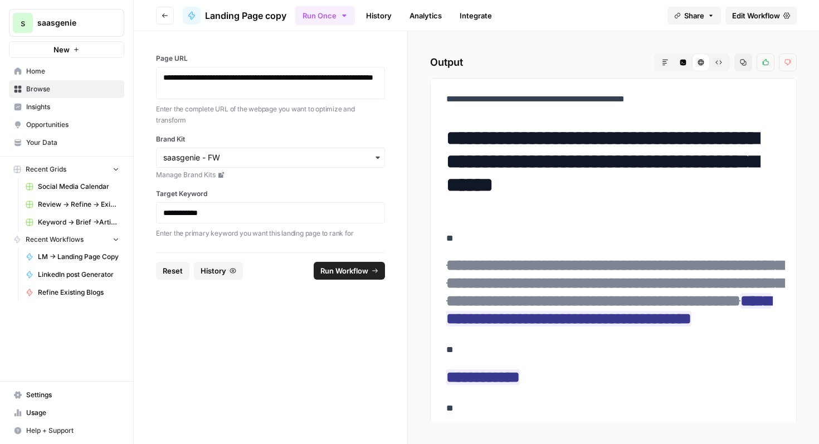
click at [663, 60] on icon "button" at bounding box center [665, 62] width 7 height 7
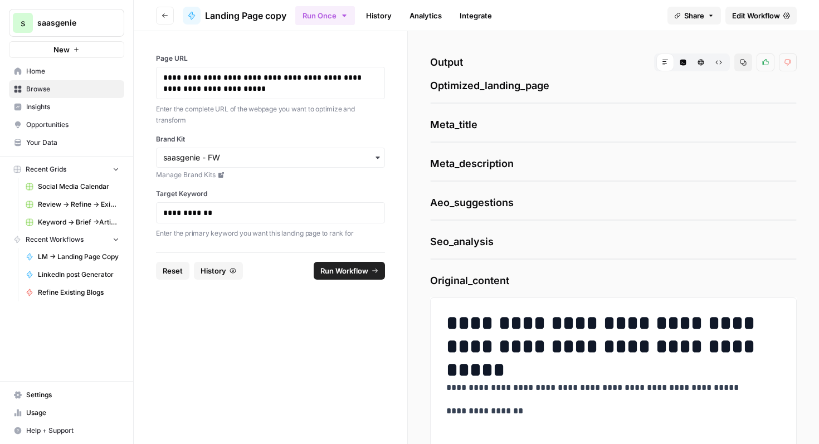
click at [501, 82] on span "Optimized_landing_page" at bounding box center [613, 86] width 366 height 16
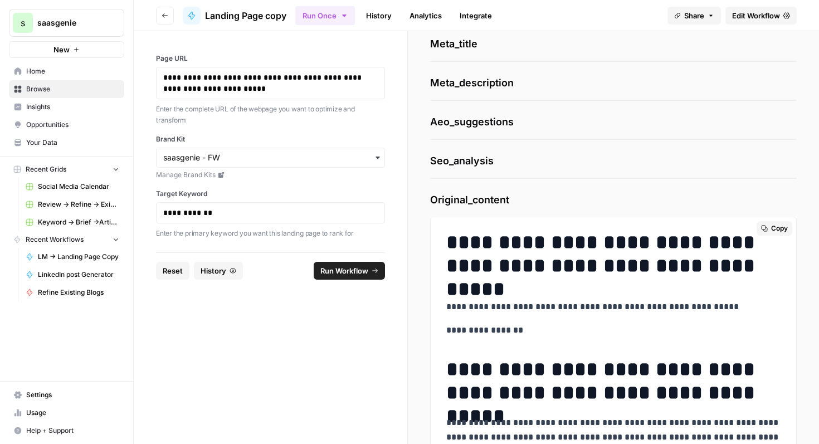
scroll to position [90, 0]
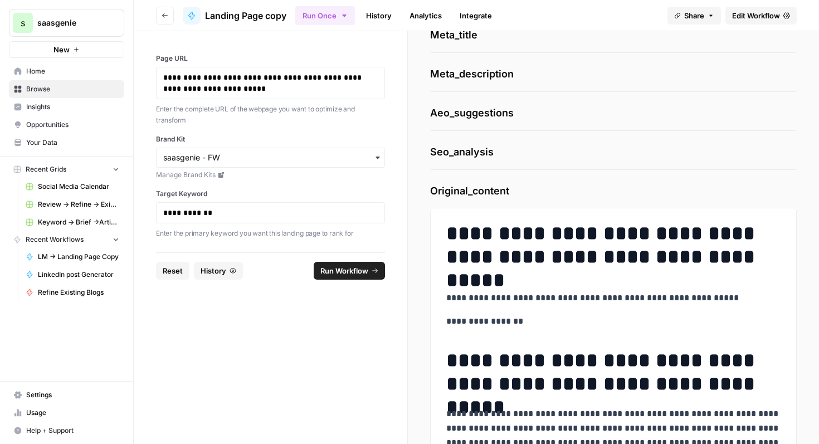
click at [217, 274] on span "History" at bounding box center [213, 270] width 26 height 11
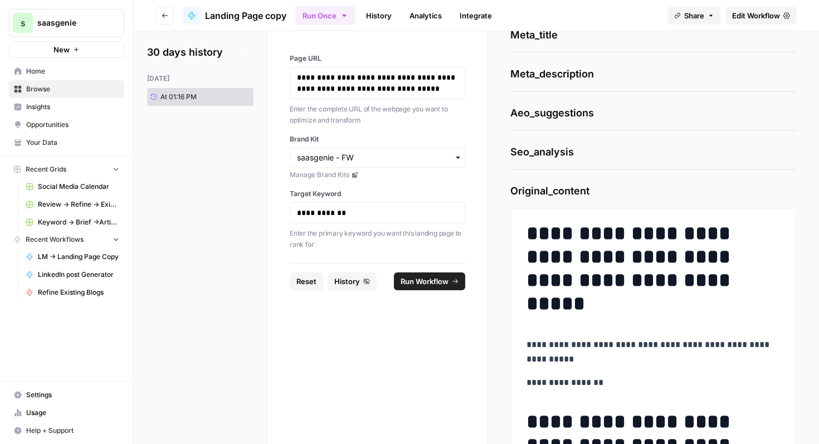
click at [743, 14] on span "Edit Workflow" at bounding box center [756, 15] width 48 height 11
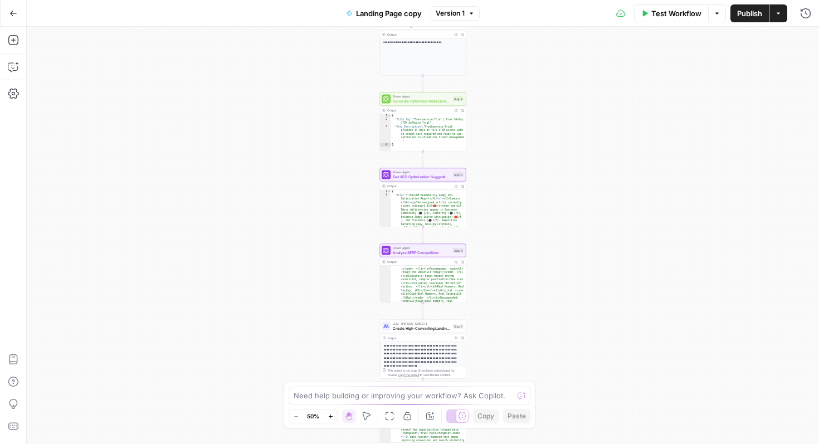
scroll to position [472, 0]
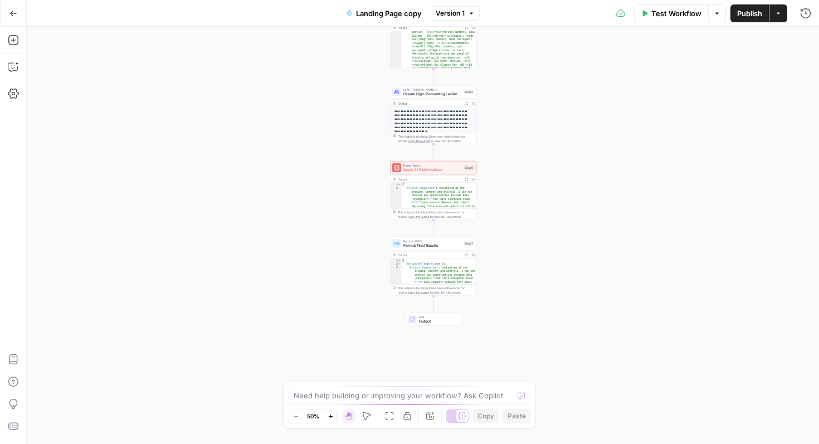
type textarea "**********"
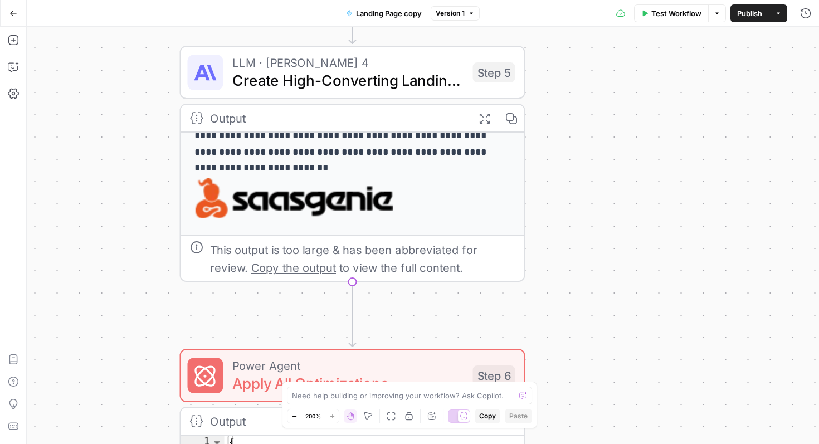
scroll to position [0, 0]
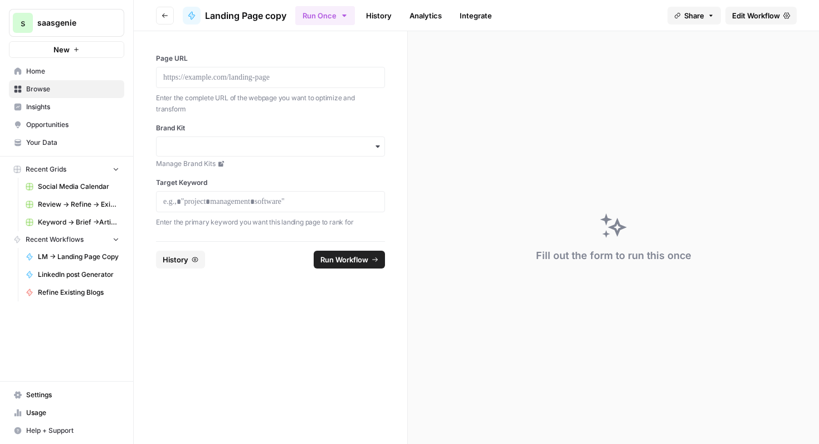
click at [158, 21] on button "Go back" at bounding box center [165, 16] width 18 height 18
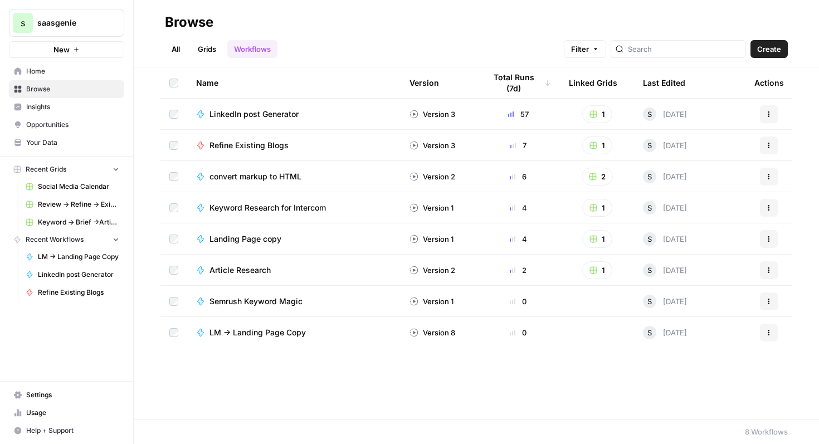
click at [202, 42] on link "Grids" at bounding box center [207, 49] width 32 height 18
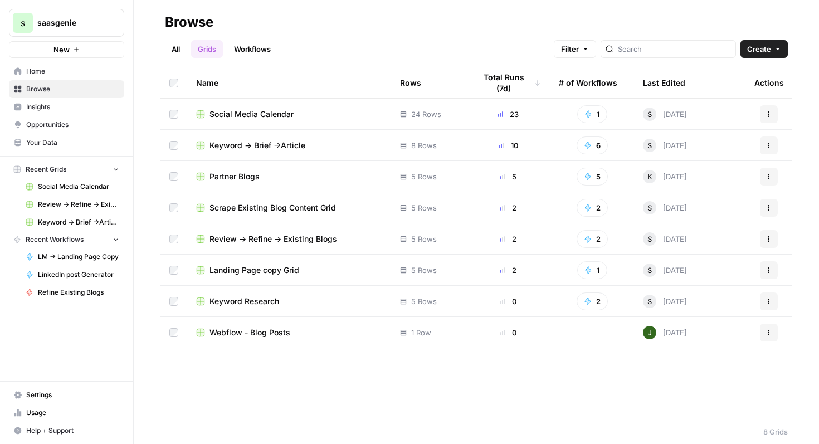
click at [280, 271] on span "Landing Page copy Grid" at bounding box center [254, 269] width 90 height 11
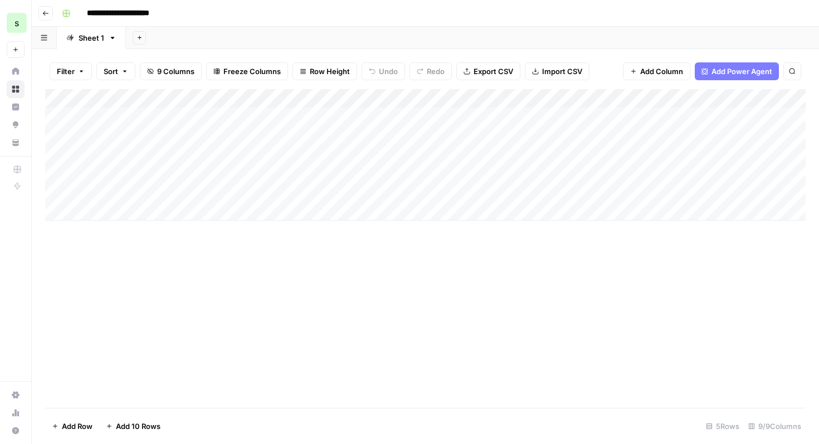
click at [219, 153] on div "Add Column" at bounding box center [425, 154] width 760 height 131
click at [232, 134] on div "Add Column" at bounding box center [425, 154] width 760 height 131
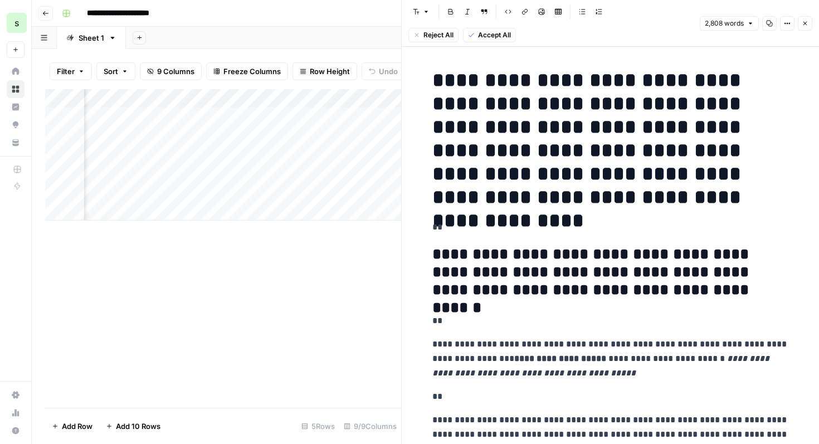
scroll to position [36, 0]
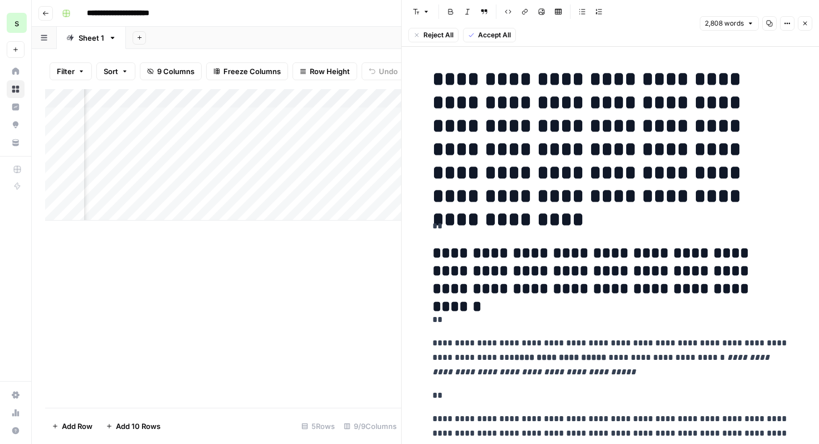
click at [487, 39] on span "Accept All" at bounding box center [494, 35] width 33 height 10
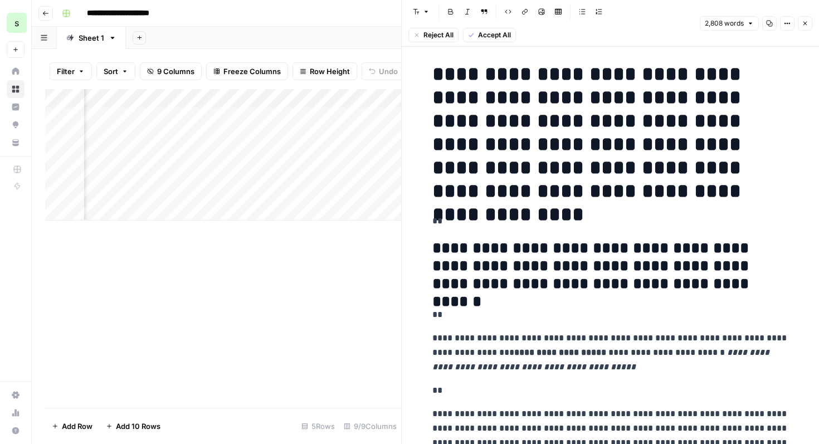
scroll to position [46, 0]
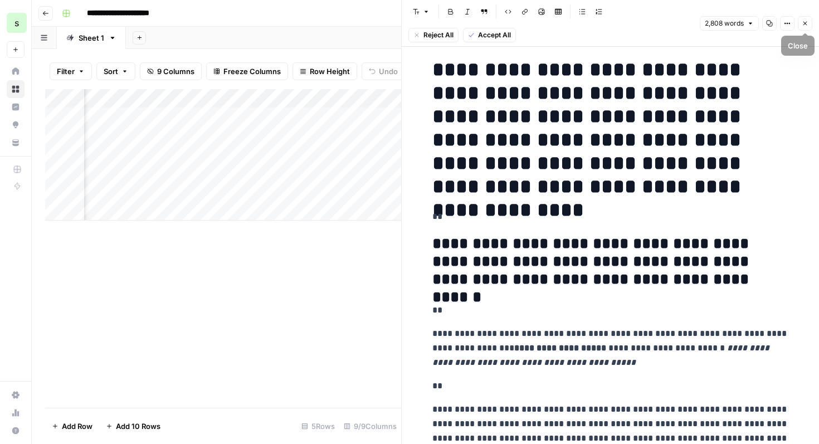
click at [806, 22] on icon "button" at bounding box center [804, 23] width 7 height 7
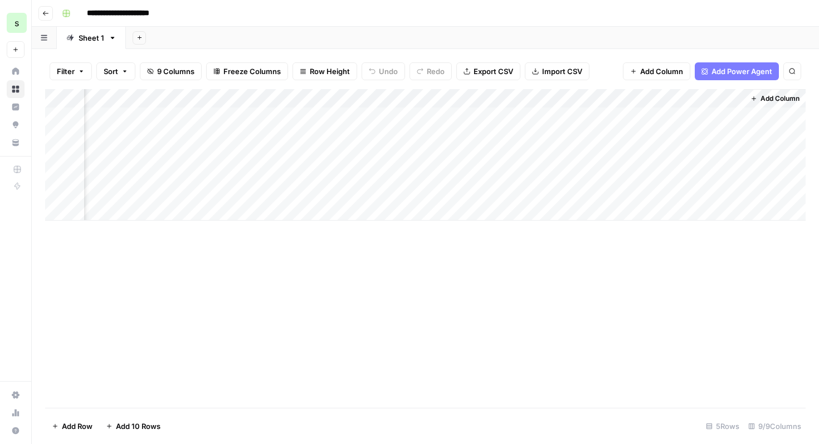
scroll to position [0, 369]
click at [247, 100] on div "Add Column" at bounding box center [425, 154] width 760 height 131
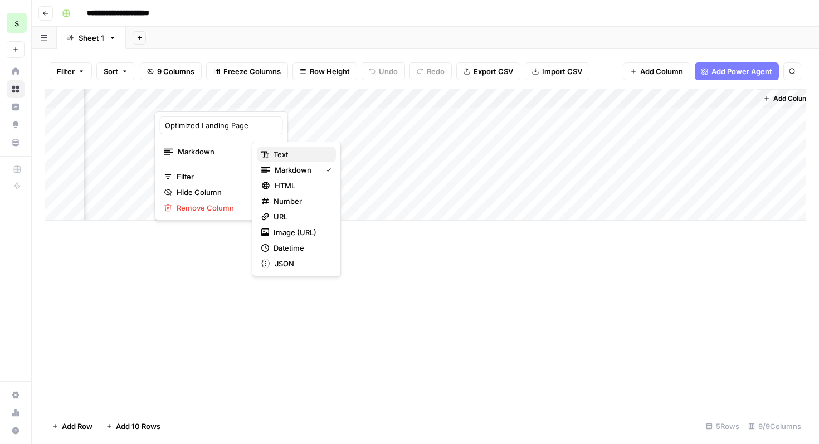
click at [296, 156] on span "Text" at bounding box center [299, 154] width 53 height 11
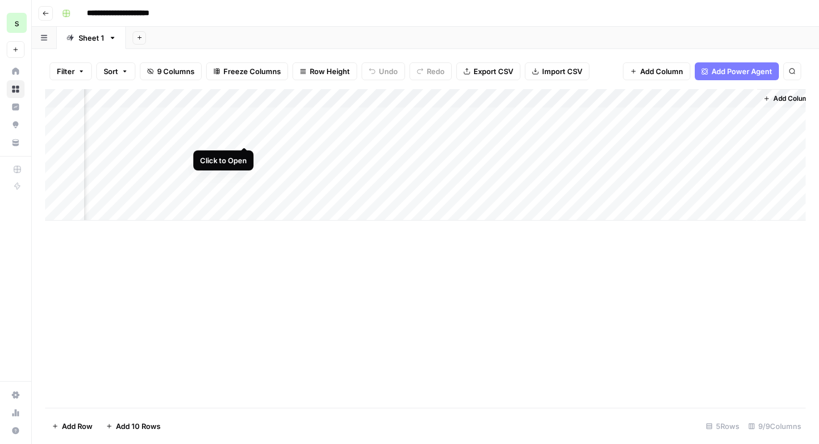
click at [244, 133] on div "Add Column" at bounding box center [425, 154] width 760 height 131
click at [233, 145] on div "Add Column" at bounding box center [425, 154] width 760 height 131
click at [229, 134] on div "Add Column" at bounding box center [425, 154] width 760 height 131
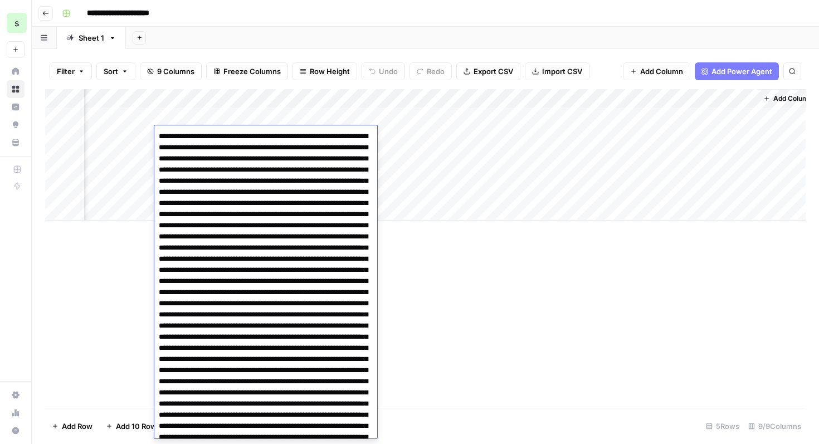
click at [427, 228] on div "Add Column" at bounding box center [425, 248] width 760 height 319
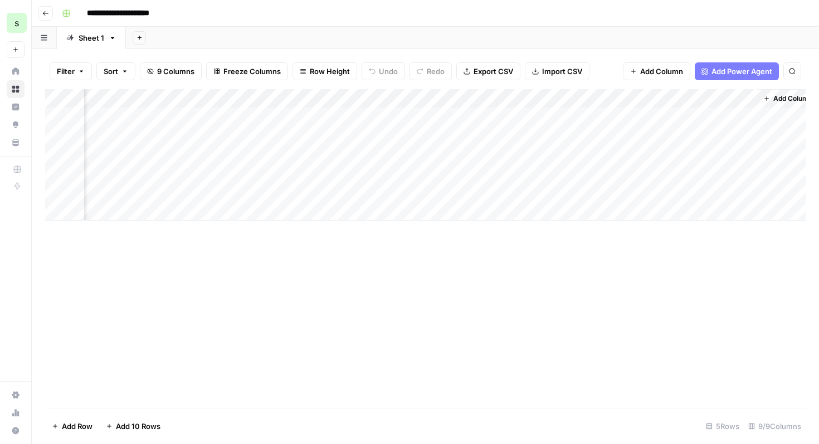
click at [248, 97] on div "Add Column" at bounding box center [425, 154] width 760 height 131
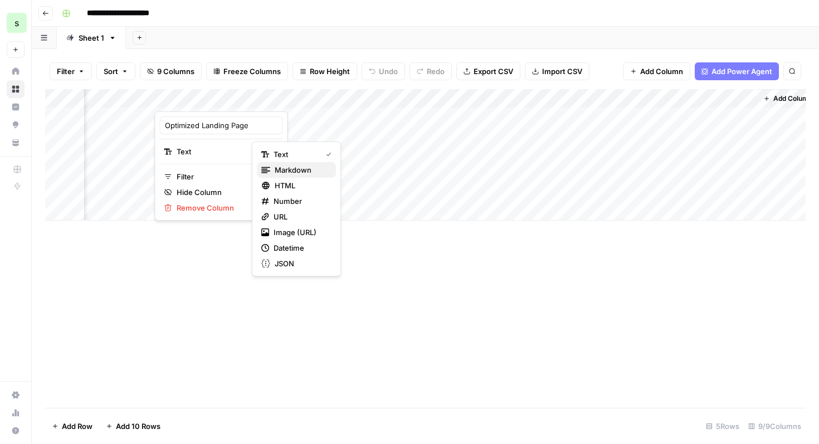
click at [294, 170] on span "Markdown" at bounding box center [301, 169] width 52 height 11
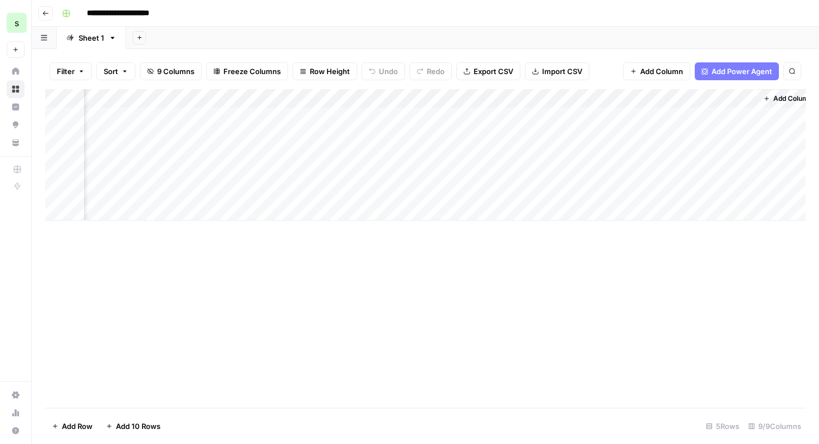
click at [219, 139] on div "Add Column" at bounding box center [425, 154] width 760 height 131
click at [242, 135] on div "Add Column" at bounding box center [425, 154] width 760 height 131
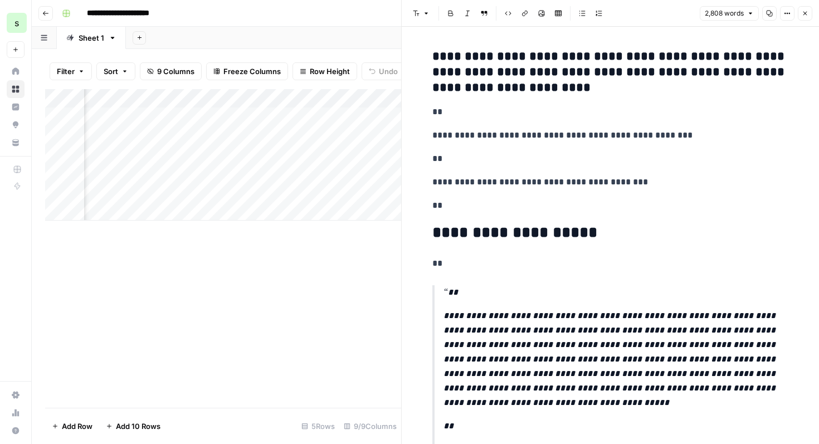
scroll to position [6039, 0]
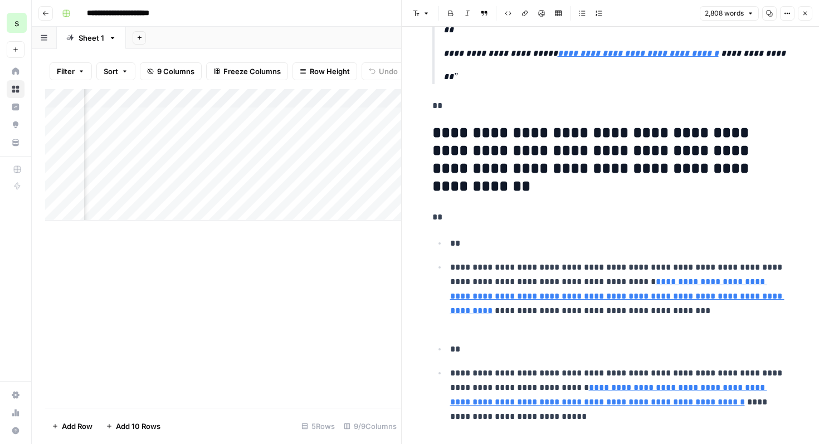
click at [807, 13] on icon "button" at bounding box center [804, 13] width 7 height 7
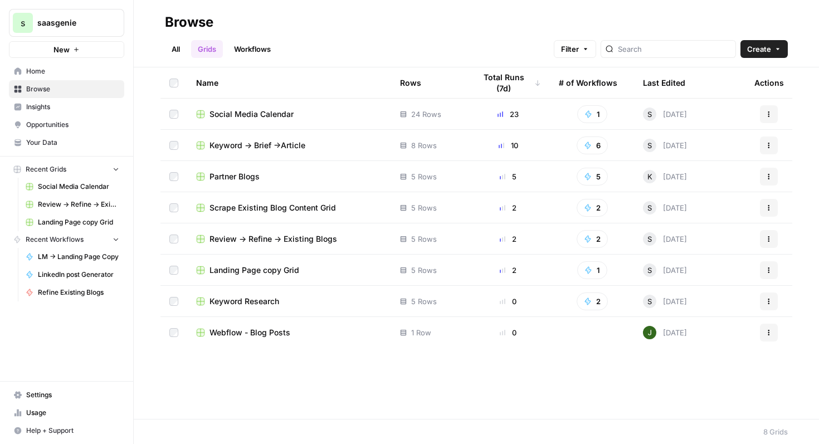
click at [279, 272] on span "Landing Page copy Grid" at bounding box center [254, 269] width 90 height 11
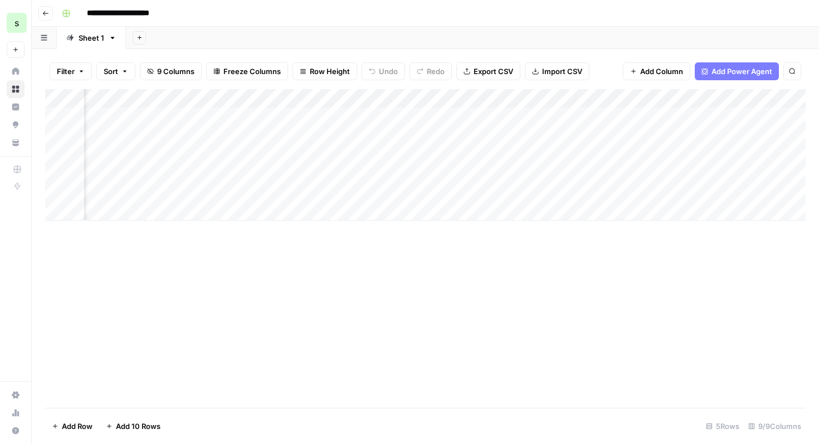
scroll to position [0, 53]
